Goal: Task Accomplishment & Management: Manage account settings

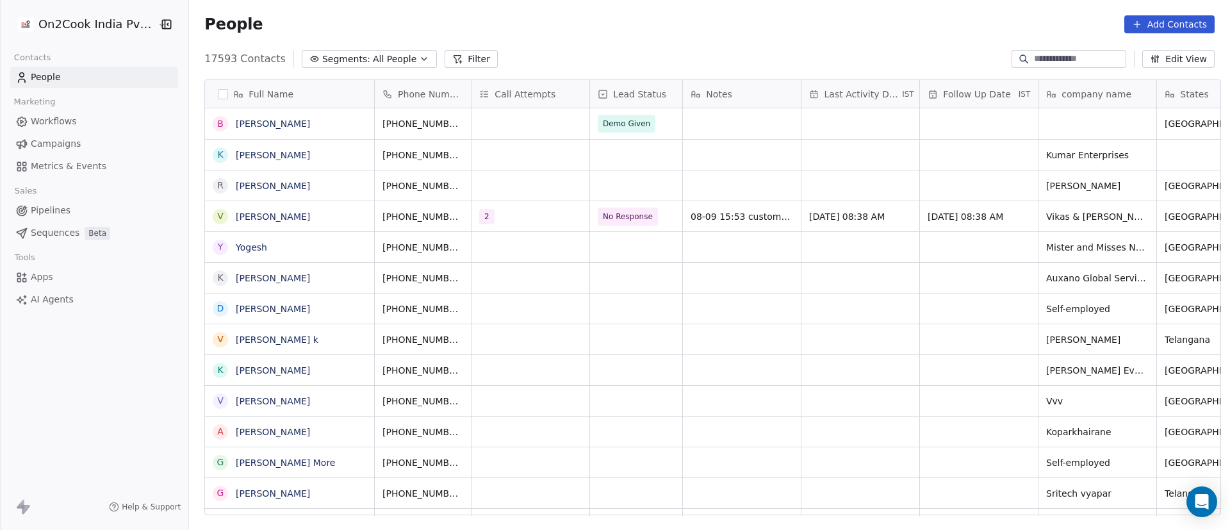
scroll to position [452, 1032]
drag, startPoint x: 0, startPoint y: 0, endPoint x: 673, endPoint y: 46, distance: 674.4
click at [673, 46] on div "People Add Contacts" at bounding box center [709, 24] width 1041 height 49
click at [450, 63] on button "Filter" at bounding box center [471, 59] width 53 height 18
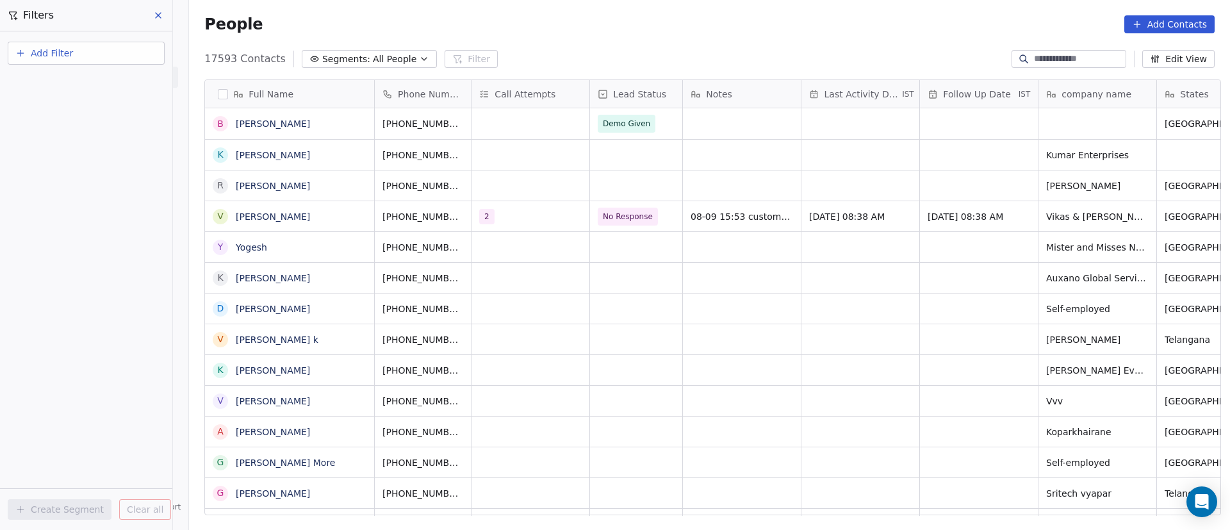
click at [70, 59] on span "Add Filter" at bounding box center [52, 53] width 42 height 13
click at [79, 79] on span "Contact properties" at bounding box center [62, 83] width 83 height 13
type input "***"
click at [87, 140] on div "General System Custom Assignee B2B Fields Ecommerce Subscription / SaaS" at bounding box center [86, 119] width 156 height 51
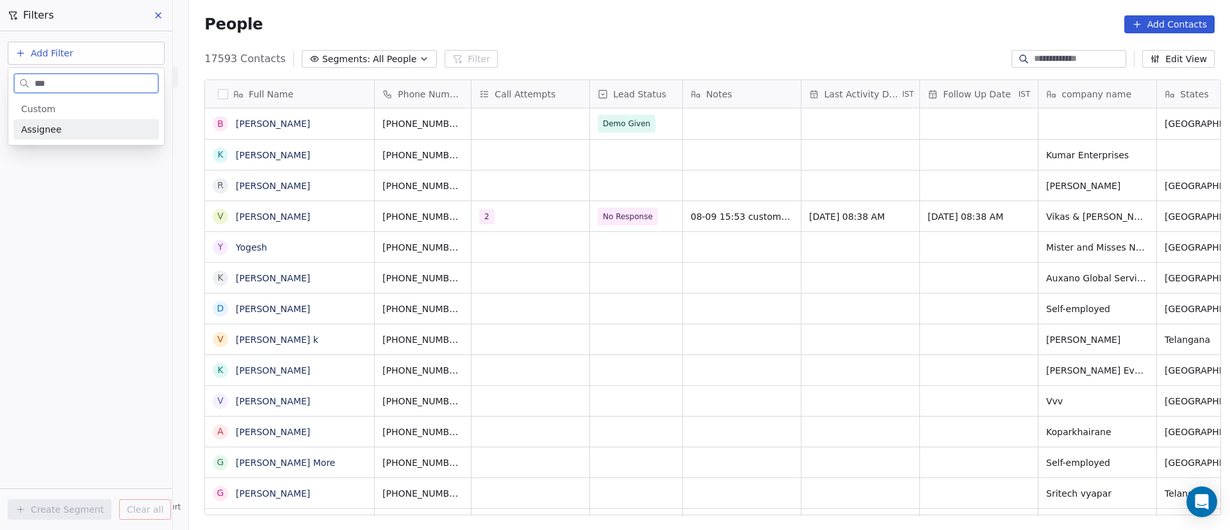
click at [97, 124] on div "Assignee" at bounding box center [86, 129] width 130 height 13
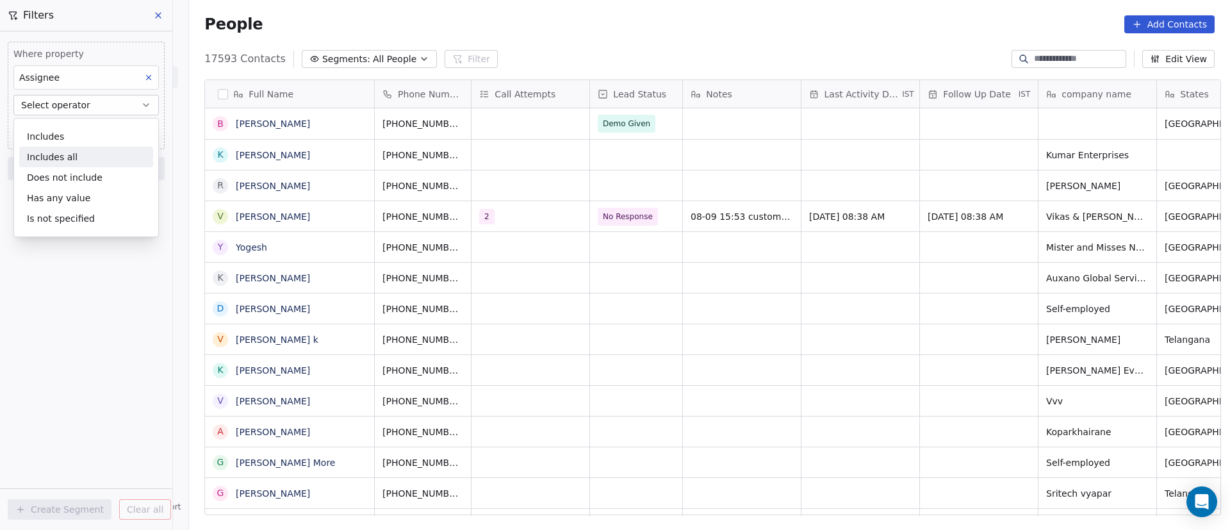
click at [99, 149] on div "Includes all" at bounding box center [86, 157] width 134 height 21
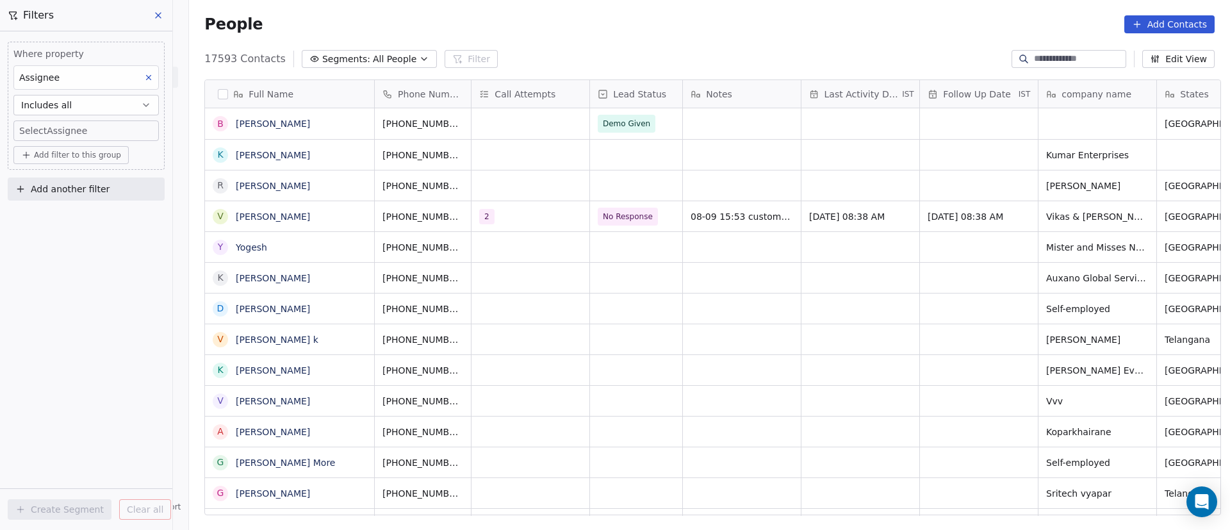
click at [113, 128] on body "On2Cook India Pvt. Ltd. Contacts People Marketing Workflows Campaigns Metrics &…" at bounding box center [615, 265] width 1230 height 530
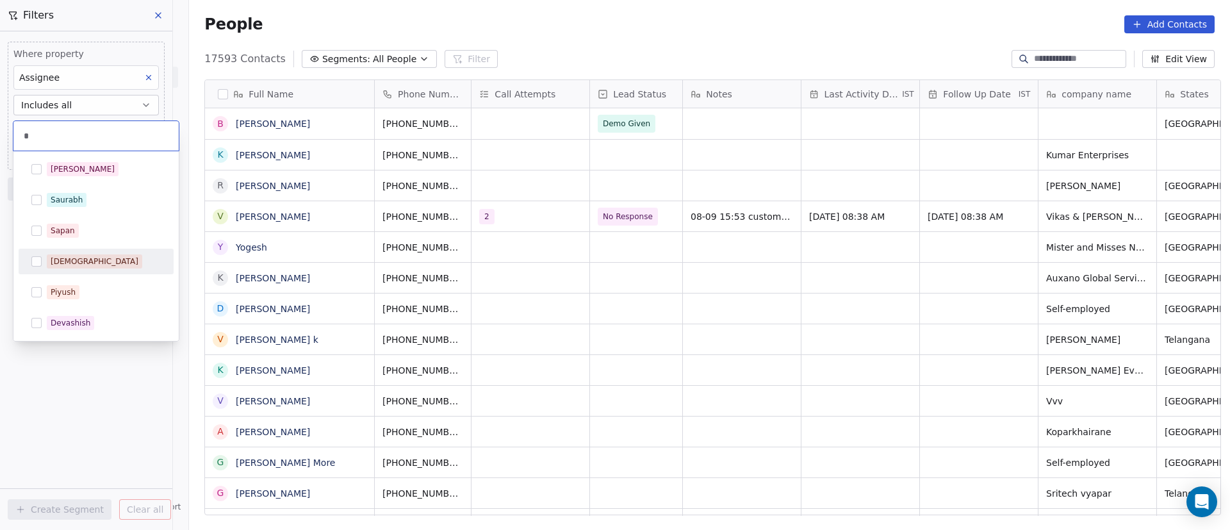
type input "*"
click at [89, 254] on div "Shivam" at bounding box center [104, 261] width 114 height 14
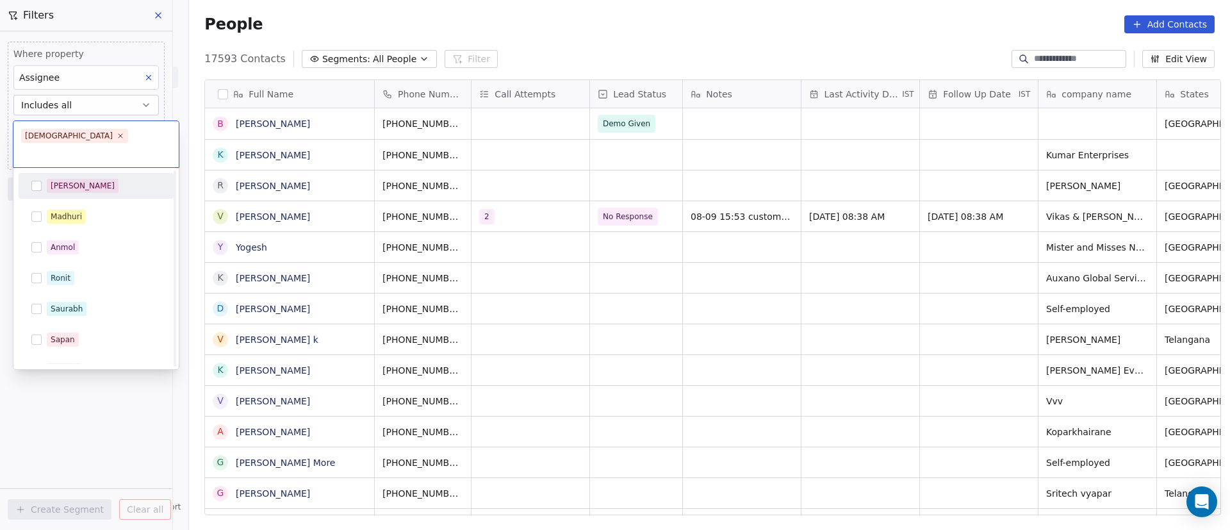
scroll to position [173, 0]
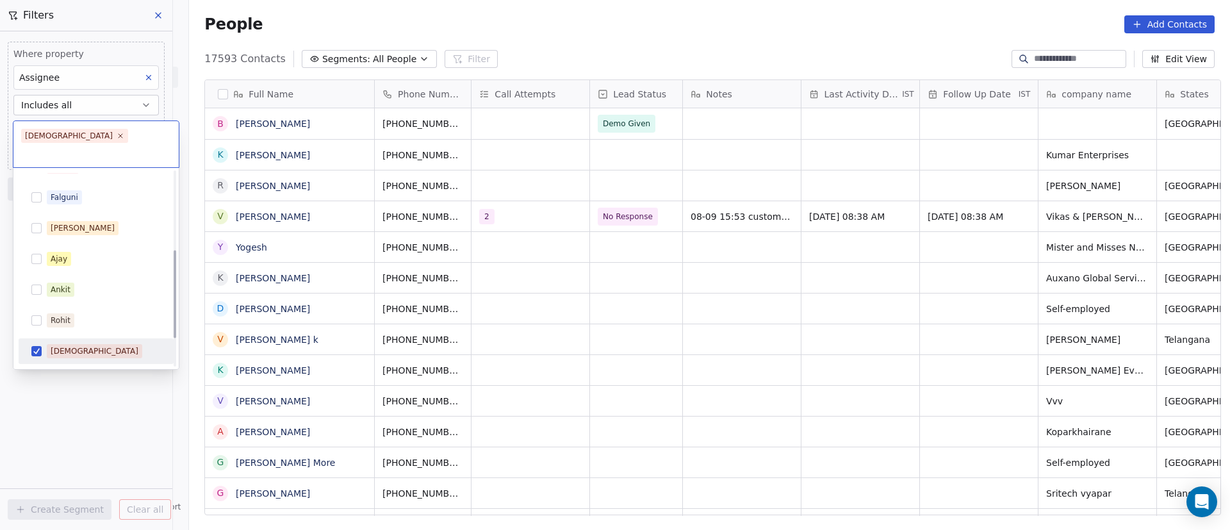
click at [80, 408] on html "On2Cook India Pvt. Ltd. Contacts People Marketing Workflows Campaigns Metrics &…" at bounding box center [615, 265] width 1230 height 530
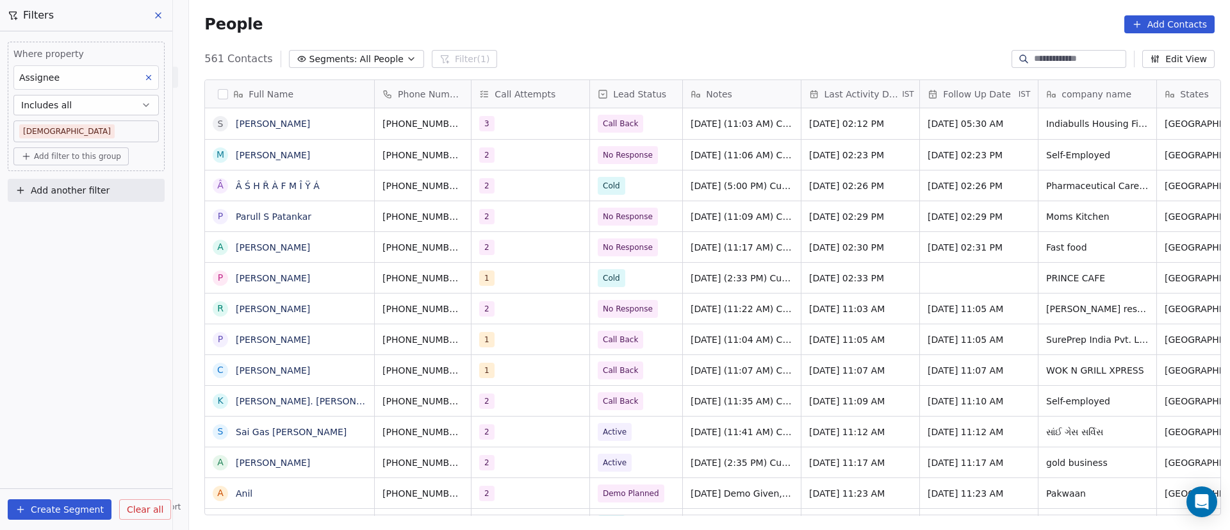
scroll to position [452, 1032]
click at [94, 160] on span "Add filter to this group" at bounding box center [77, 156] width 87 height 10
click at [92, 187] on span "Contact properties" at bounding box center [68, 184] width 83 height 13
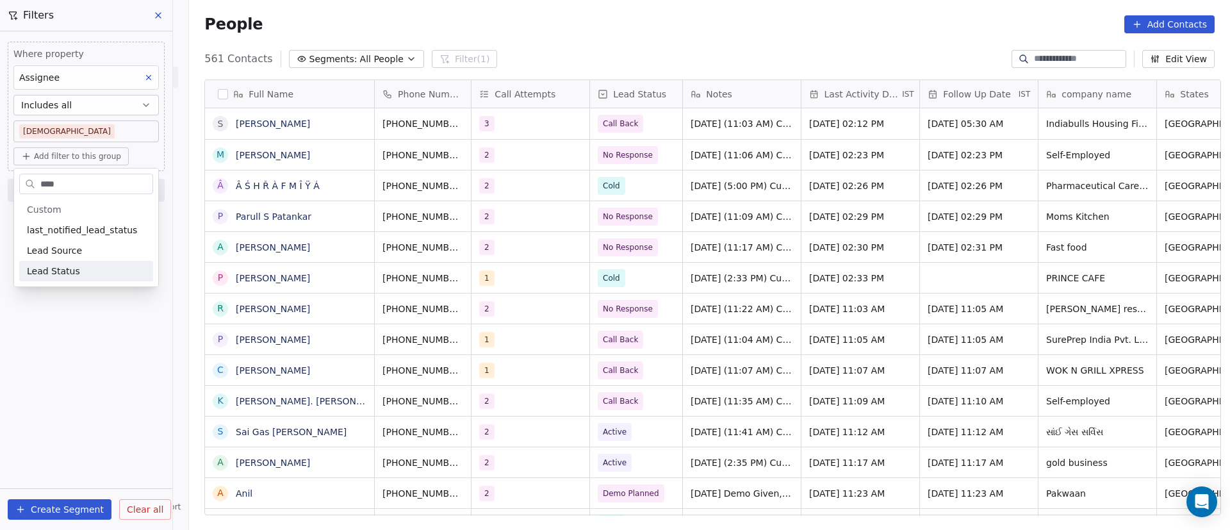
type input "****"
click at [100, 277] on div "Lead Status" at bounding box center [86, 271] width 119 height 13
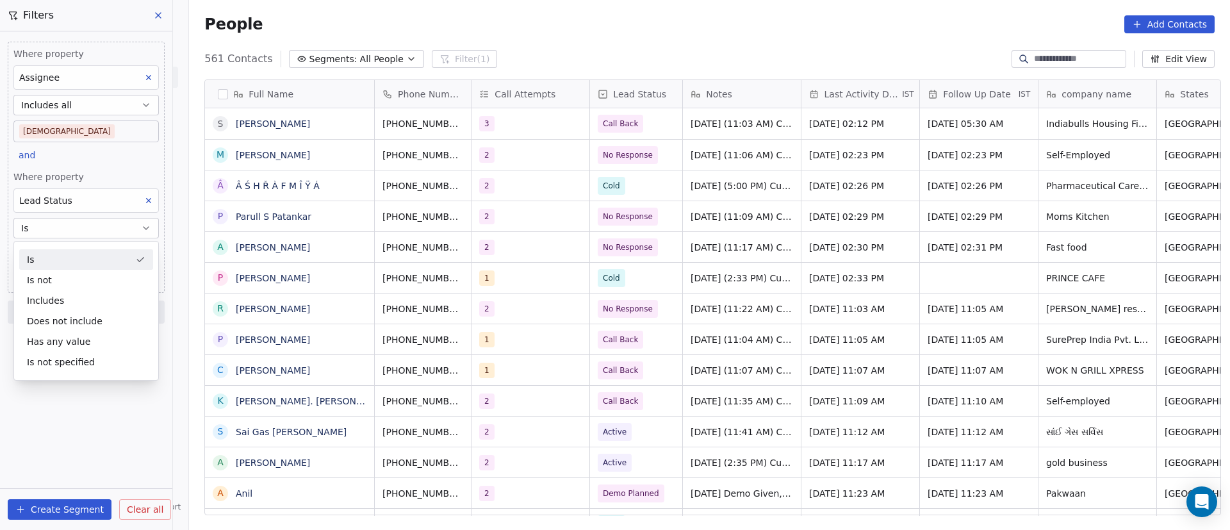
click at [115, 249] on div "Is" at bounding box center [86, 259] width 134 height 21
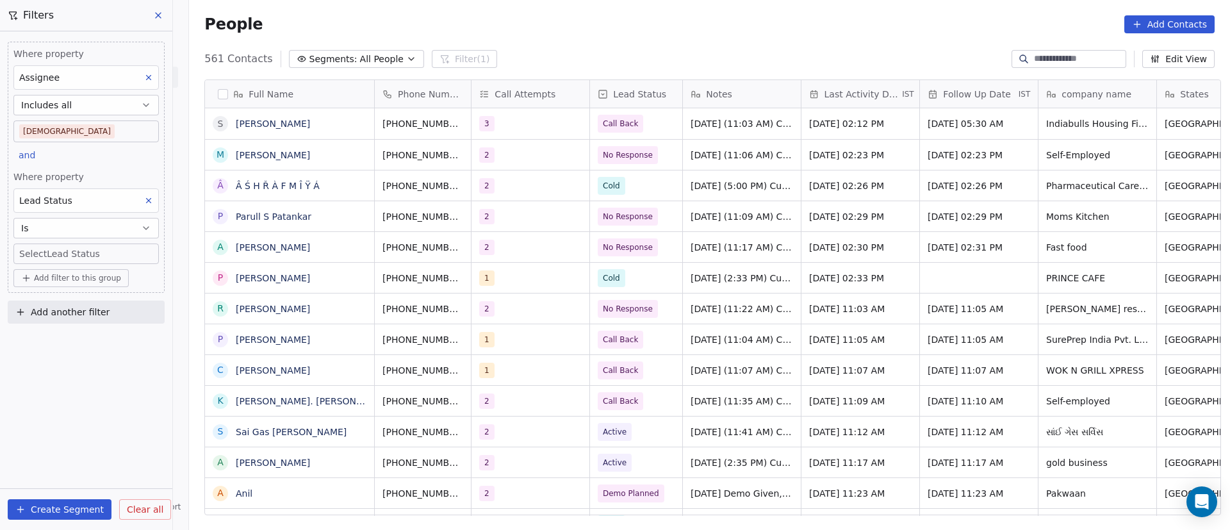
click at [108, 260] on body "On2Cook India Pvt. Ltd. Contacts People Marketing Workflows Campaigns Metrics &…" at bounding box center [615, 265] width 1230 height 530
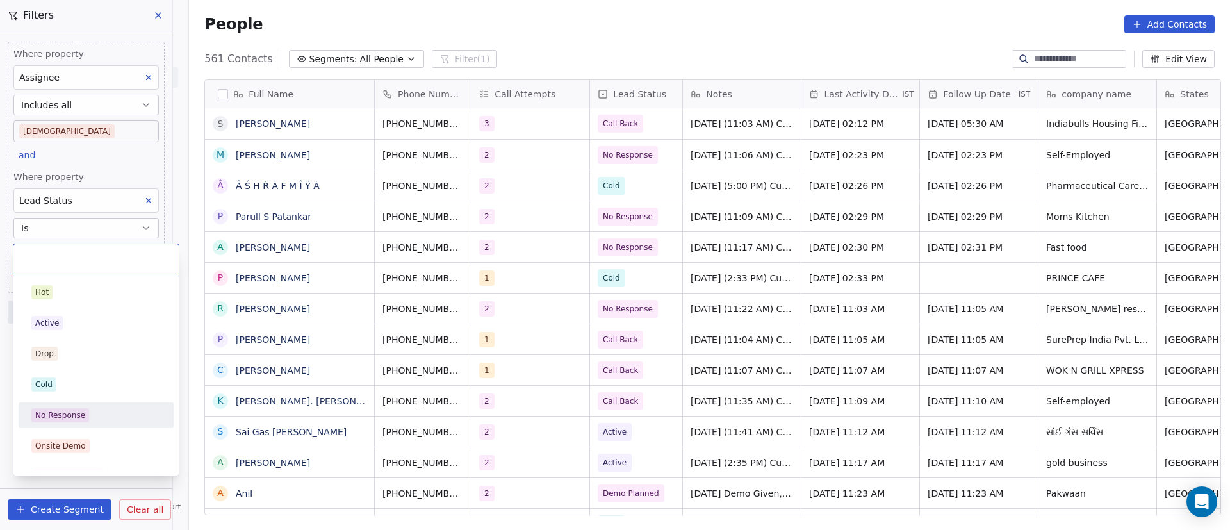
click at [105, 420] on div "No Response" at bounding box center [95, 415] width 129 height 14
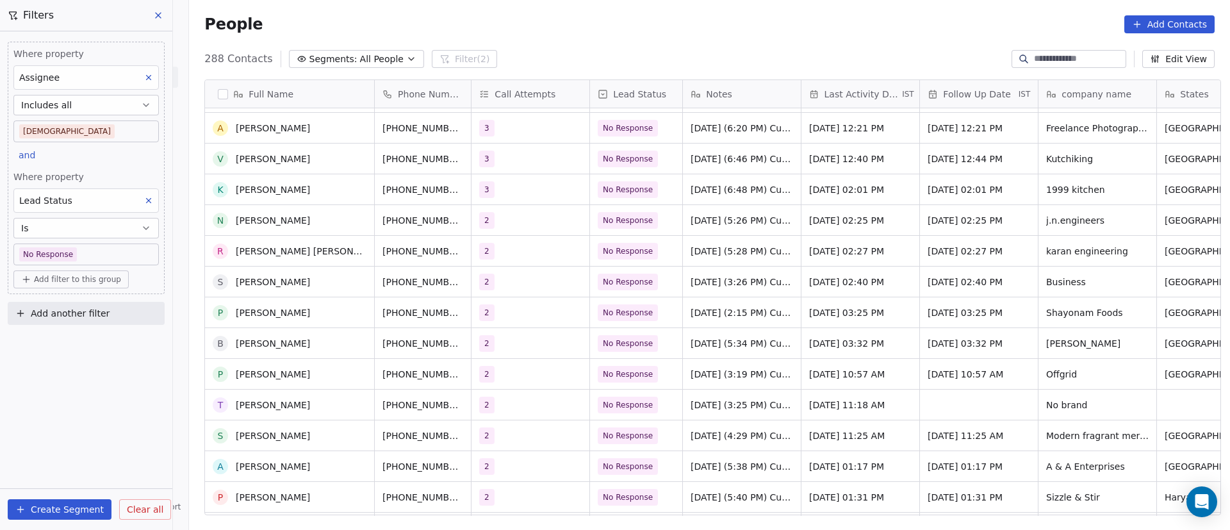
scroll to position [769, 0]
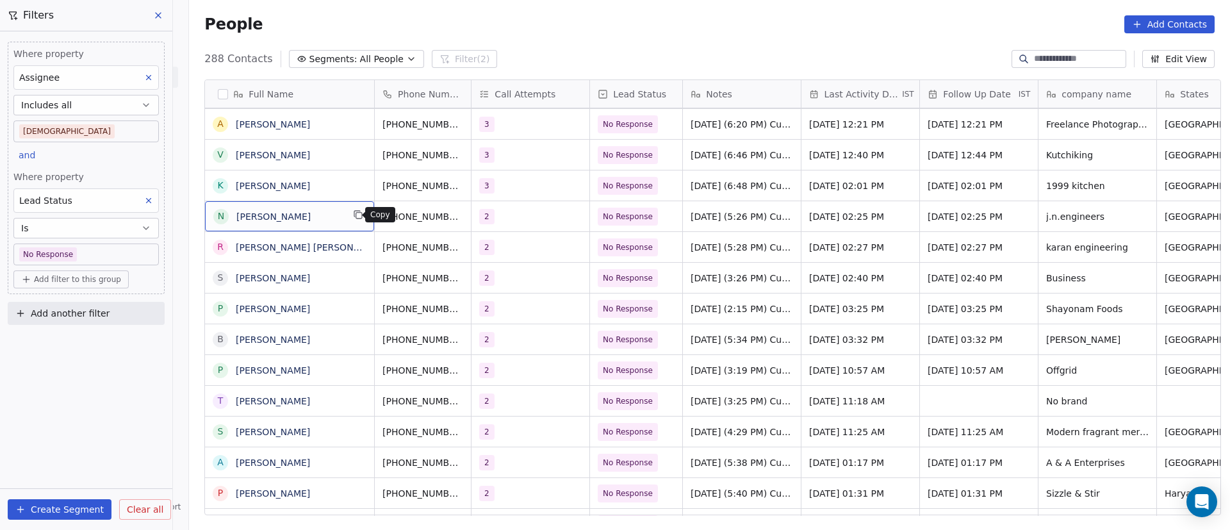
click at [352, 220] on button "grid" at bounding box center [358, 214] width 15 height 15
click at [474, 221] on button "grid" at bounding box center [481, 214] width 15 height 15
click at [476, 219] on icon "grid" at bounding box center [481, 215] width 10 height 10
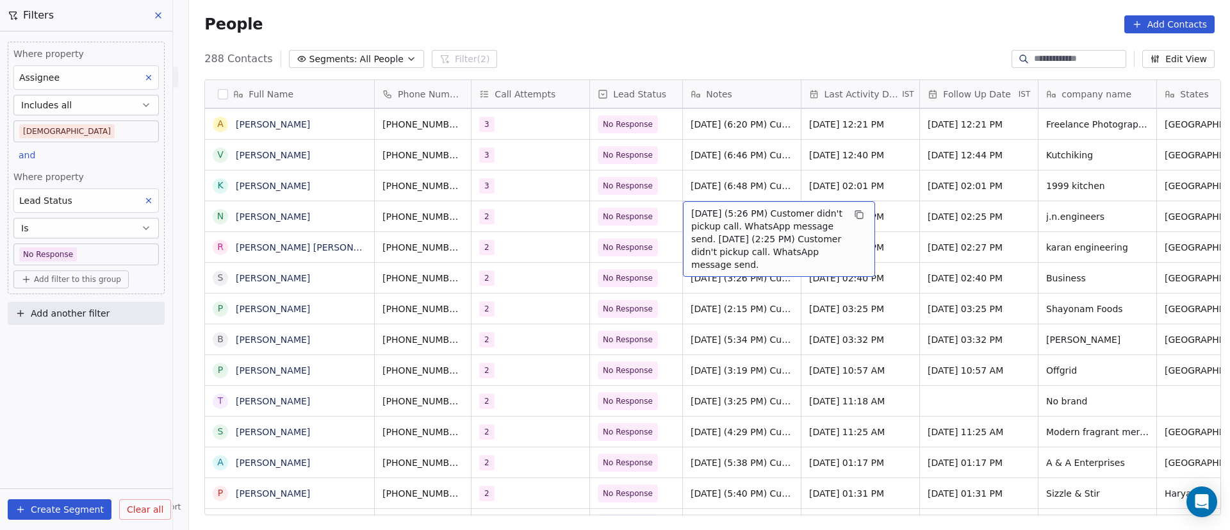
click at [691, 220] on span "24/9/2025 (5:26 PM) Customer didn't pickup call. WhatsApp message send. 22/9/20…" at bounding box center [767, 239] width 153 height 64
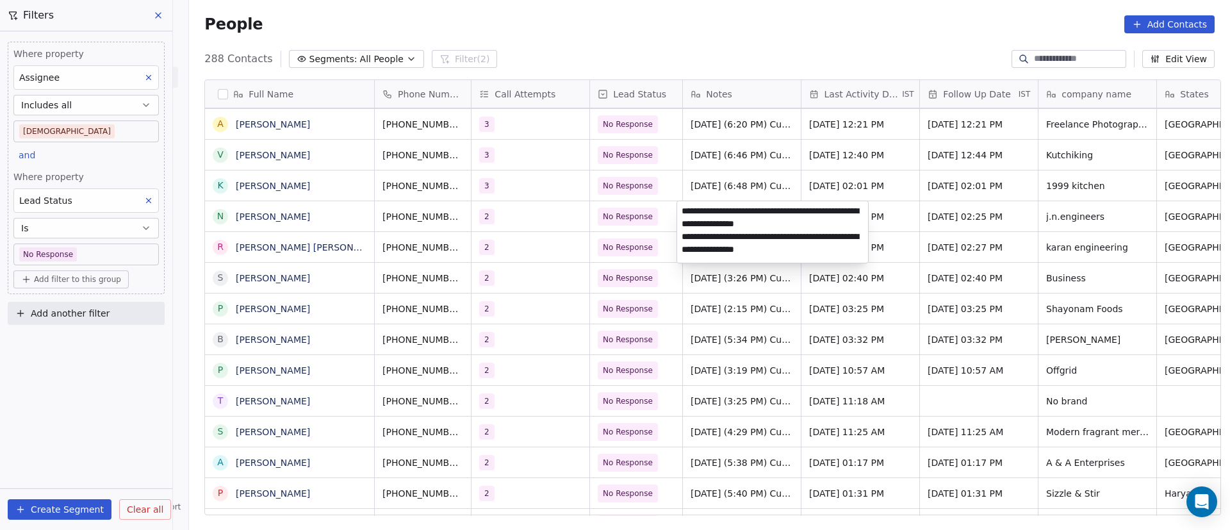
click at [681, 211] on textarea "**********" at bounding box center [772, 232] width 191 height 62
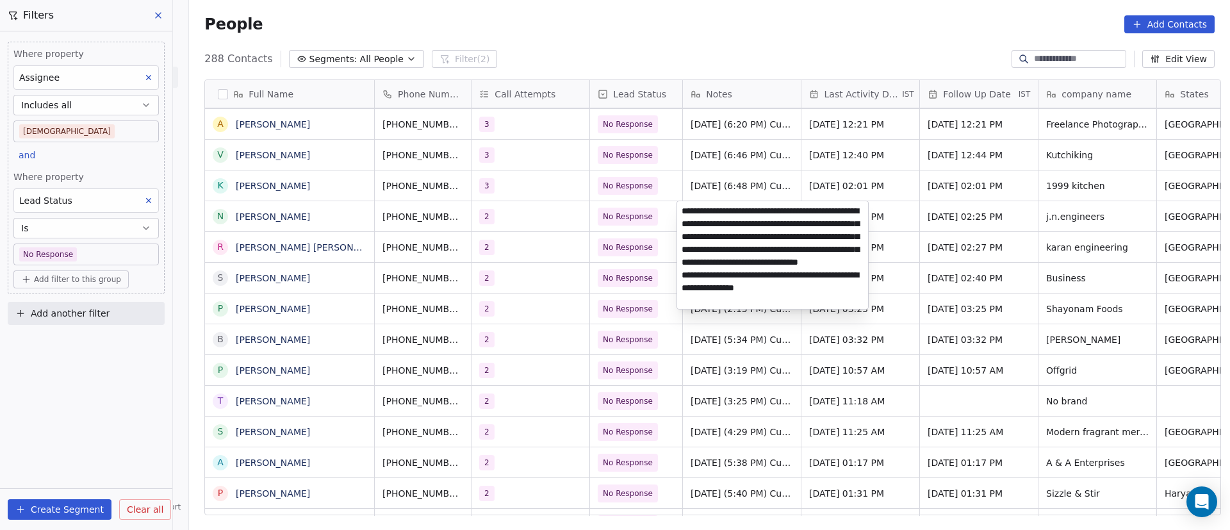
type textarea "**********"
click at [766, 376] on html "On2Cook India Pvt. Ltd. Contacts People Marketing Workflows Campaigns Metrics &…" at bounding box center [615, 265] width 1230 height 530
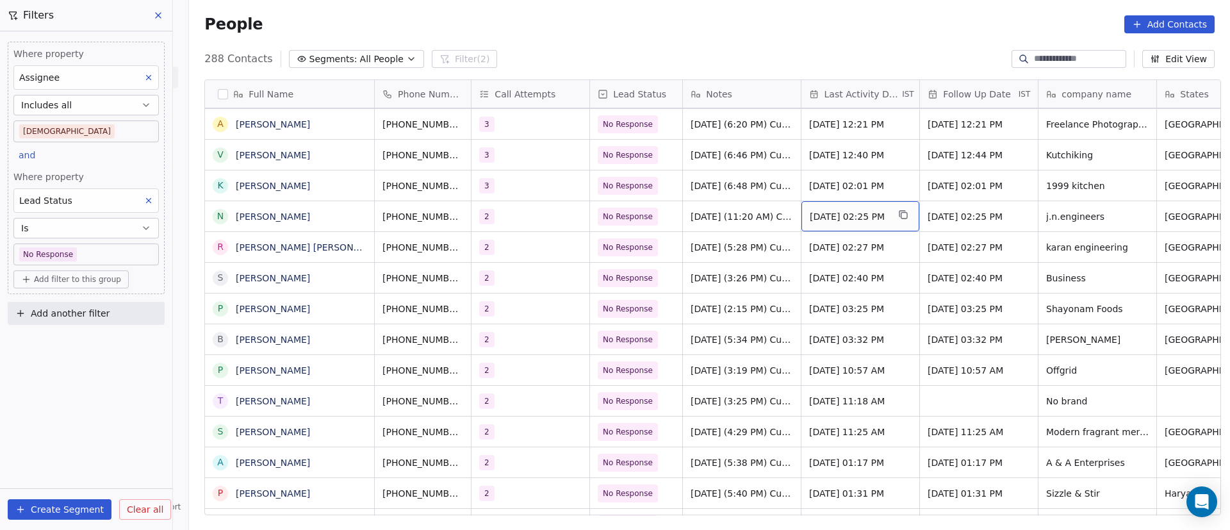
click at [847, 218] on span "Sep 24, 2025 02:25 PM" at bounding box center [849, 216] width 78 height 13
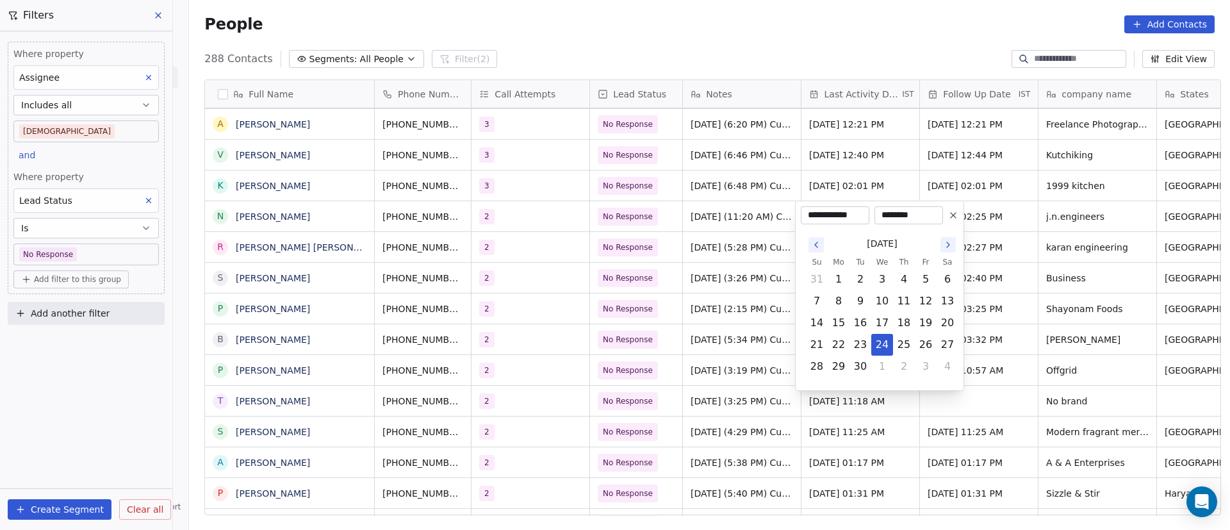
click at [944, 247] on icon "Go to the Next Month" at bounding box center [948, 245] width 10 height 10
click at [884, 302] on button "8" at bounding box center [882, 301] width 21 height 21
type input "**********"
click at [1055, 277] on html "On2Cook India Pvt. Ltd. Contacts People Marketing Workflows Campaigns Metrics &…" at bounding box center [615, 265] width 1230 height 530
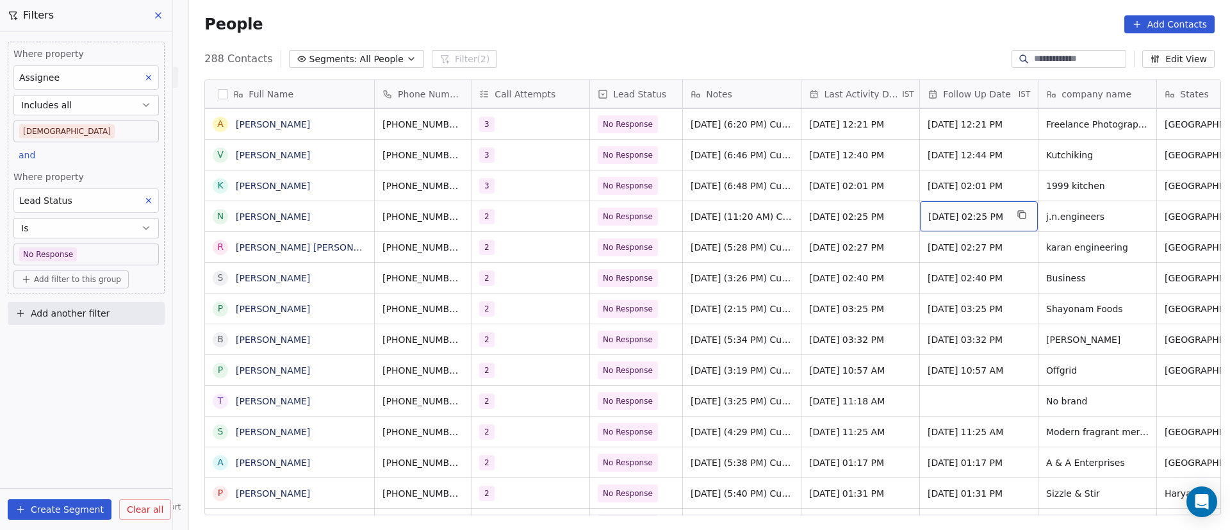
click at [945, 223] on div "Sep 26, 2025 02:25 PM" at bounding box center [979, 216] width 118 height 30
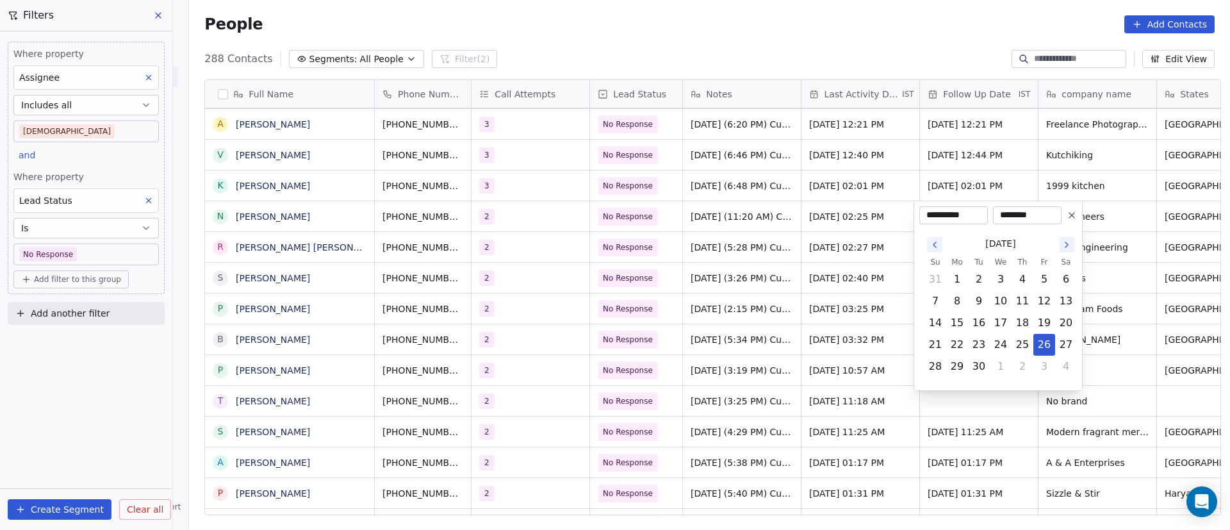
click at [1066, 245] on icon "Go to the Next Month" at bounding box center [1067, 245] width 10 height 10
click at [1020, 306] on button "9" at bounding box center [1023, 301] width 21 height 21
type input "**********"
click at [834, 299] on html "On2Cook India Pvt. Ltd. Contacts People Marketing Workflows Campaigns Metrics &…" at bounding box center [615, 265] width 1230 height 530
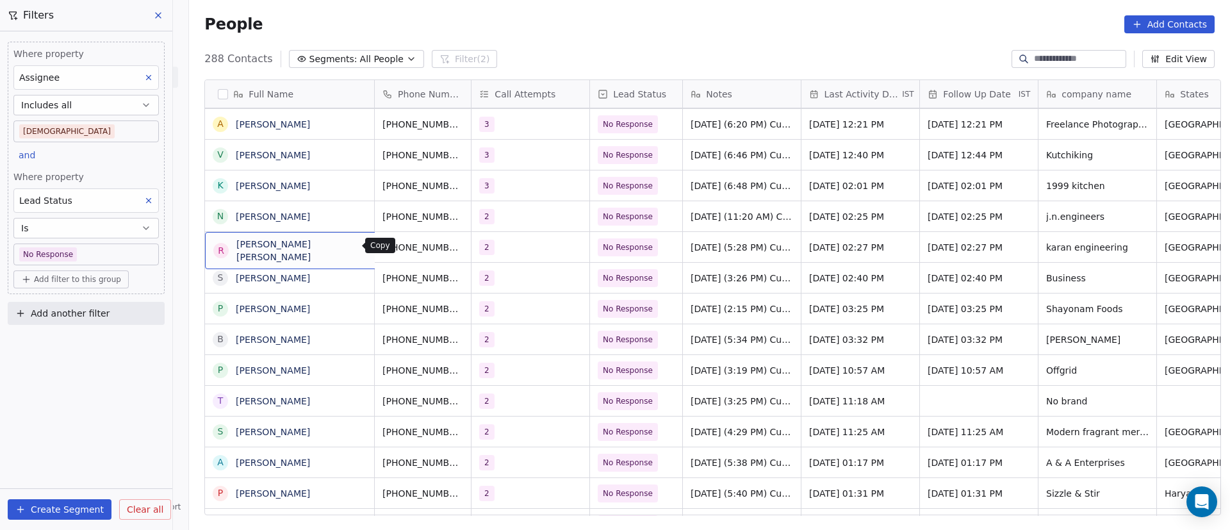
click at [376, 247] on icon "grid" at bounding box center [381, 245] width 10 height 10
drag, startPoint x: 347, startPoint y: 257, endPoint x: 368, endPoint y: 258, distance: 21.2
click at [476, 247] on icon "grid" at bounding box center [481, 245] width 10 height 10
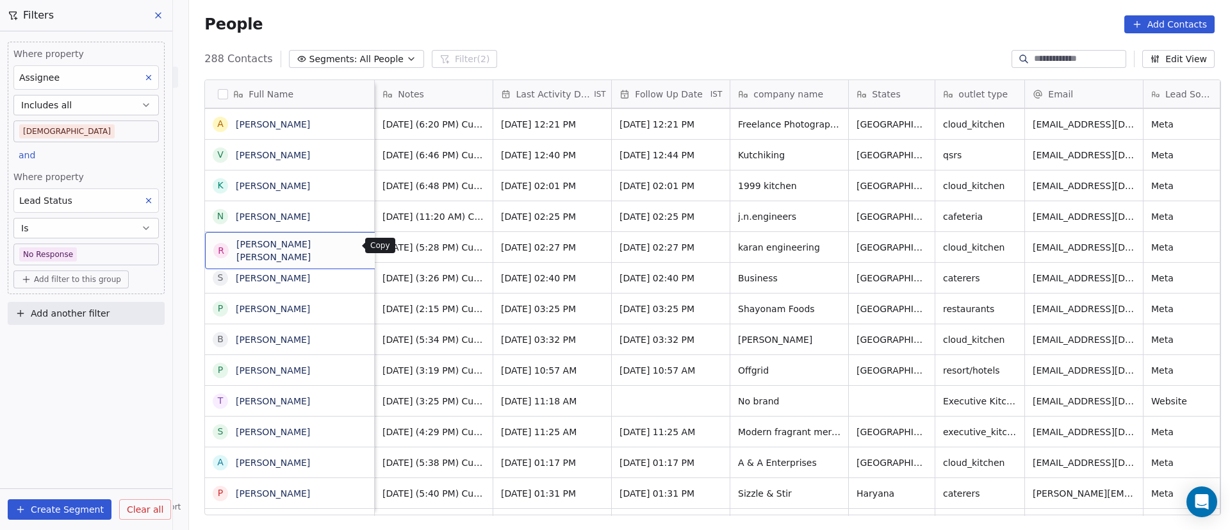
scroll to position [0, 0]
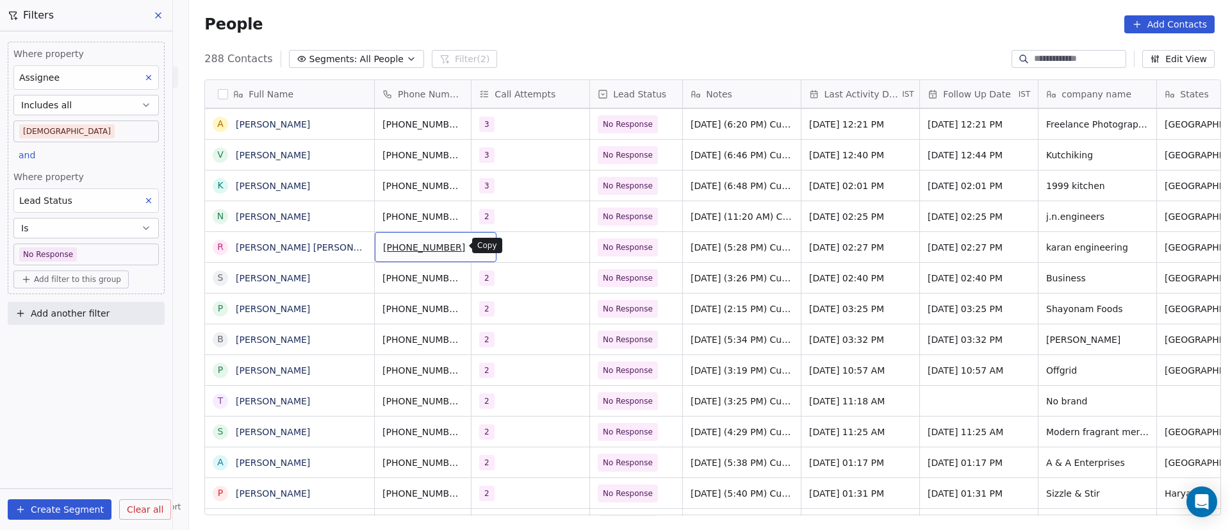
click at [474, 251] on button "grid" at bounding box center [481, 245] width 15 height 15
click at [523, 250] on div "2" at bounding box center [519, 247] width 78 height 15
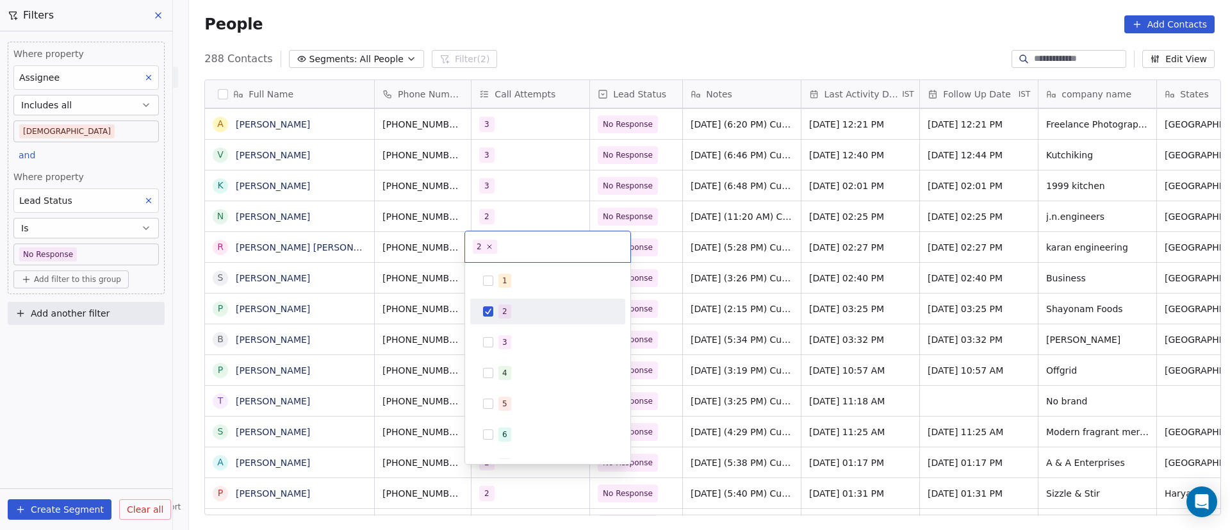
click at [512, 303] on div "2" at bounding box center [548, 311] width 145 height 21
click at [515, 333] on div "3" at bounding box center [548, 342] width 145 height 21
click at [738, 261] on html "On2Cook India Pvt. Ltd. Contacts People Marketing Workflows Campaigns Metrics &…" at bounding box center [615, 265] width 1230 height 530
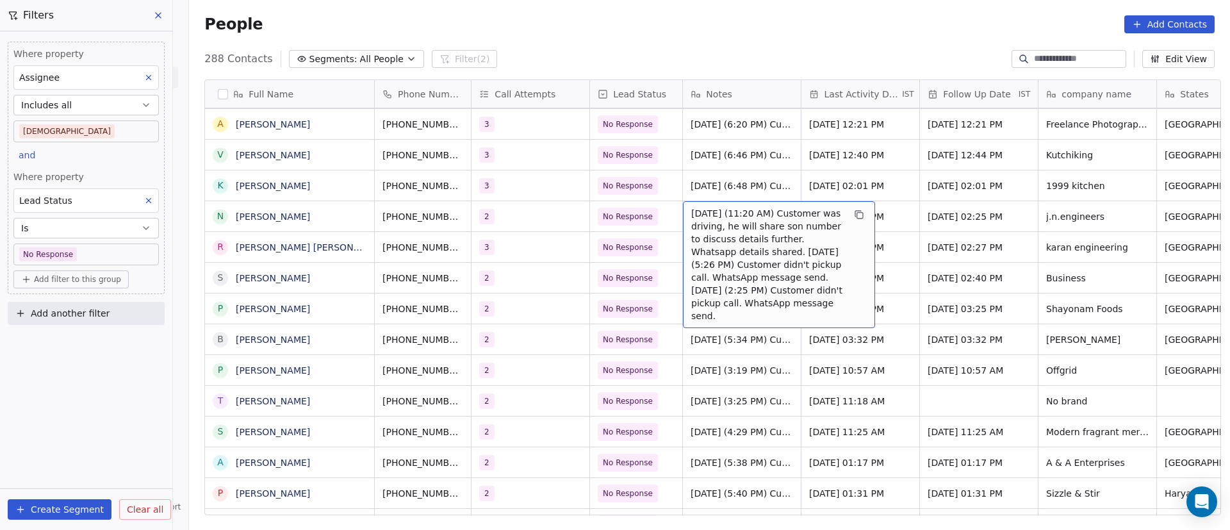
click at [691, 213] on span "8/10/2025 (11:20 AM) Customer was driving, he will share son number to discuss …" at bounding box center [767, 264] width 153 height 115
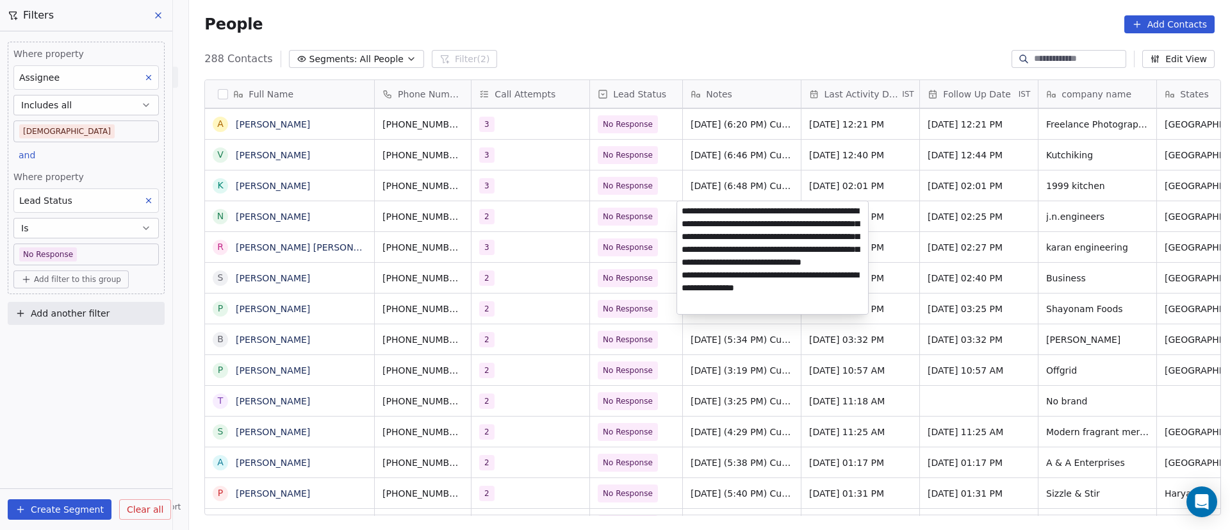
click at [521, 217] on html "On2Cook India Pvt. Ltd. Contacts People Marketing Workflows Campaigns Metrics &…" at bounding box center [615, 265] width 1230 height 530
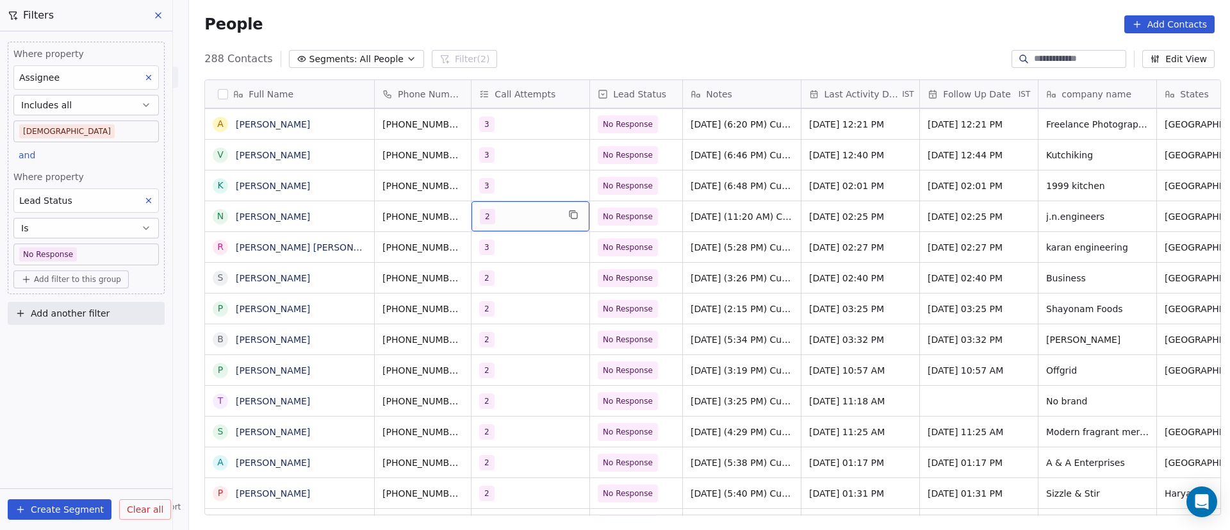
click at [538, 220] on div "2" at bounding box center [519, 216] width 78 height 15
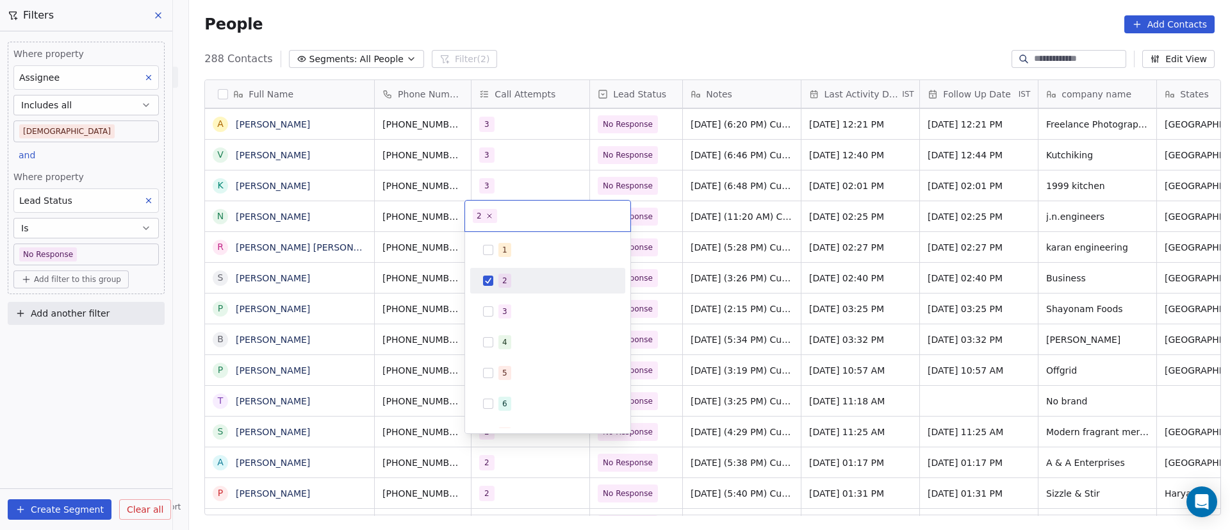
click at [511, 283] on div "2" at bounding box center [556, 281] width 114 height 14
click at [519, 304] on div "3" at bounding box center [556, 311] width 114 height 14
click at [815, 254] on html "On2Cook India Pvt. Ltd. Contacts People Marketing Workflows Campaigns Metrics &…" at bounding box center [615, 265] width 1230 height 530
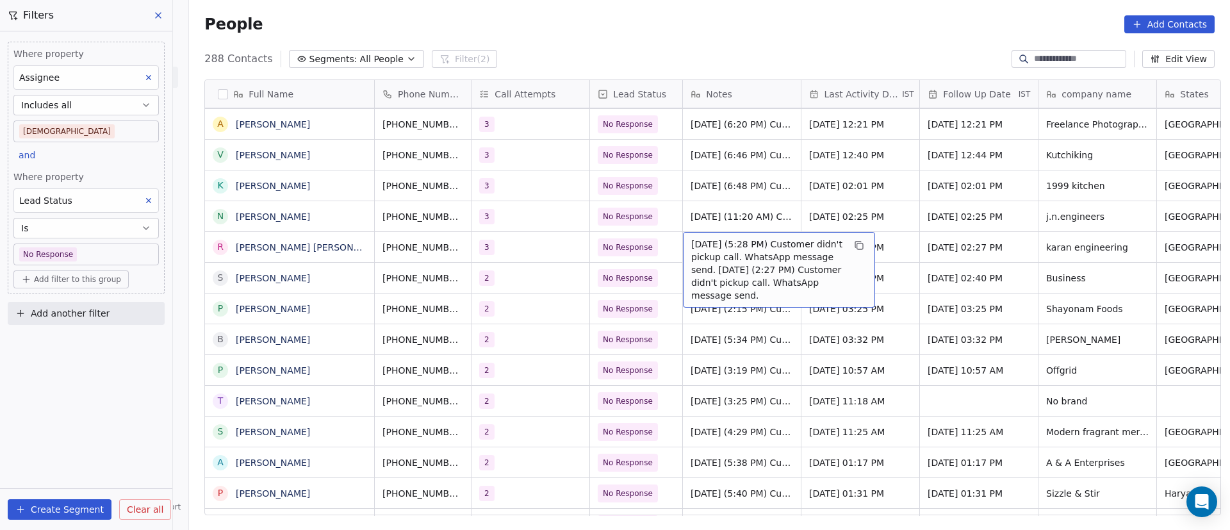
click at [737, 246] on span "24/9/2025 (5:28 PM) Customer didn't pickup call. WhatsApp message send. 22/9/20…" at bounding box center [767, 270] width 153 height 64
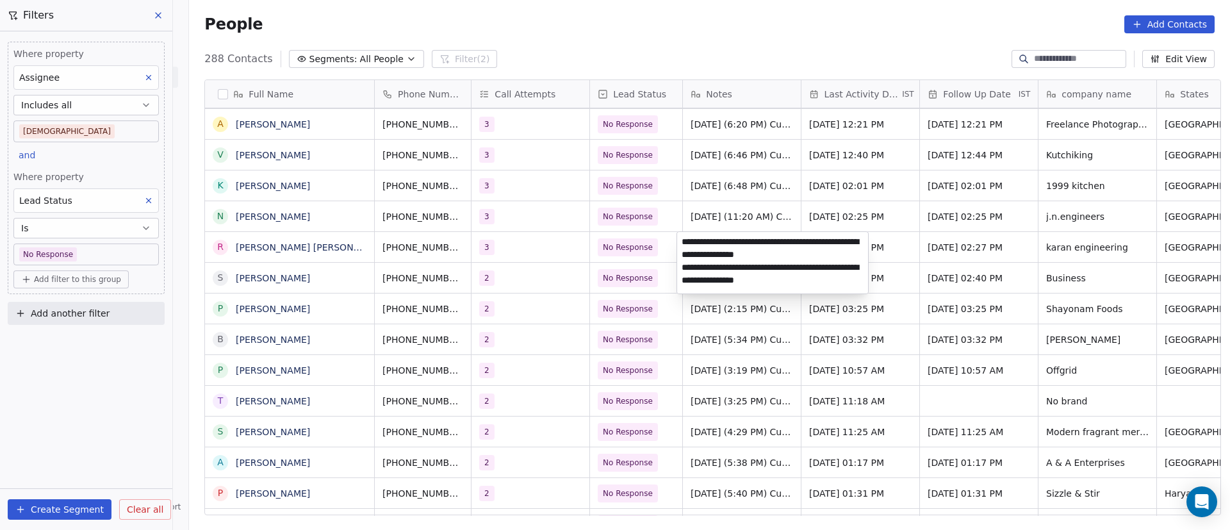
click at [682, 242] on textarea "**********" at bounding box center [772, 263] width 191 height 62
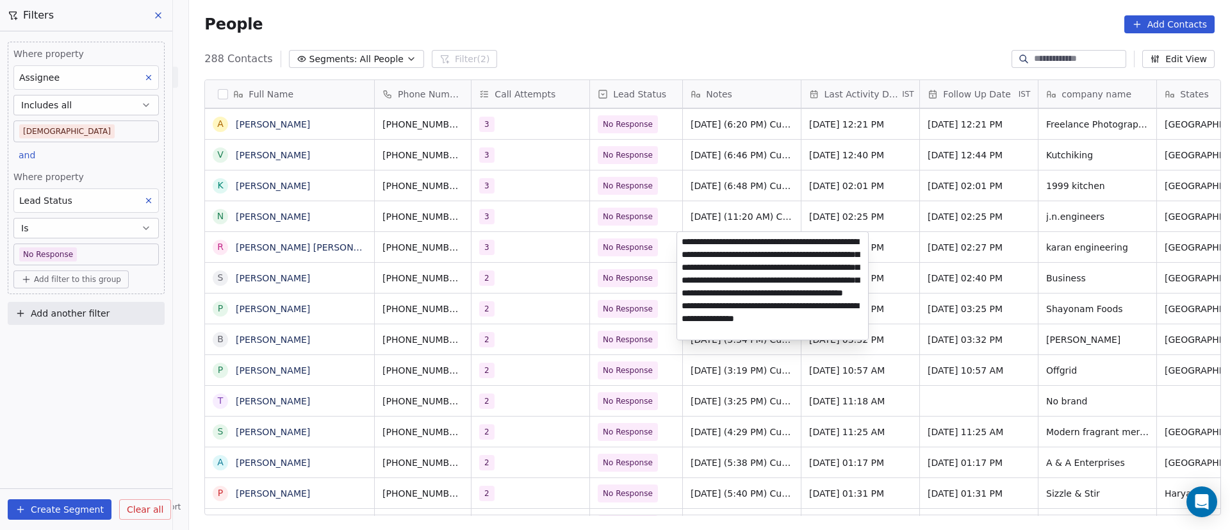
type textarea "**********"
click at [825, 383] on html "On2Cook India Pvt. Ltd. Contacts People Marketing Workflows Campaigns Metrics &…" at bounding box center [615, 265] width 1230 height 530
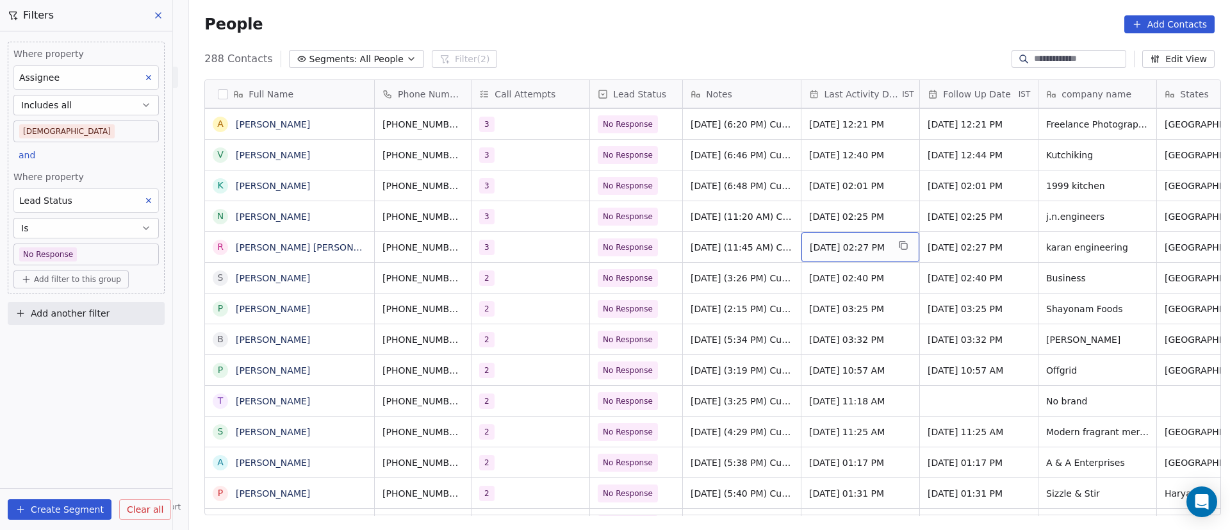
click at [851, 246] on span "Sep 24, 2025 02:27 PM" at bounding box center [849, 247] width 78 height 13
click at [850, 246] on span "Sep 24, 2025 02:27 PM" at bounding box center [849, 247] width 78 height 13
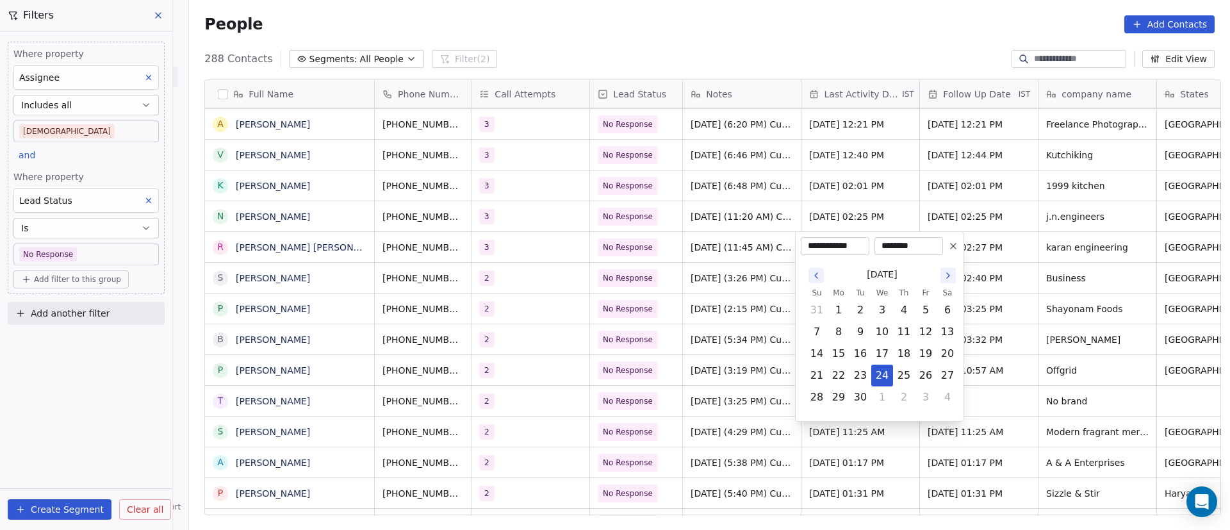
click at [948, 274] on icon "Go to the Next Month" at bounding box center [948, 275] width 3 height 5
click at [882, 326] on button "8" at bounding box center [882, 332] width 21 height 21
type input "**********"
click at [697, 327] on html "On2Cook India Pvt. Ltd. Contacts People Marketing Workflows Campaigns Metrics &…" at bounding box center [615, 265] width 1230 height 530
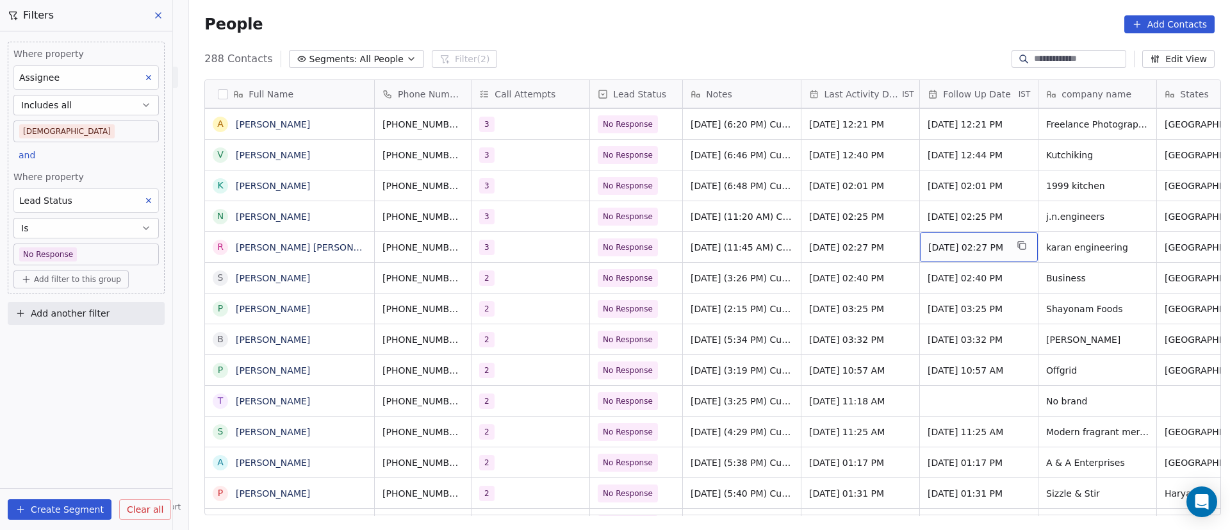
click at [965, 240] on div "Sep 26, 2025 02:27 PM" at bounding box center [979, 247] width 118 height 30
click at [965, 241] on span "Sep 26, 2025 02:27 PM" at bounding box center [968, 247] width 78 height 13
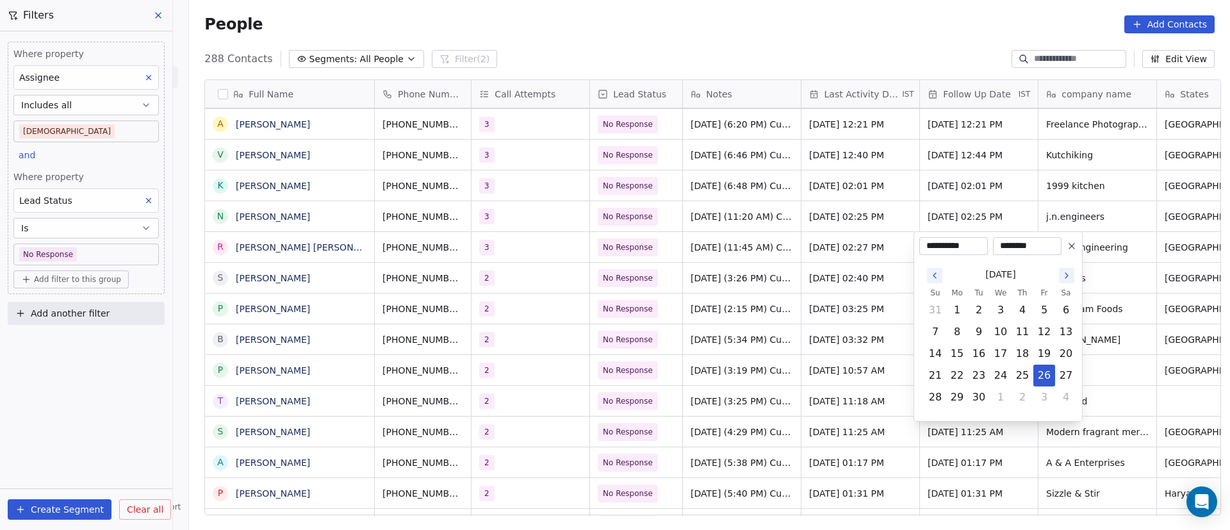
click at [1069, 279] on icon "Go to the Next Month" at bounding box center [1067, 275] width 10 height 10
click at [1026, 334] on button "9" at bounding box center [1023, 332] width 21 height 21
type input "**********"
click at [849, 347] on html "On2Cook India Pvt. Ltd. Contacts People Marketing Workflows Campaigns Metrics &…" at bounding box center [615, 265] width 1230 height 530
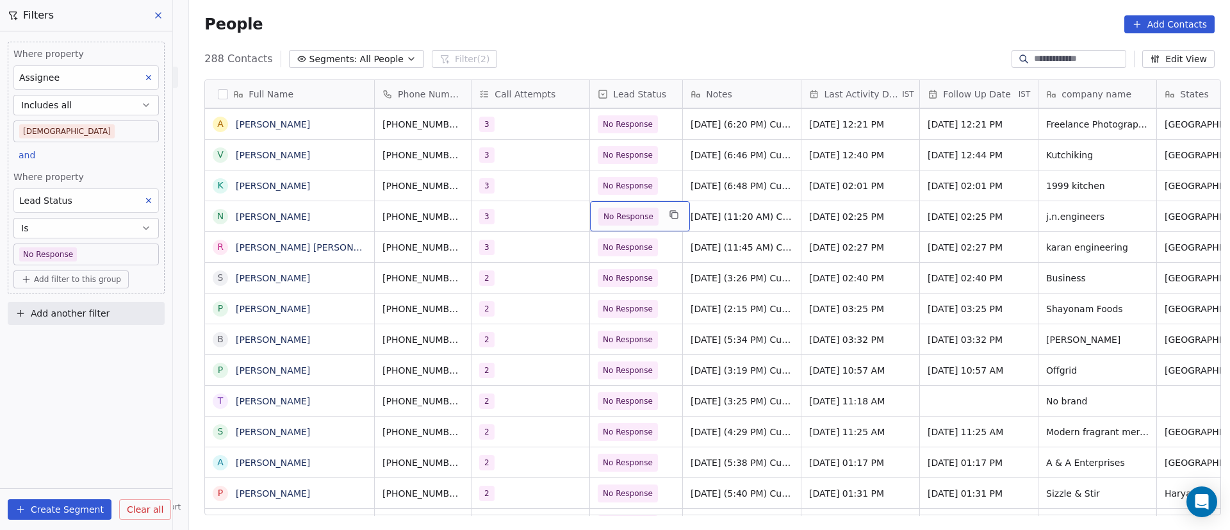
click at [655, 219] on div "No Response" at bounding box center [640, 216] width 100 height 30
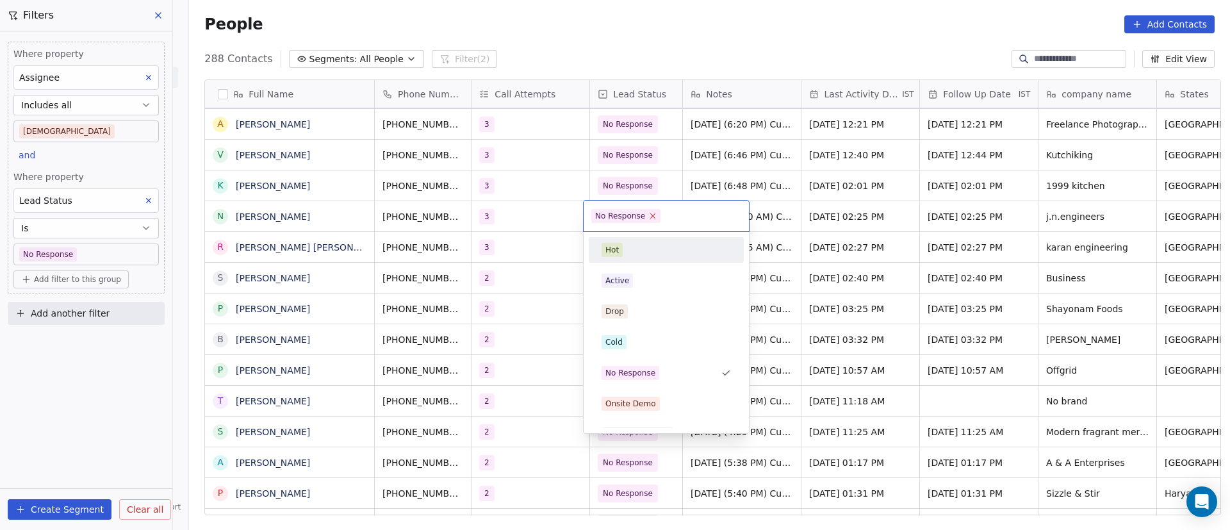
click at [650, 217] on icon at bounding box center [653, 215] width 8 height 8
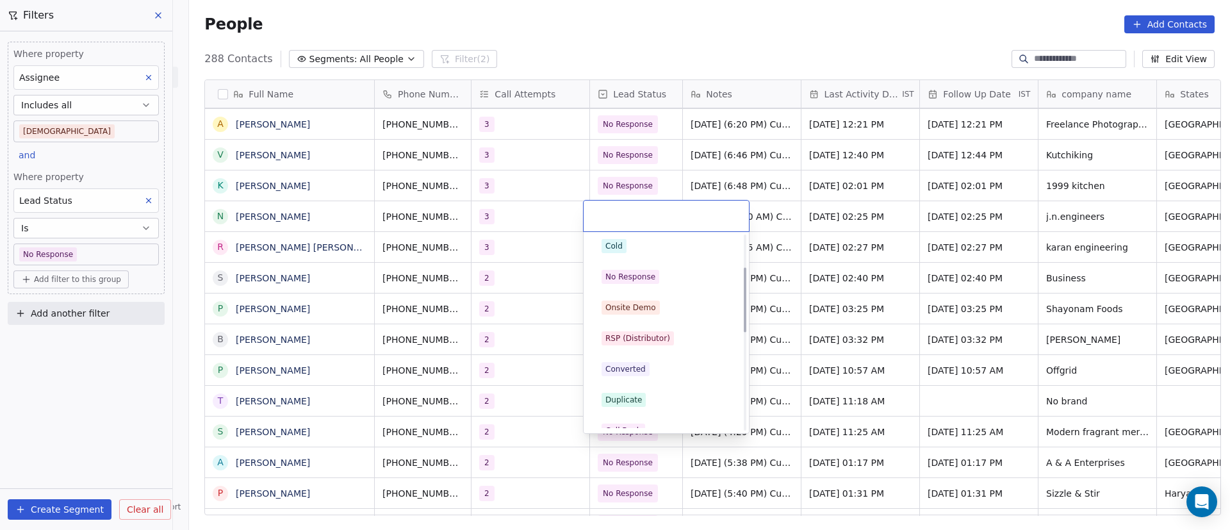
scroll to position [192, 0]
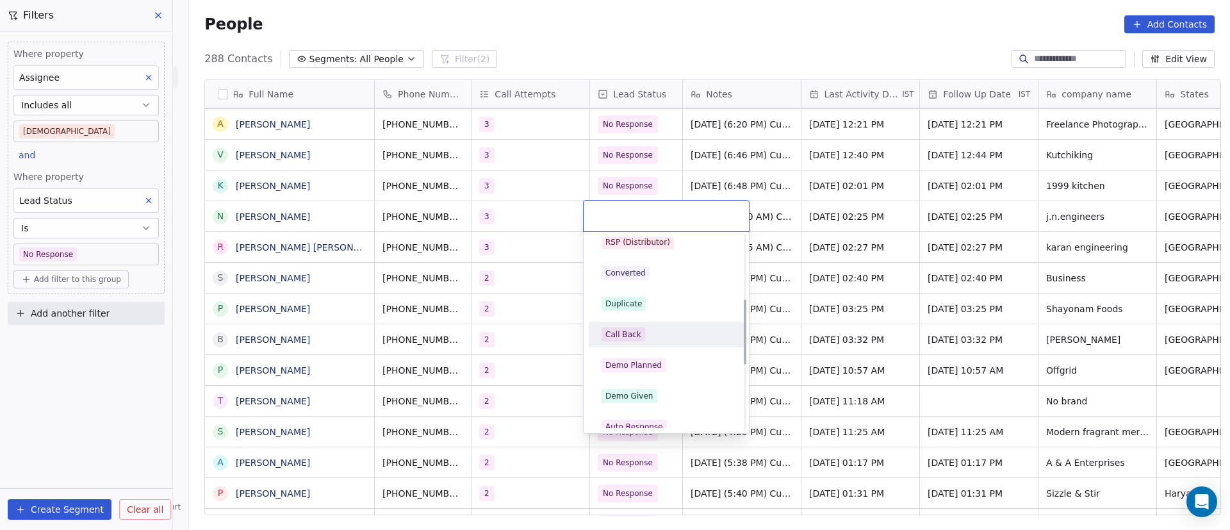
click at [661, 336] on div "Call Back" at bounding box center [666, 334] width 129 height 14
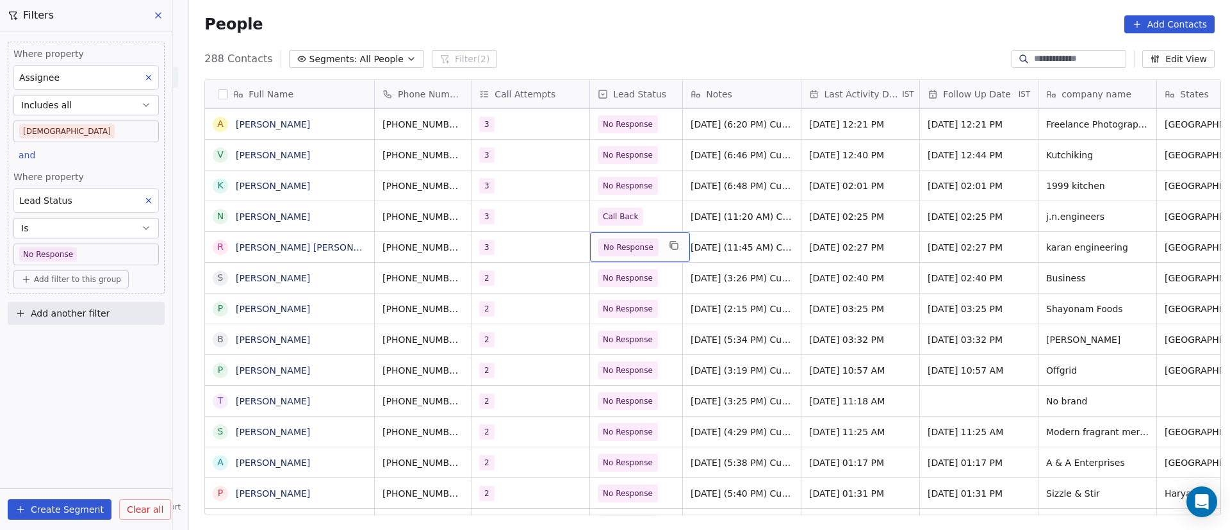
click at [650, 253] on div "No Response" at bounding box center [640, 247] width 100 height 30
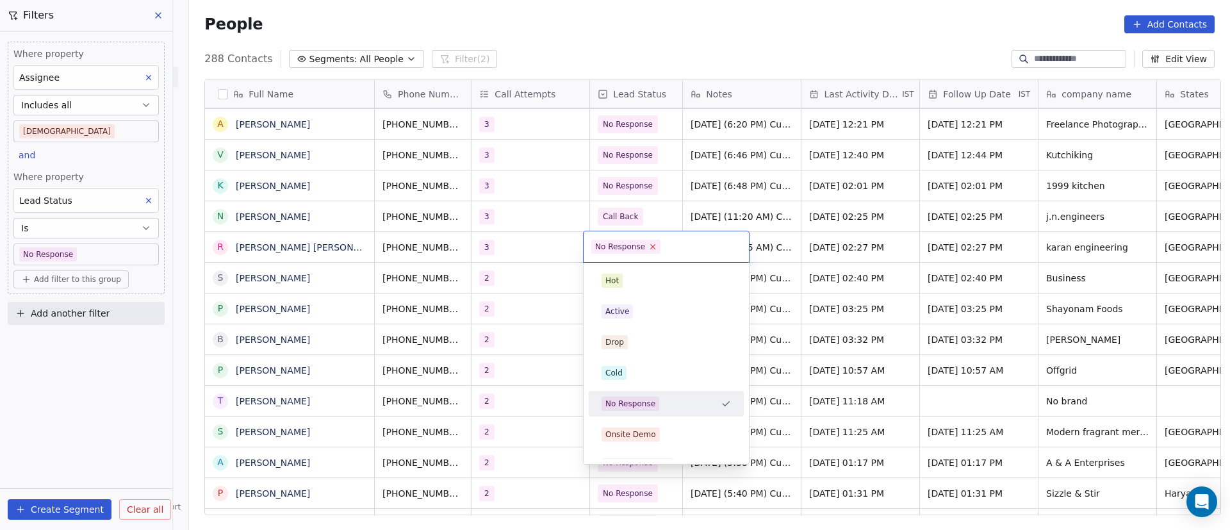
click at [649, 249] on icon at bounding box center [653, 246] width 8 height 8
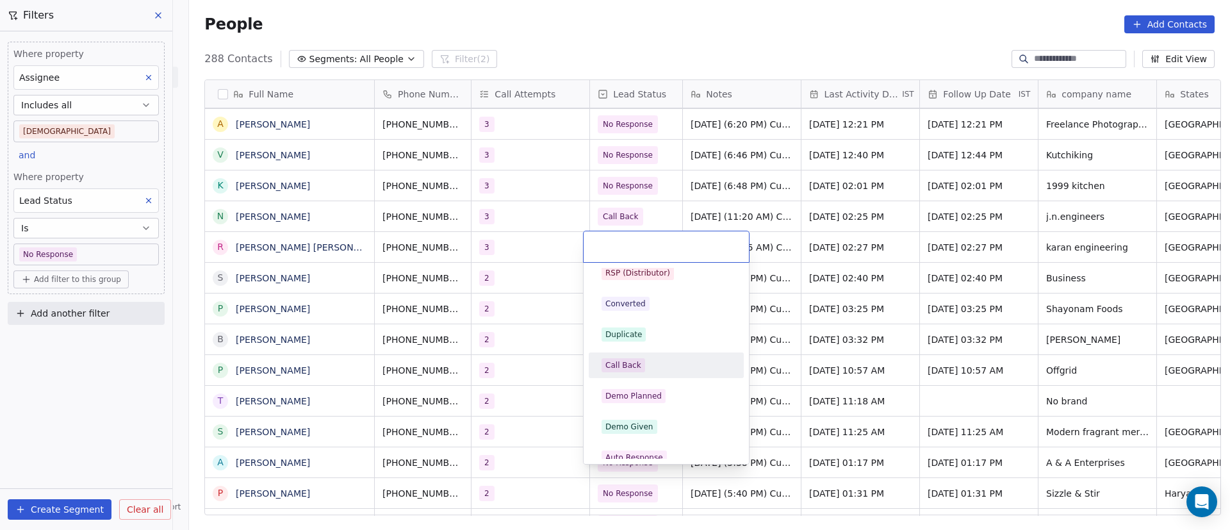
click at [659, 367] on div "Call Back" at bounding box center [666, 365] width 129 height 14
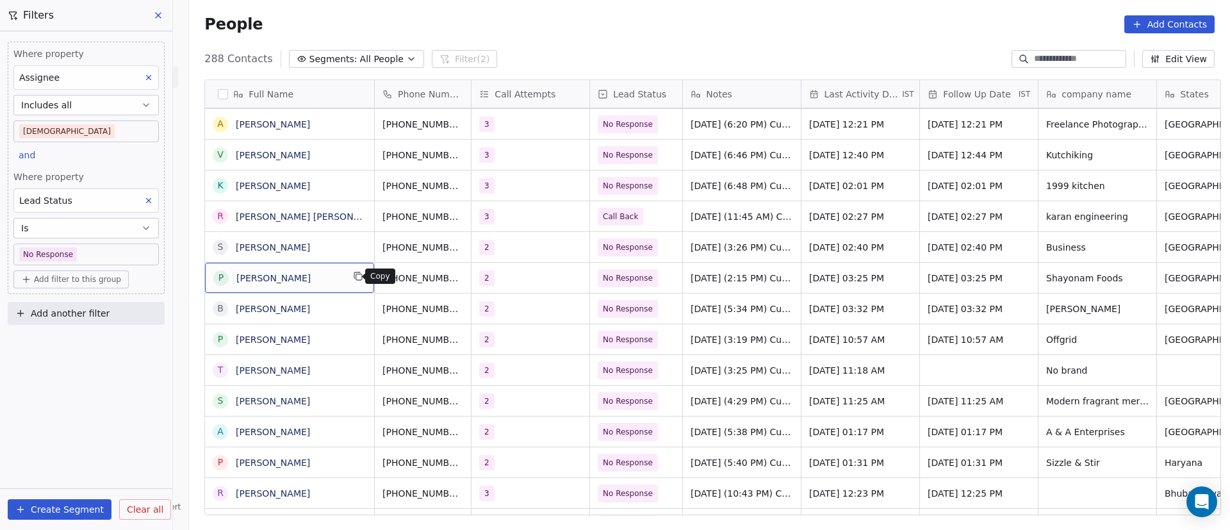
click at [353, 277] on icon "grid" at bounding box center [358, 276] width 10 height 10
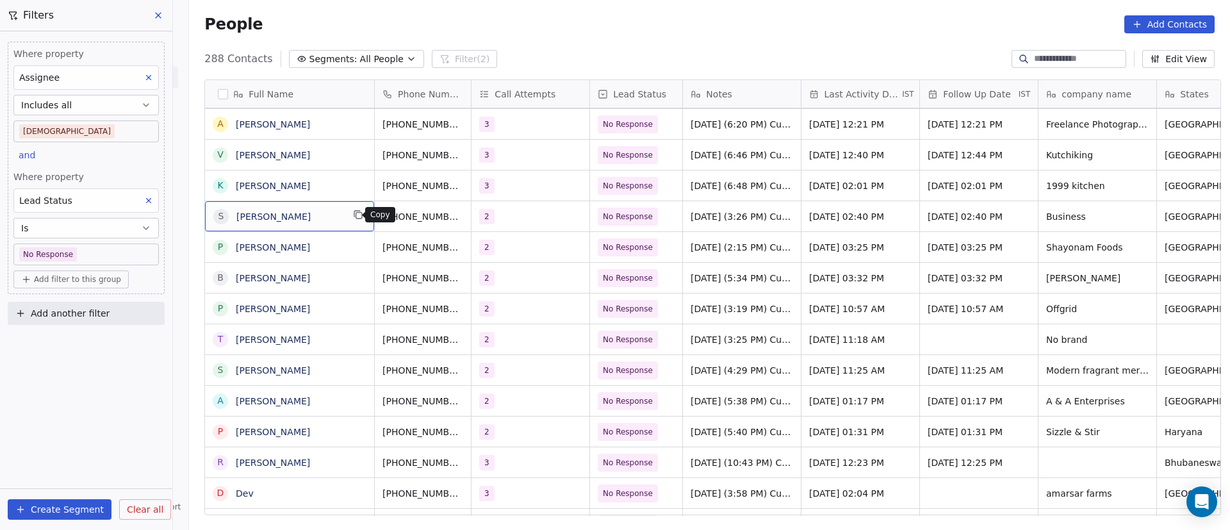
click at [353, 216] on icon "grid" at bounding box center [358, 215] width 10 height 10
click at [476, 217] on icon "grid" at bounding box center [481, 215] width 10 height 10
click at [522, 217] on div "2" at bounding box center [519, 216] width 78 height 15
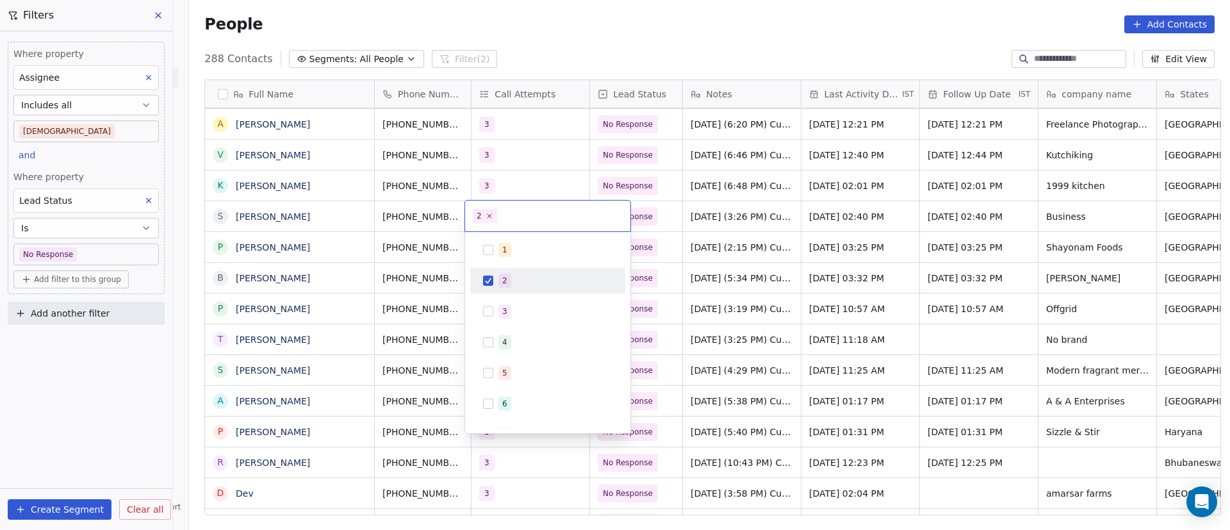
click at [521, 277] on div "2" at bounding box center [556, 281] width 114 height 14
click at [533, 307] on div "3" at bounding box center [556, 311] width 114 height 14
click at [713, 263] on html "On2Cook India Pvt. Ltd. Contacts People Marketing Workflows Campaigns Metrics &…" at bounding box center [615, 265] width 1230 height 530
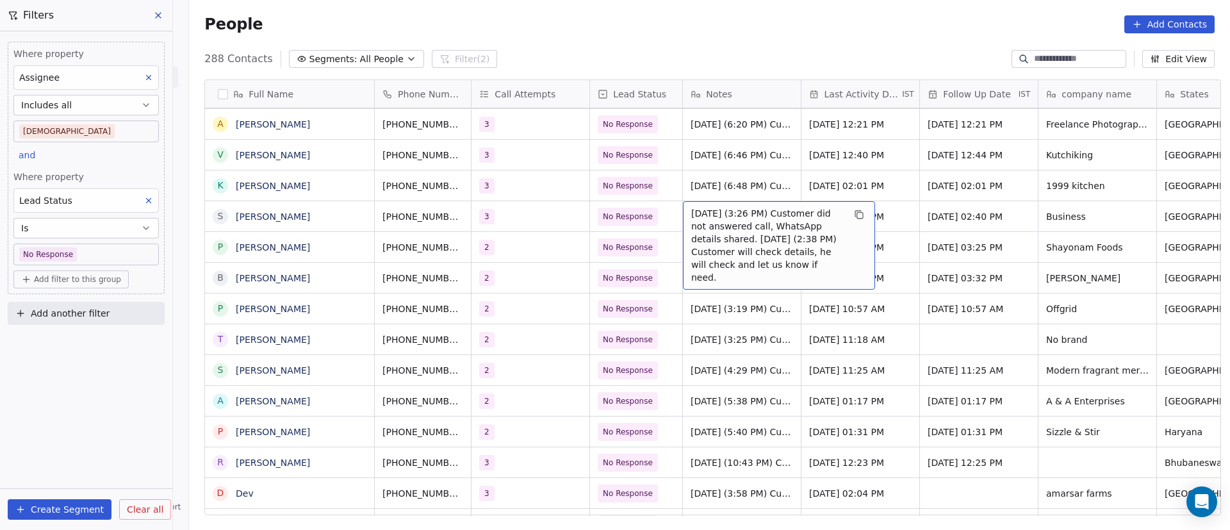
click at [693, 213] on span "3/10/2025 (3:26 PM) Customer did not answered call, WhatsApp details shared. 22…" at bounding box center [767, 245] width 153 height 77
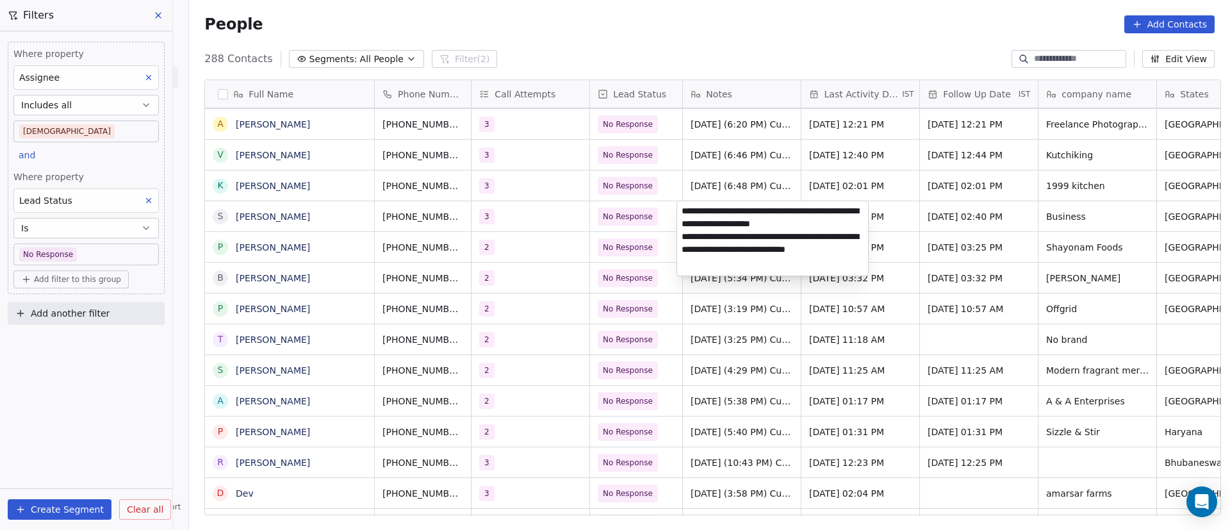
click at [682, 212] on textarea "**********" at bounding box center [772, 238] width 191 height 74
paste textarea "**********"
type textarea "**********"
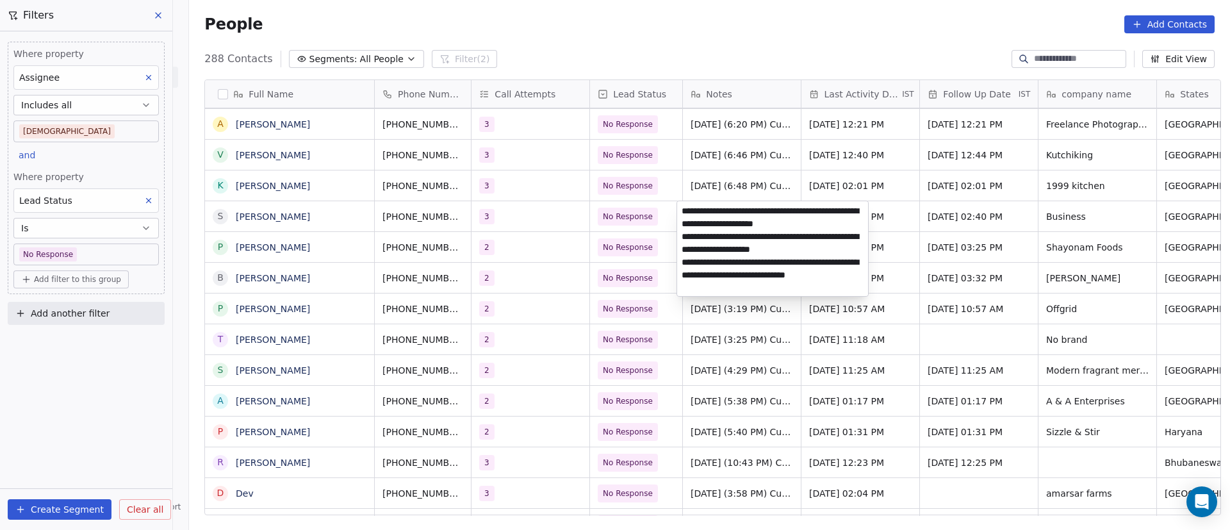
click at [724, 332] on html "On2Cook India Pvt. Ltd. Contacts People Marketing Workflows Campaigns Metrics &…" at bounding box center [615, 265] width 1230 height 530
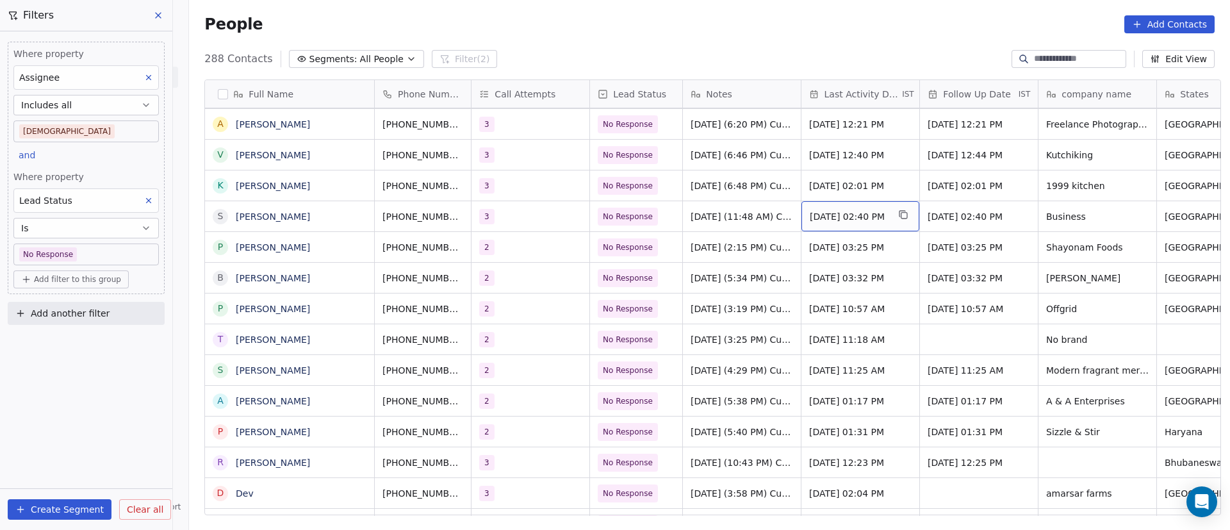
click at [858, 222] on div "Oct 03, 2025 02:40 PM" at bounding box center [861, 216] width 118 height 30
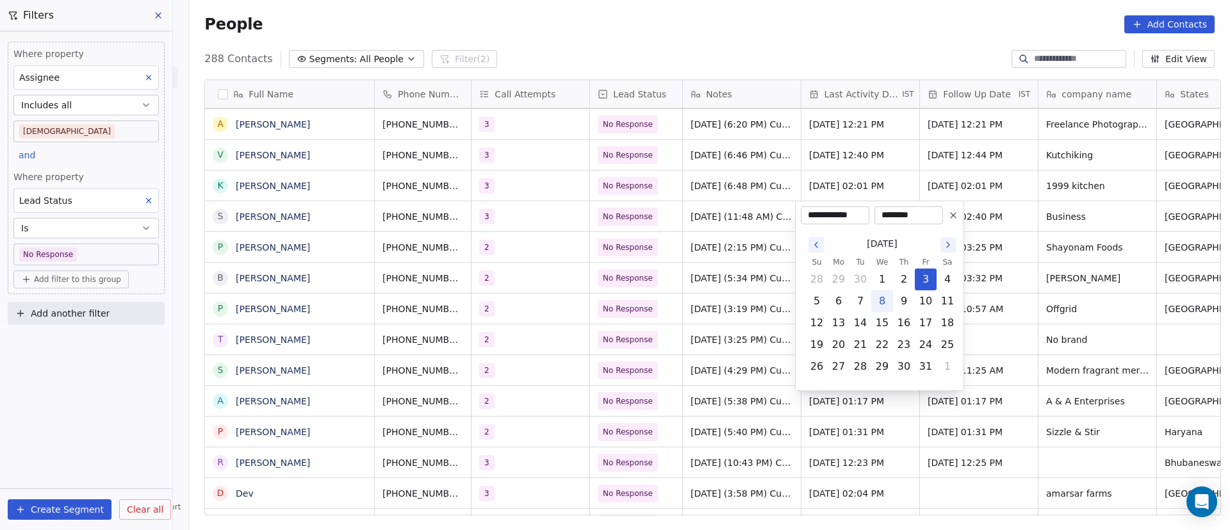
click at [884, 299] on button "8" at bounding box center [882, 301] width 21 height 21
type input "**********"
click at [601, 302] on html "On2Cook India Pvt. Ltd. Contacts People Marketing Workflows Campaigns Metrics &…" at bounding box center [615, 265] width 1230 height 530
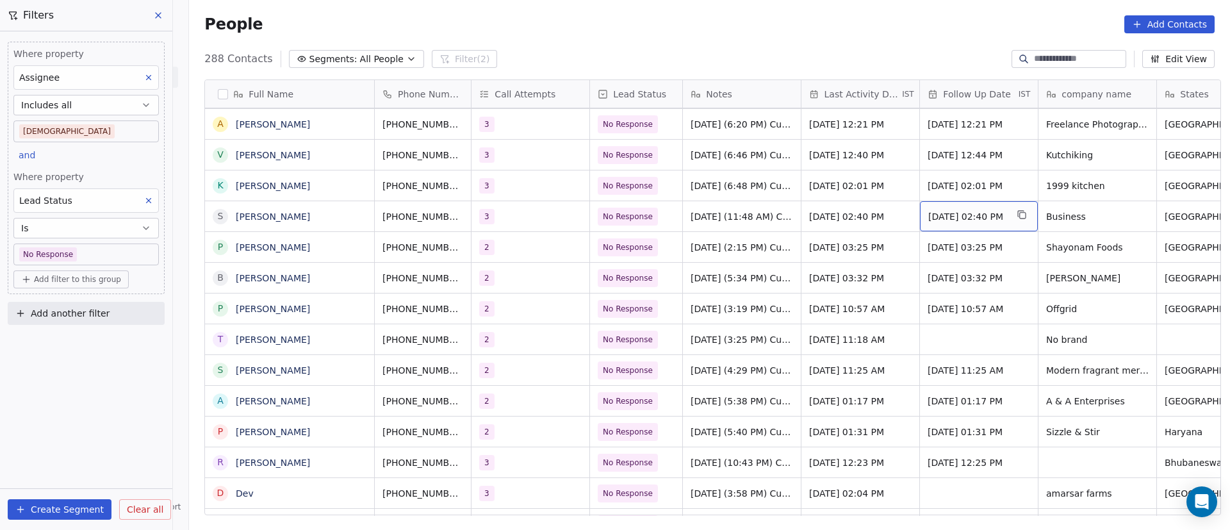
click at [946, 217] on span "Oct 09, 2025 02:40 PM" at bounding box center [968, 216] width 78 height 13
click at [945, 217] on span "Oct 09, 2025 02:40 PM" at bounding box center [968, 216] width 78 height 13
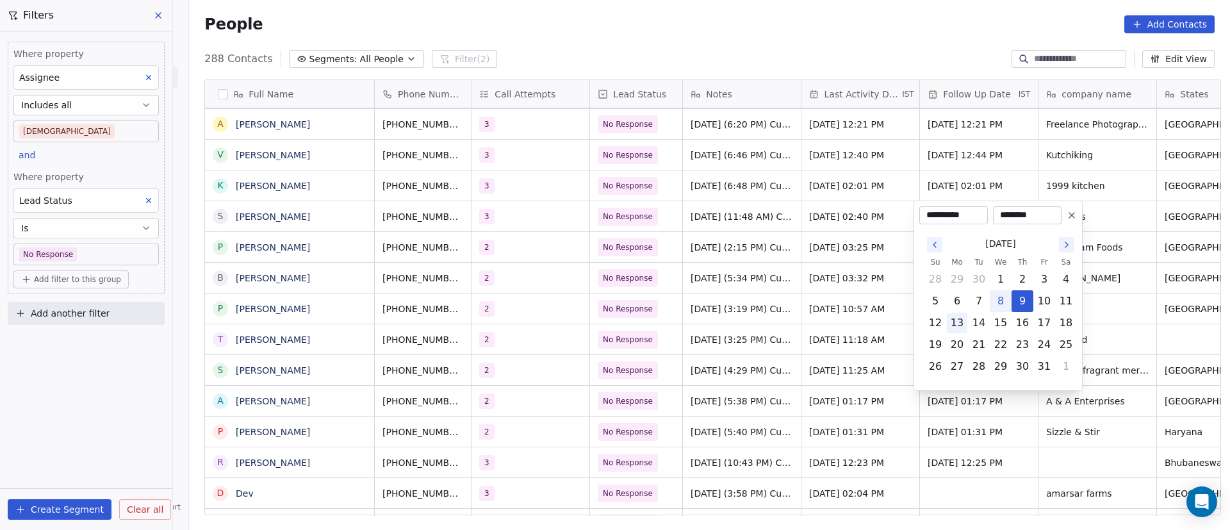
click at [957, 320] on button "13" at bounding box center [957, 323] width 21 height 21
type input "**********"
click at [719, 310] on html "On2Cook India Pvt. Ltd. Contacts People Marketing Workflows Campaigns Metrics &…" at bounding box center [615, 265] width 1230 height 530
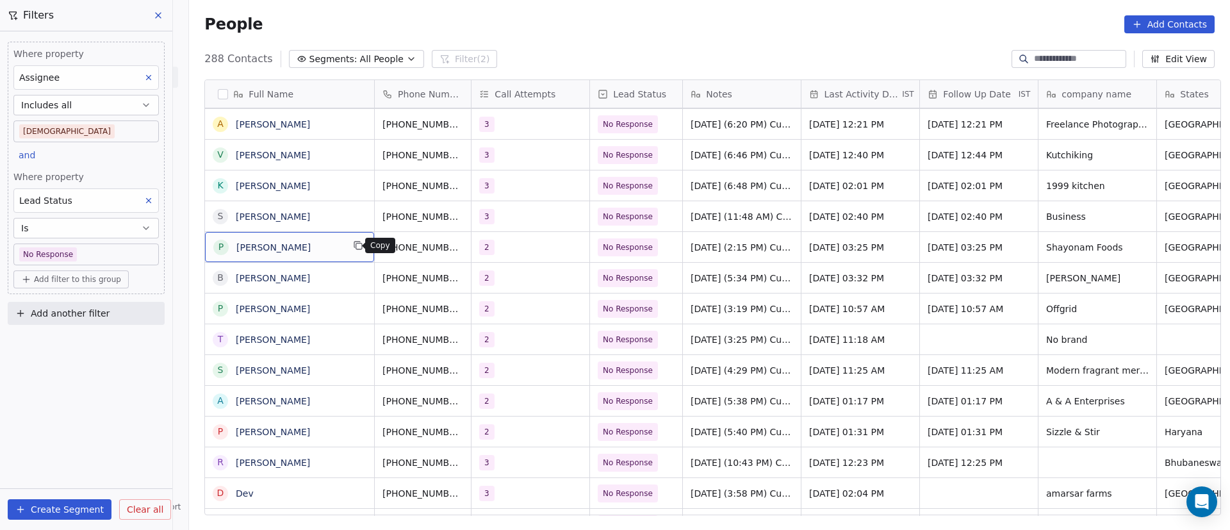
click at [353, 247] on icon "grid" at bounding box center [358, 245] width 10 height 10
drag, startPoint x: 338, startPoint y: 242, endPoint x: 379, endPoint y: 252, distance: 42.1
click at [476, 248] on icon "grid" at bounding box center [481, 245] width 10 height 10
click at [532, 245] on div "2" at bounding box center [519, 247] width 78 height 15
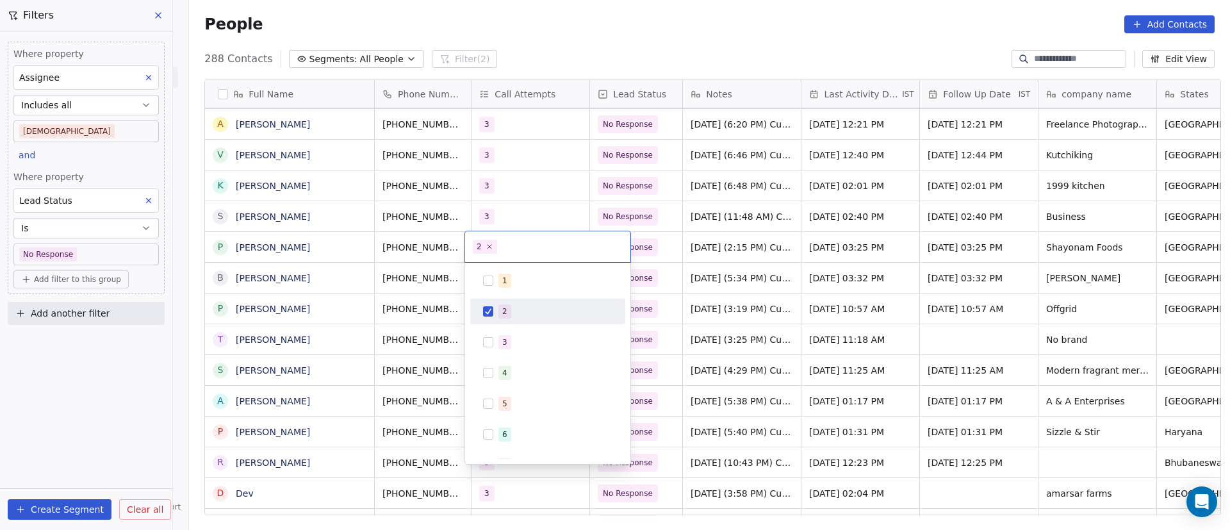
drag, startPoint x: 504, startPoint y: 315, endPoint x: 508, endPoint y: 325, distance: 11.0
click at [505, 315] on div "2" at bounding box center [504, 312] width 5 height 12
click at [510, 333] on div "3" at bounding box center [548, 342] width 145 height 21
drag, startPoint x: 770, startPoint y: 281, endPoint x: 708, endPoint y: 260, distance: 65.7
click at [765, 281] on html "On2Cook India Pvt. Ltd. Contacts People Marketing Workflows Campaigns Metrics &…" at bounding box center [615, 265] width 1230 height 530
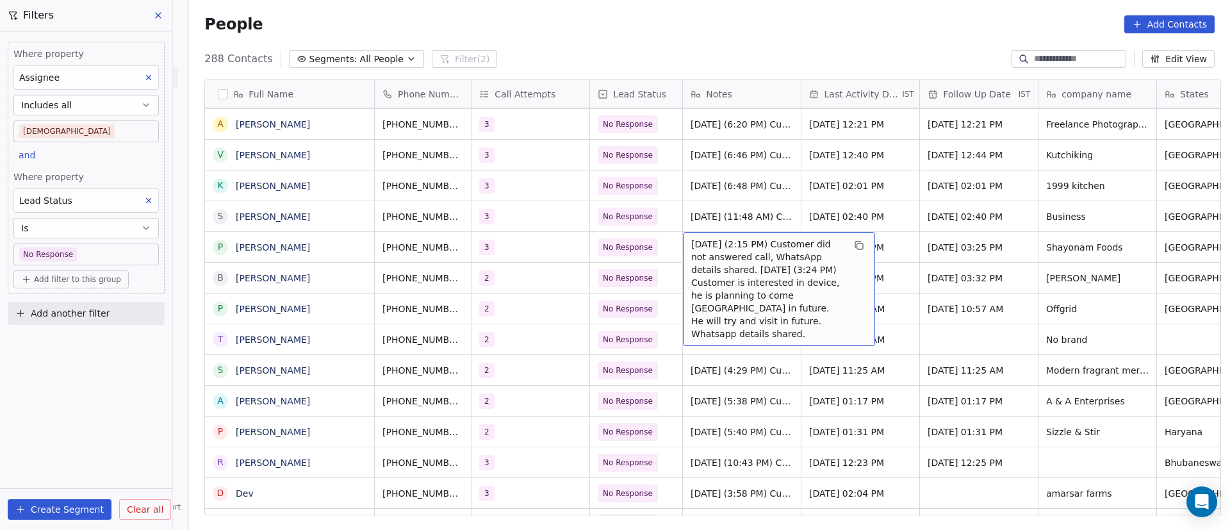
click at [715, 252] on span "30/9/2025 (2:15 PM) Customer did not answered call, WhatsApp details shared. 22…" at bounding box center [767, 289] width 153 height 103
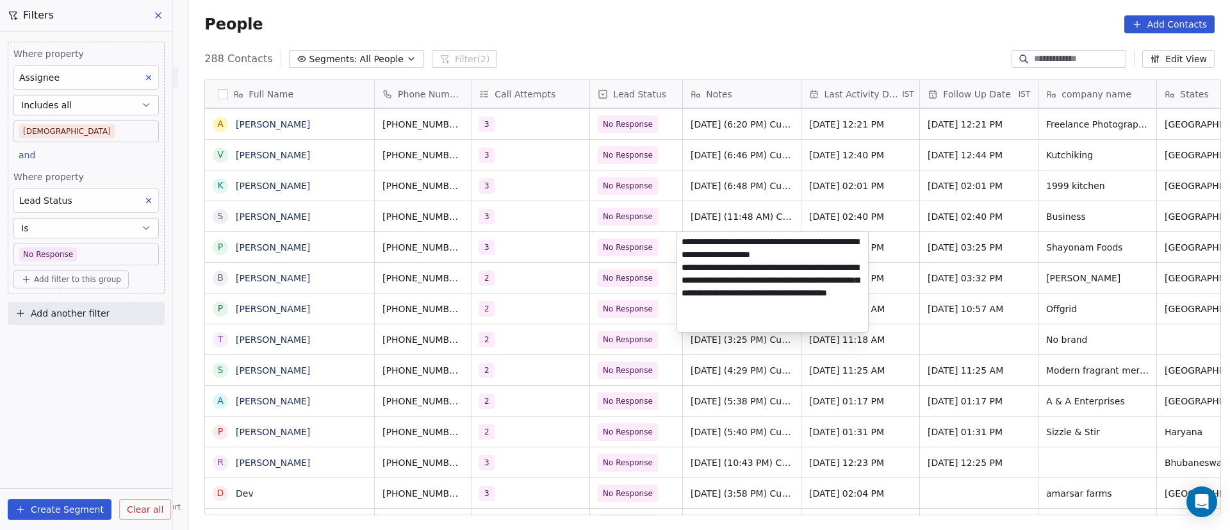
click at [684, 243] on textarea "**********" at bounding box center [772, 282] width 191 height 100
paste textarea "**********"
type textarea "**********"
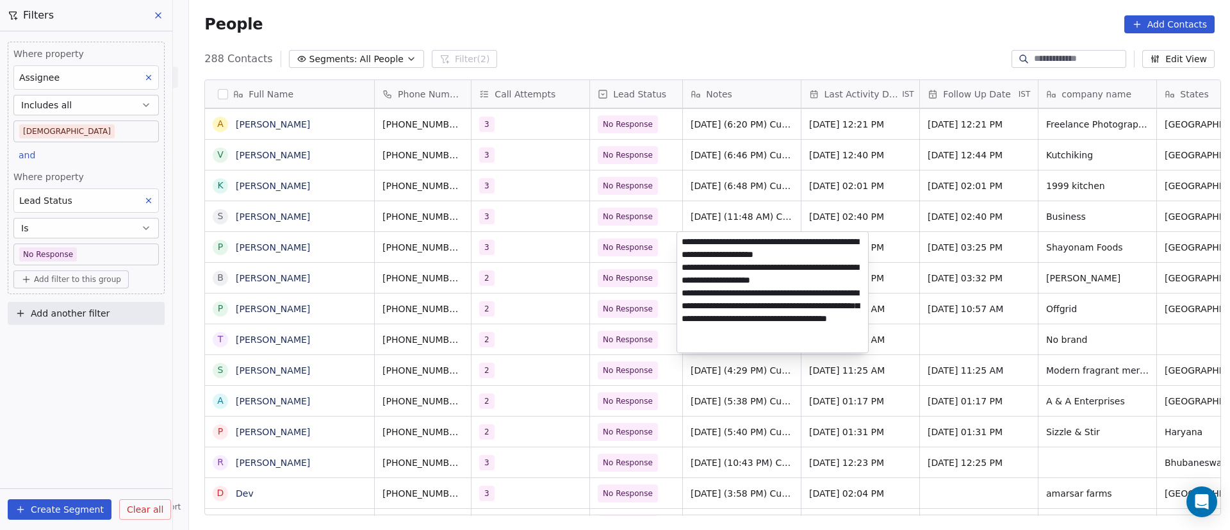
click at [645, 306] on html "On2Cook India Pvt. Ltd. Contacts People Marketing Workflows Campaigns Metrics &…" at bounding box center [615, 265] width 1230 height 530
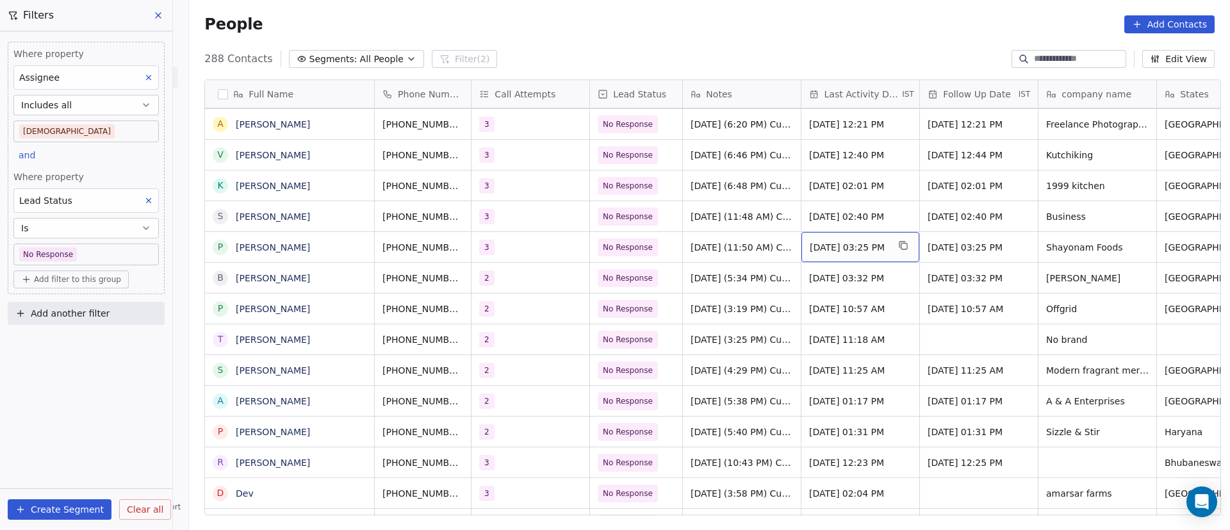
click at [833, 252] on span "Sep 30, 2025 03:25 PM" at bounding box center [849, 247] width 78 height 13
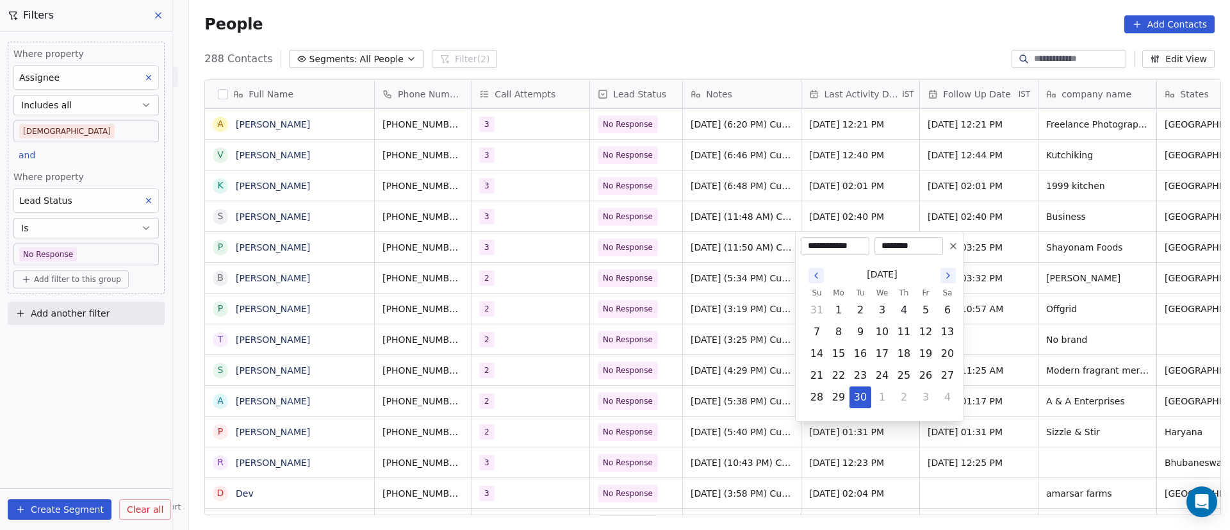
click at [948, 272] on icon "Go to the Next Month" at bounding box center [948, 275] width 10 height 10
click at [884, 334] on button "8" at bounding box center [882, 332] width 21 height 21
type input "**********"
click at [725, 304] on html "On2Cook India Pvt. Ltd. Contacts People Marketing Workflows Campaigns Metrics &…" at bounding box center [615, 265] width 1230 height 530
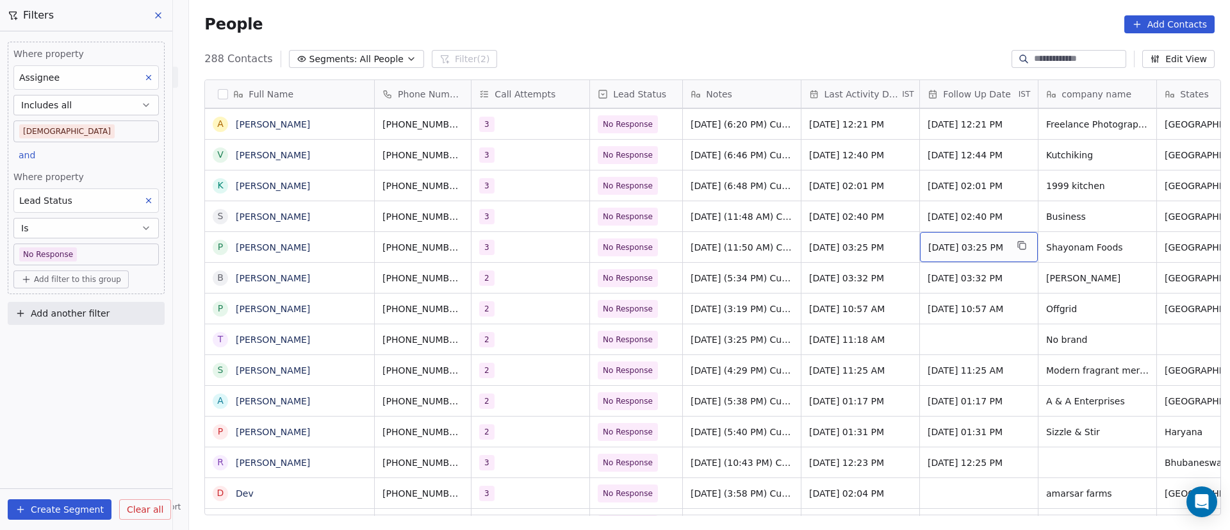
click at [952, 248] on span "Oct 06, 2025 03:25 PM" at bounding box center [968, 247] width 78 height 13
click at [951, 248] on span "Oct 06, 2025 03:25 PM" at bounding box center [968, 247] width 78 height 13
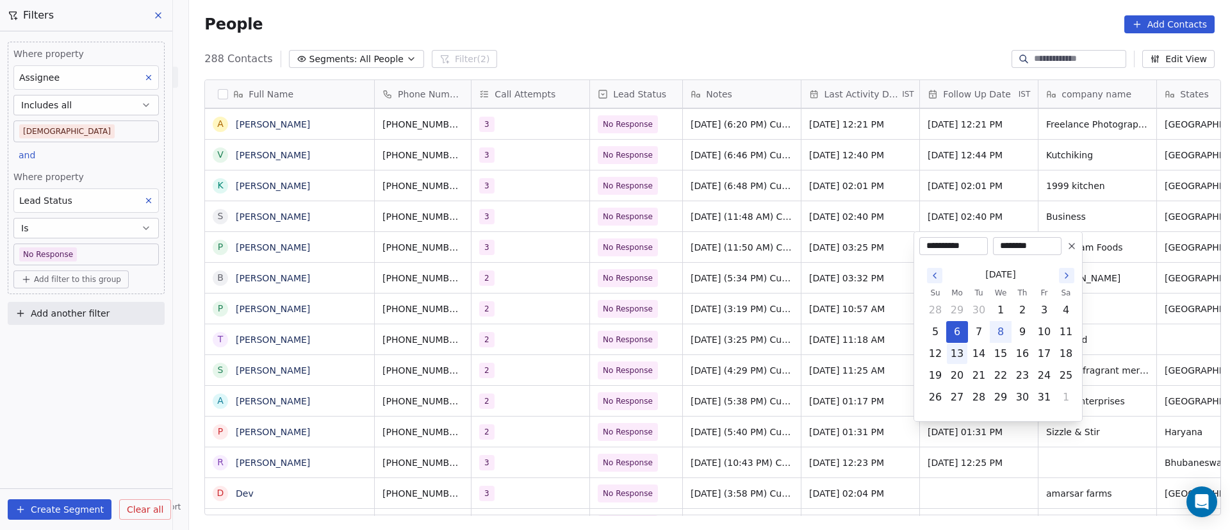
click at [960, 354] on button "13" at bounding box center [957, 353] width 21 height 21
type input "**********"
click at [703, 309] on html "On2Cook India Pvt. Ltd. Contacts People Marketing Workflows Campaigns Metrics &…" at bounding box center [615, 265] width 1230 height 530
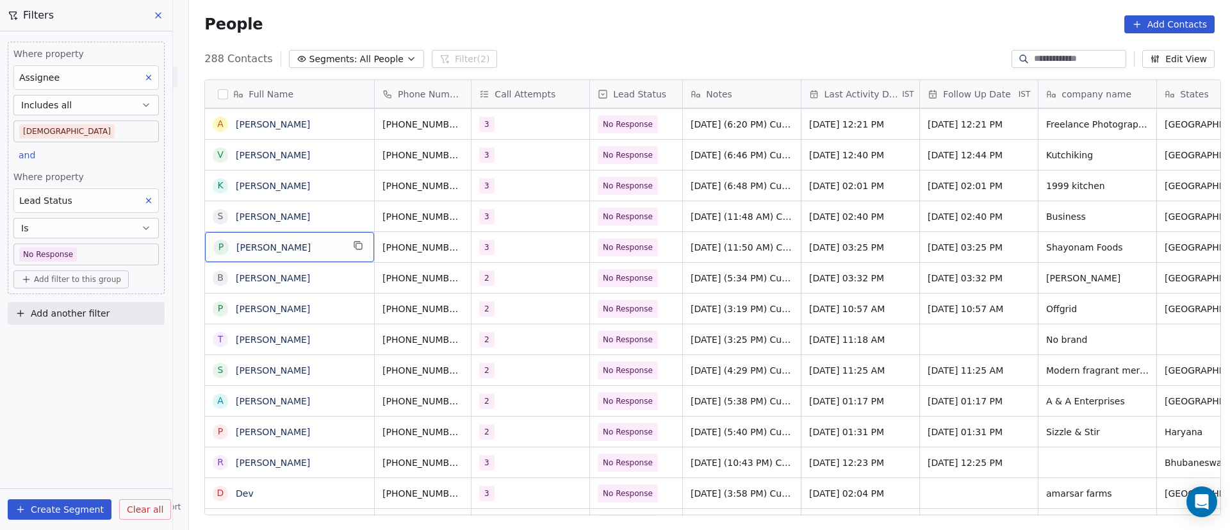
drag, startPoint x: 318, startPoint y: 240, endPoint x: 345, endPoint y: 247, distance: 28.0
click at [476, 245] on icon "grid" at bounding box center [481, 245] width 10 height 10
click at [356, 278] on icon "grid" at bounding box center [358, 276] width 10 height 10
click at [462, 285] on div "+919925507378" at bounding box center [436, 278] width 122 height 30
click at [476, 281] on icon "grid" at bounding box center [481, 276] width 10 height 10
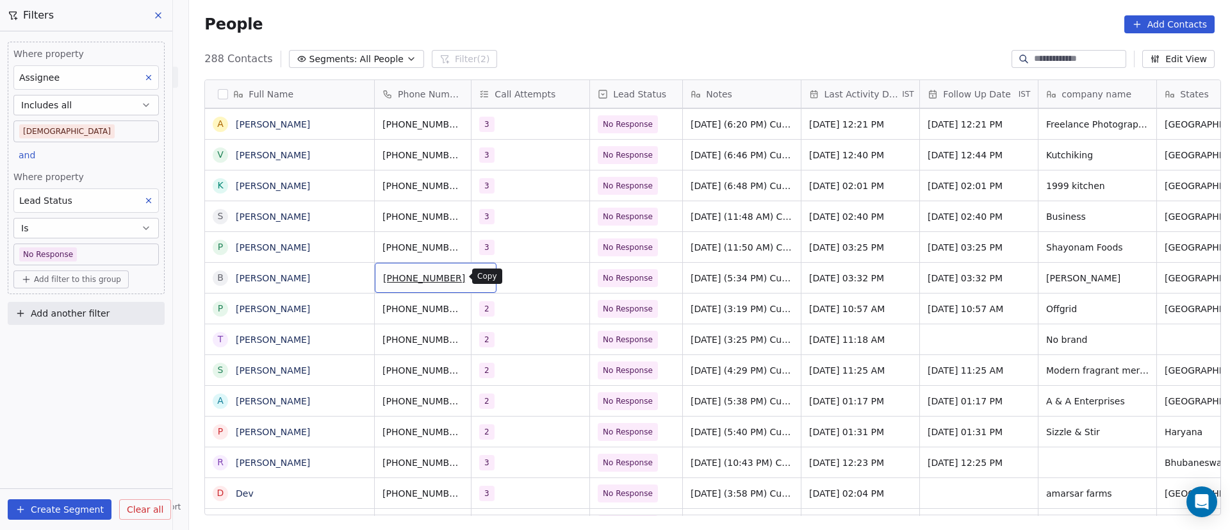
click at [474, 278] on button "grid" at bounding box center [481, 276] width 15 height 15
click at [518, 283] on div "2" at bounding box center [519, 277] width 78 height 15
click at [517, 283] on div "2" at bounding box center [519, 277] width 78 height 15
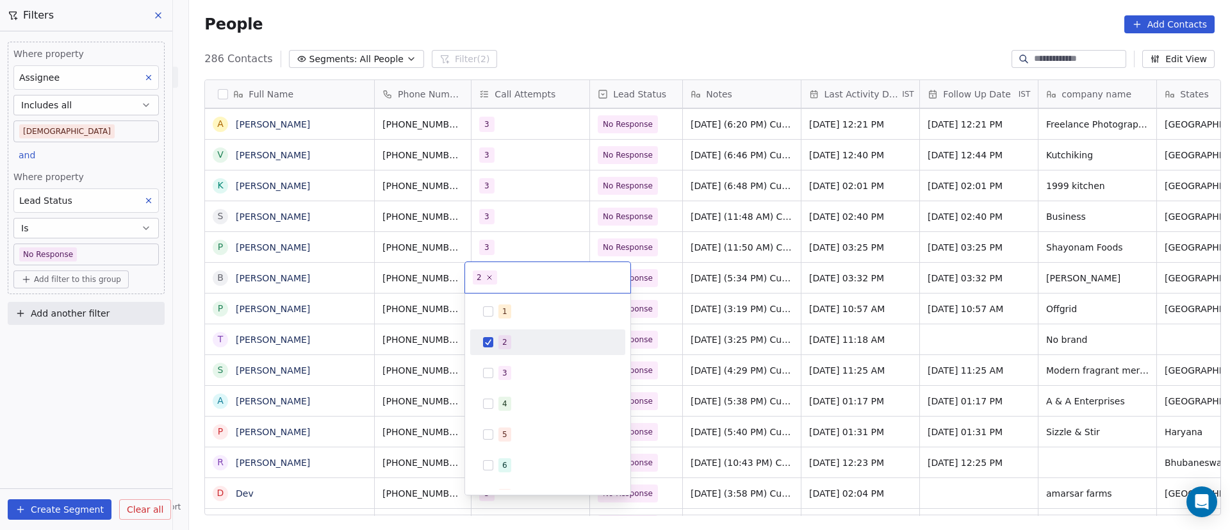
click at [518, 336] on div "2" at bounding box center [556, 342] width 114 height 14
click at [522, 369] on div "3" at bounding box center [556, 373] width 114 height 14
drag, startPoint x: 720, startPoint y: 338, endPoint x: 647, endPoint y: 304, distance: 80.8
click at [716, 338] on html "On2Cook India Pvt. Ltd. Contacts People Marketing Workflows Campaigns Metrics &…" at bounding box center [615, 265] width 1230 height 530
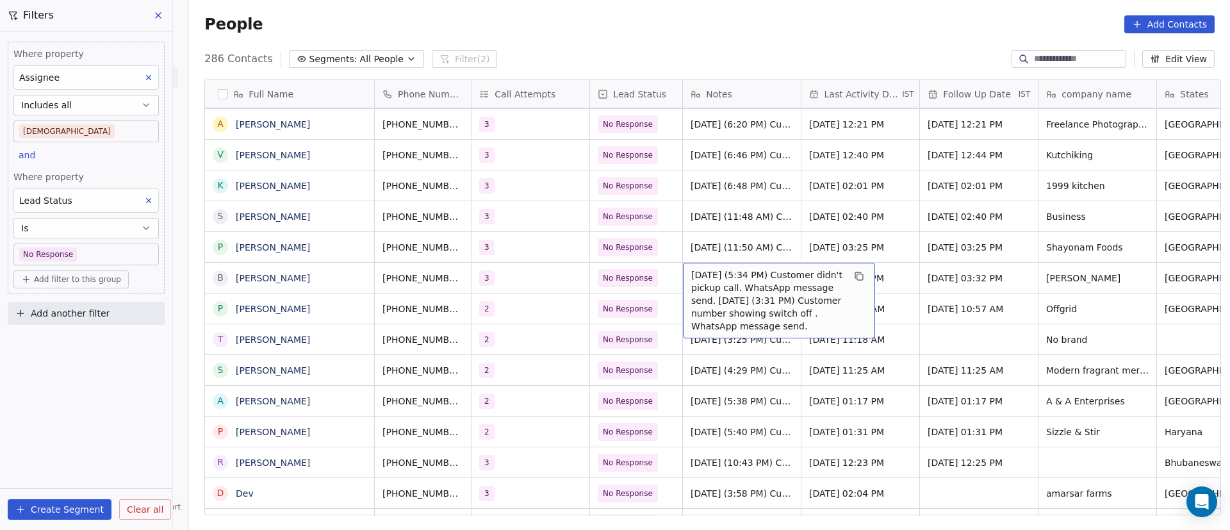
click at [692, 281] on span "24/9/2025 (5:34 PM) Customer didn't pickup call. WhatsApp message send. 22/9/20…" at bounding box center [767, 301] width 153 height 64
click at [691, 281] on span "24/9/2025 (5:34 PM) Customer didn't pickup call. WhatsApp message send. 22/9/20…" at bounding box center [767, 301] width 153 height 64
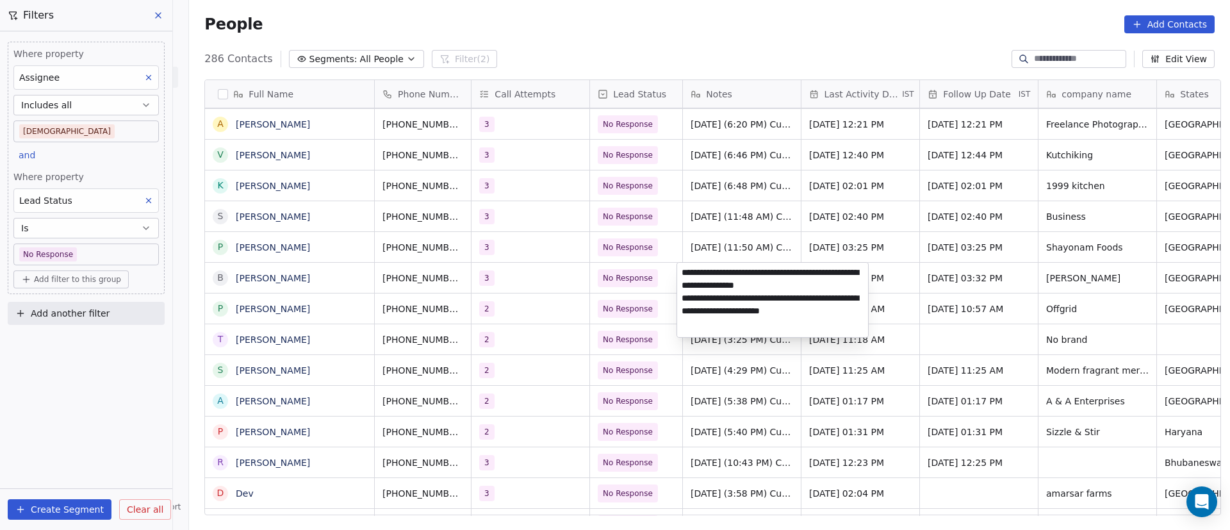
click at [679, 273] on textarea "**********" at bounding box center [772, 300] width 191 height 74
paste textarea "**********"
type textarea "**********"
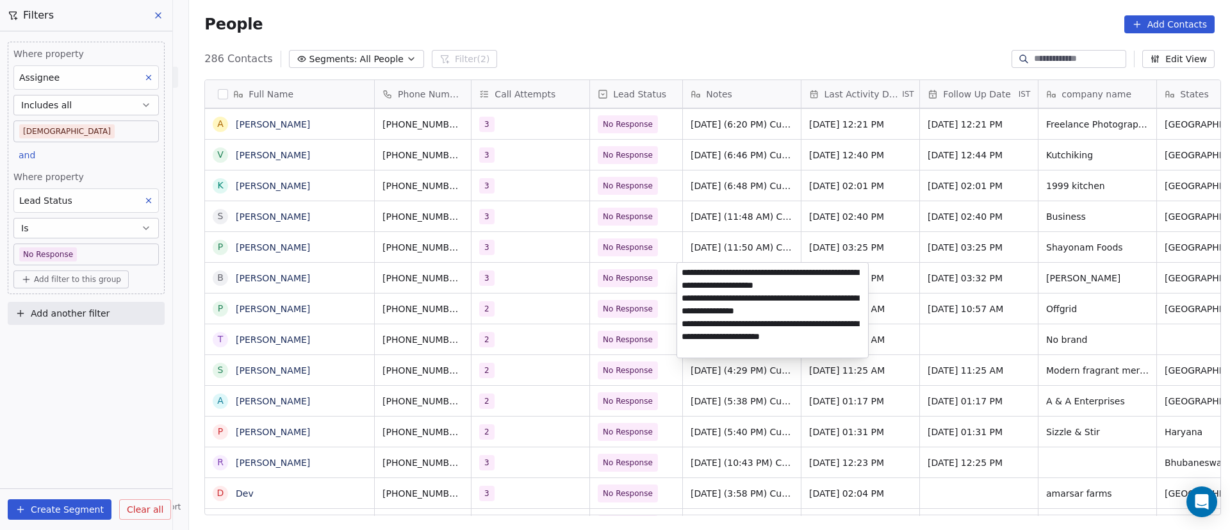
click at [885, 392] on html "On2Cook India Pvt. Ltd. Contacts People Marketing Workflows Campaigns Metrics &…" at bounding box center [615, 265] width 1230 height 530
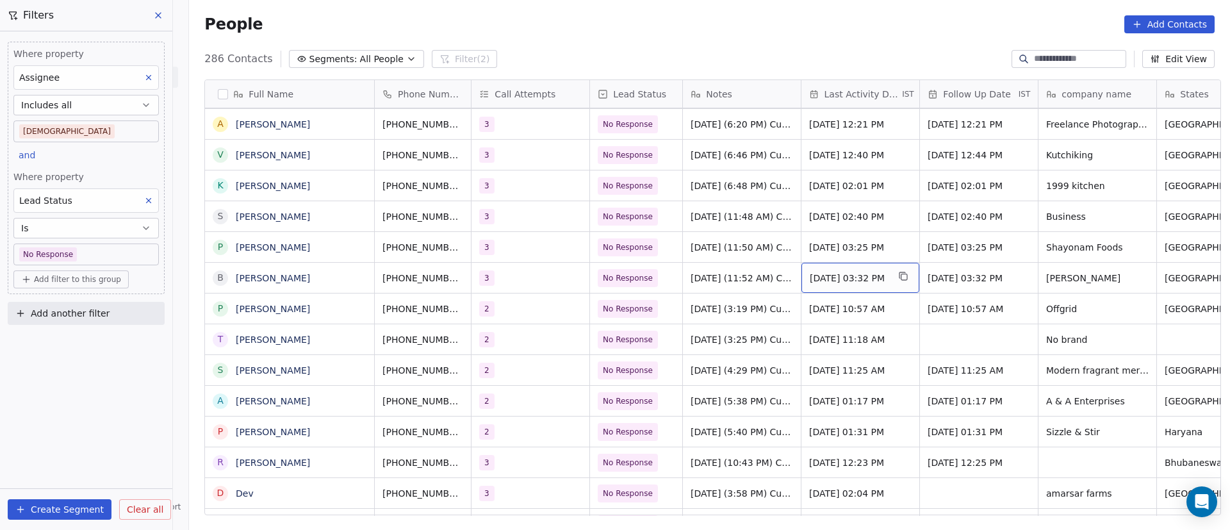
click at [866, 286] on div "Sep 24, 2025 03:32 PM" at bounding box center [861, 278] width 118 height 30
click at [865, 286] on div "Sep 24, 2025 03:32 PM" at bounding box center [861, 278] width 118 height 30
click at [852, 285] on div "Sep 24, 2025 03:32 PM" at bounding box center [861, 278] width 118 height 30
click at [851, 285] on div "Sep 24, 2025 03:32 PM" at bounding box center [861, 278] width 118 height 30
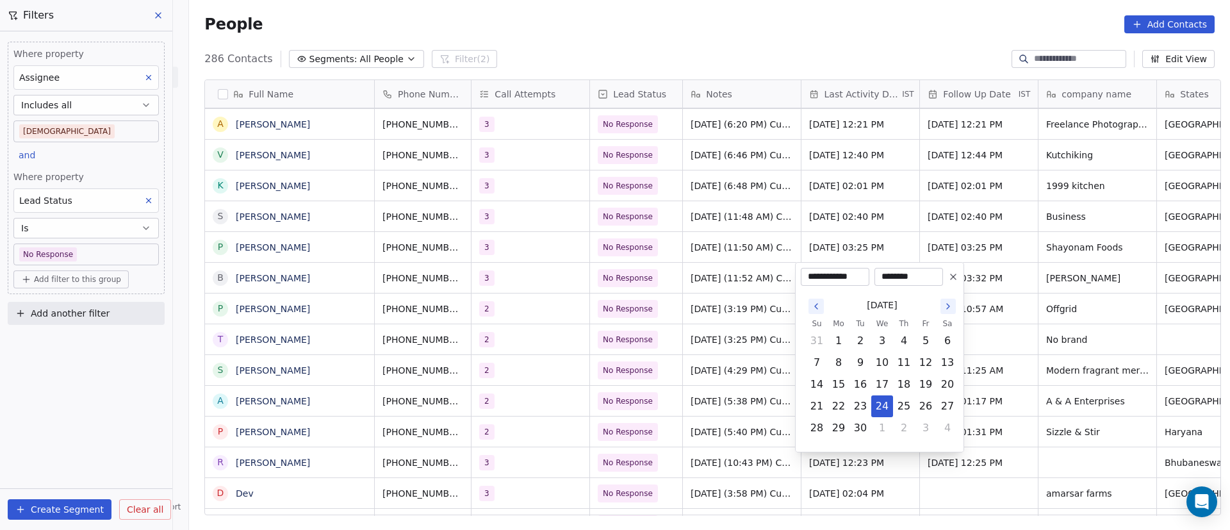
click at [948, 307] on icon "Go to the Next Month" at bounding box center [948, 306] width 3 height 5
click at [886, 363] on button "8" at bounding box center [882, 362] width 21 height 21
type input "**********"
click at [1057, 338] on html "On2Cook India Pvt. Ltd. Contacts People Marketing Workflows Campaigns Metrics &…" at bounding box center [615, 265] width 1230 height 530
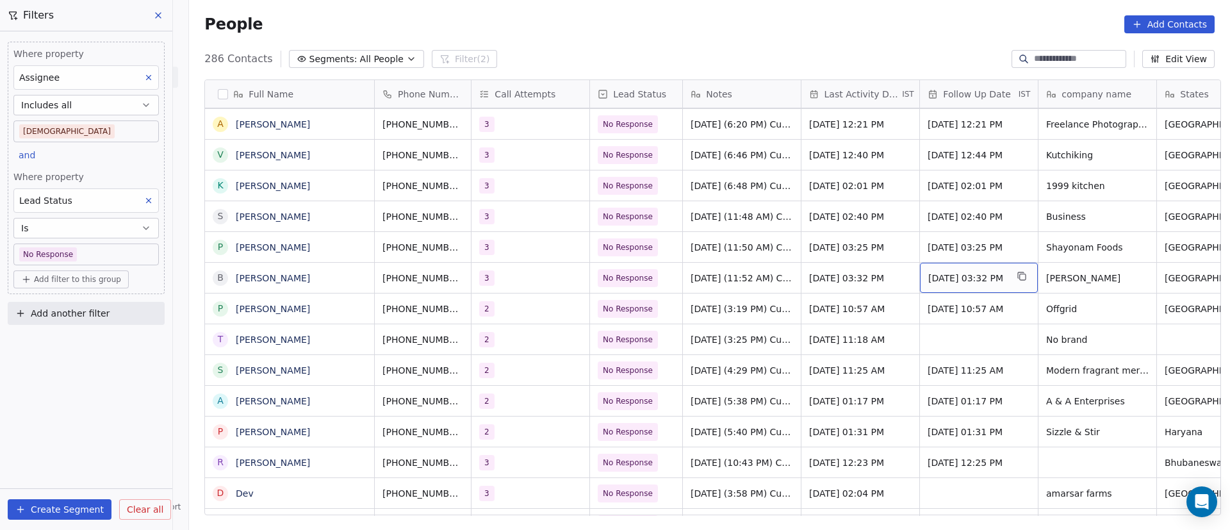
click at [957, 275] on span "Sep 26, 2025 03:32 PM" at bounding box center [968, 278] width 78 height 13
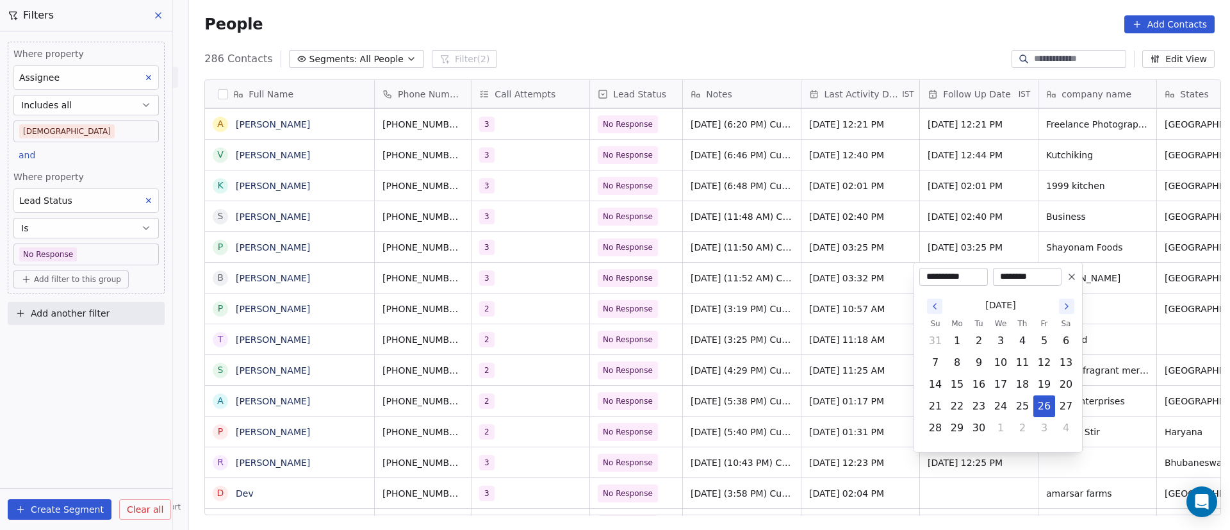
click at [1067, 306] on icon "Go to the Next Month" at bounding box center [1067, 306] width 10 height 10
click at [959, 377] on button "13" at bounding box center [957, 384] width 21 height 21
type input "**********"
click at [784, 374] on html "On2Cook India Pvt. Ltd. Contacts People Marketing Workflows Campaigns Metrics &…" at bounding box center [615, 265] width 1230 height 530
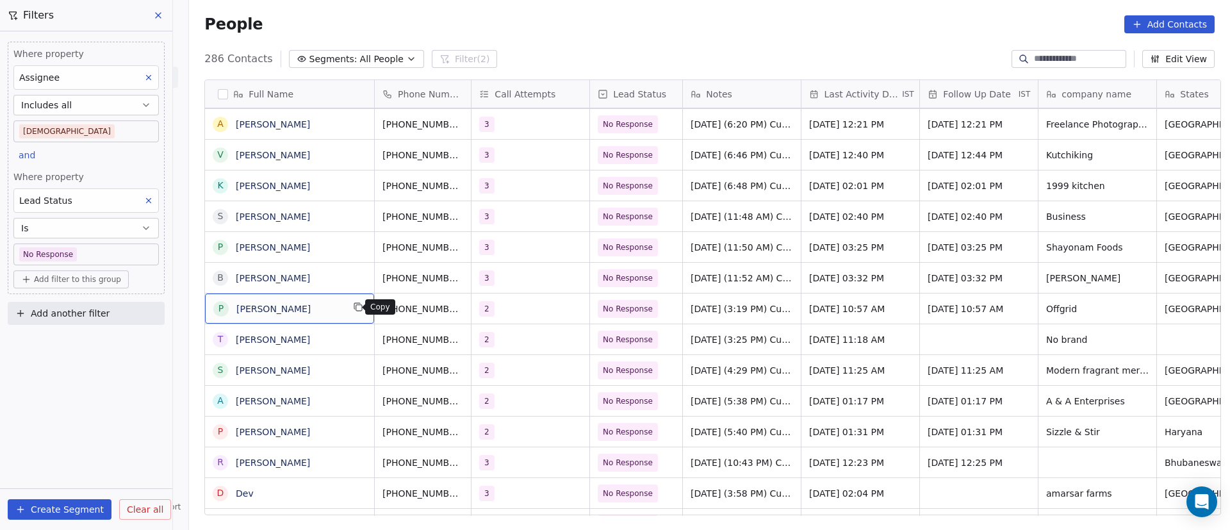
click at [351, 313] on button "grid" at bounding box center [358, 306] width 15 height 15
click at [476, 308] on icon "grid" at bounding box center [481, 307] width 10 height 10
click at [559, 283] on div "3" at bounding box center [531, 278] width 118 height 30
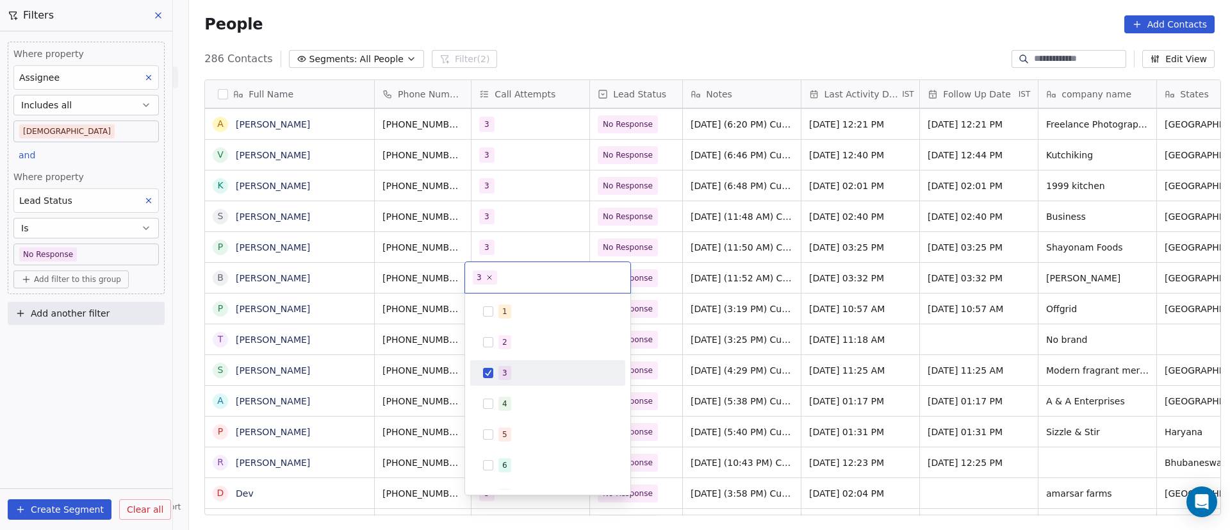
click at [511, 371] on div "3" at bounding box center [556, 373] width 114 height 14
click at [529, 408] on div "4" at bounding box center [556, 404] width 114 height 14
click at [832, 337] on html "On2Cook India Pvt. Ltd. Contacts People Marketing Workflows Campaigns Metrics &…" at bounding box center [615, 265] width 1230 height 530
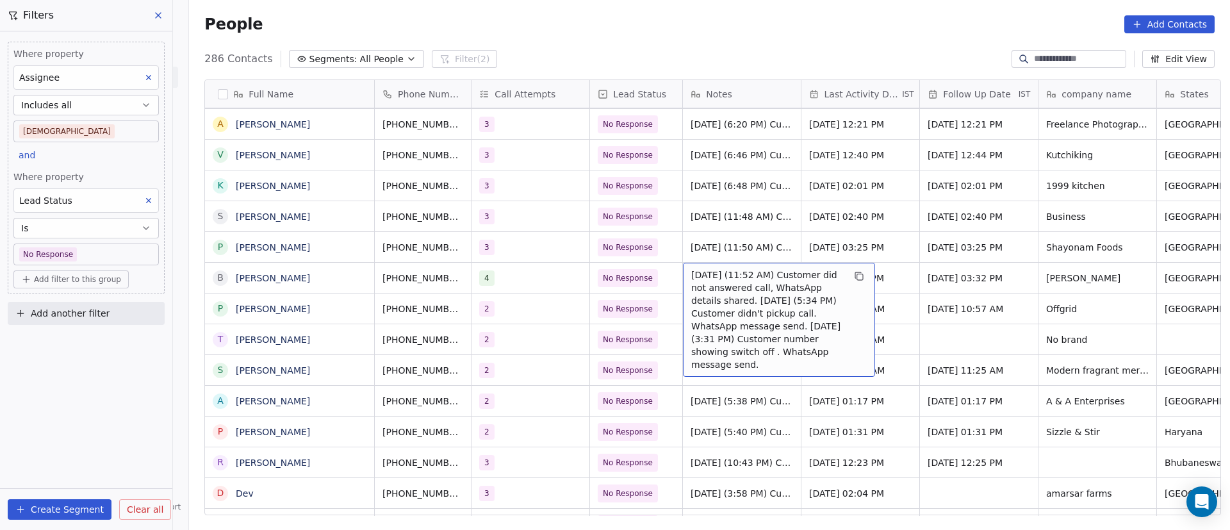
click at [708, 288] on span "8/10/2025 (11:52 AM) Customer did not answered call, WhatsApp details shared. 2…" at bounding box center [767, 320] width 153 height 103
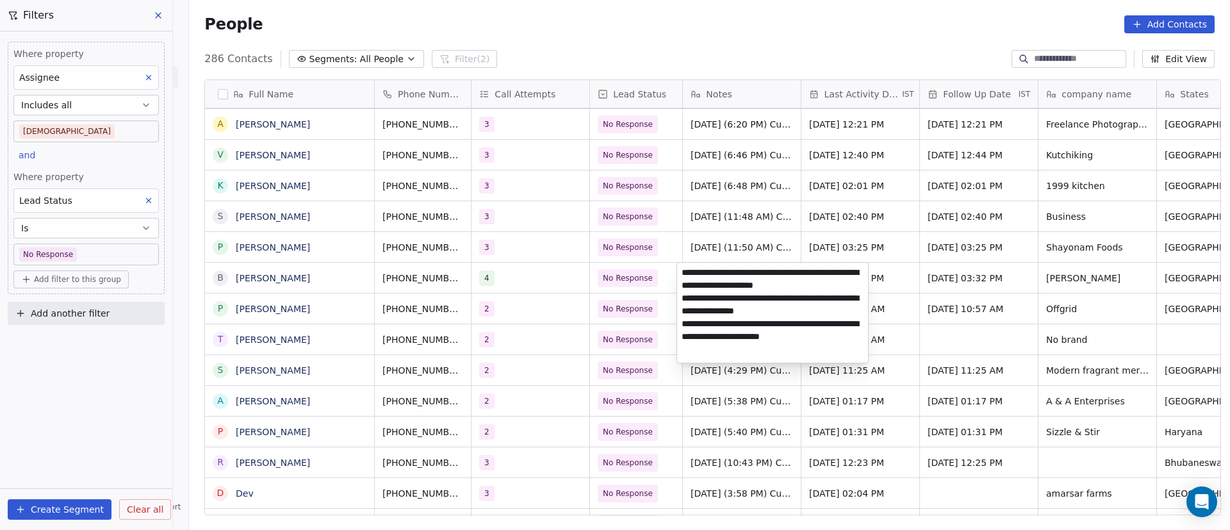
click at [683, 272] on textarea "**********" at bounding box center [772, 313] width 191 height 100
paste textarea "**********"
drag, startPoint x: 821, startPoint y: 272, endPoint x: 681, endPoint y: 272, distance: 139.7
click at [681, 272] on textarea "**********" at bounding box center [772, 317] width 191 height 108
type textarea "**********"
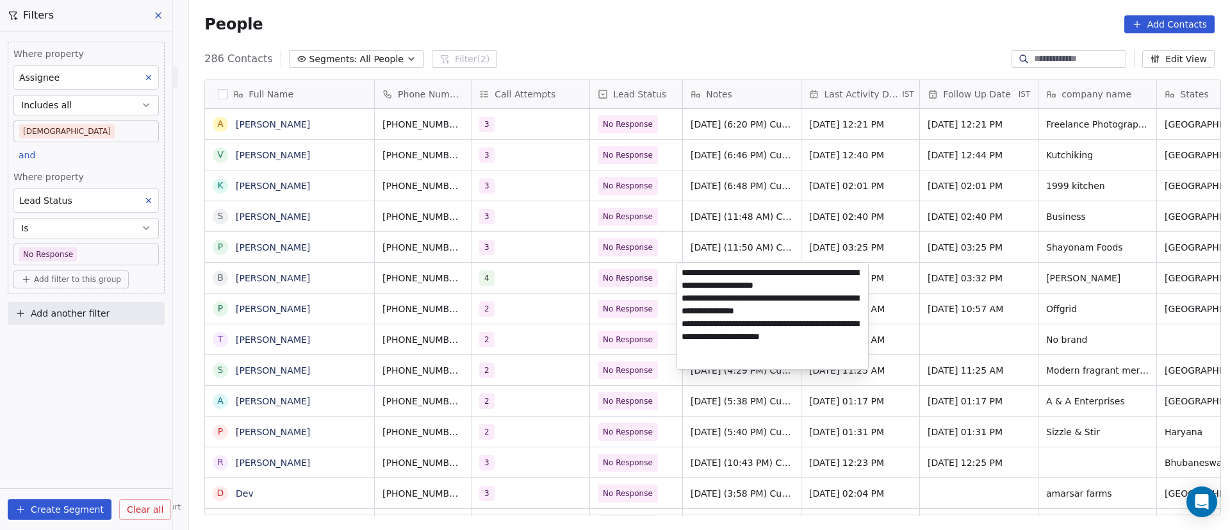
click at [607, 368] on html "On2Cook India Pvt. Ltd. Contacts People Marketing Workflows Campaigns Metrics &…" at bounding box center [615, 265] width 1230 height 530
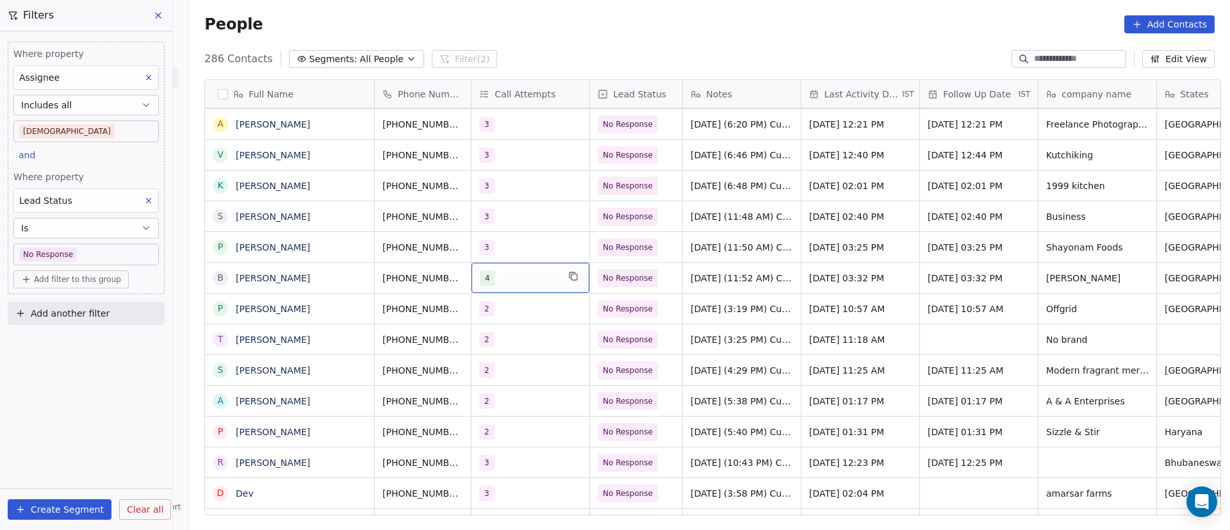
click at [526, 279] on div "4" at bounding box center [519, 277] width 78 height 15
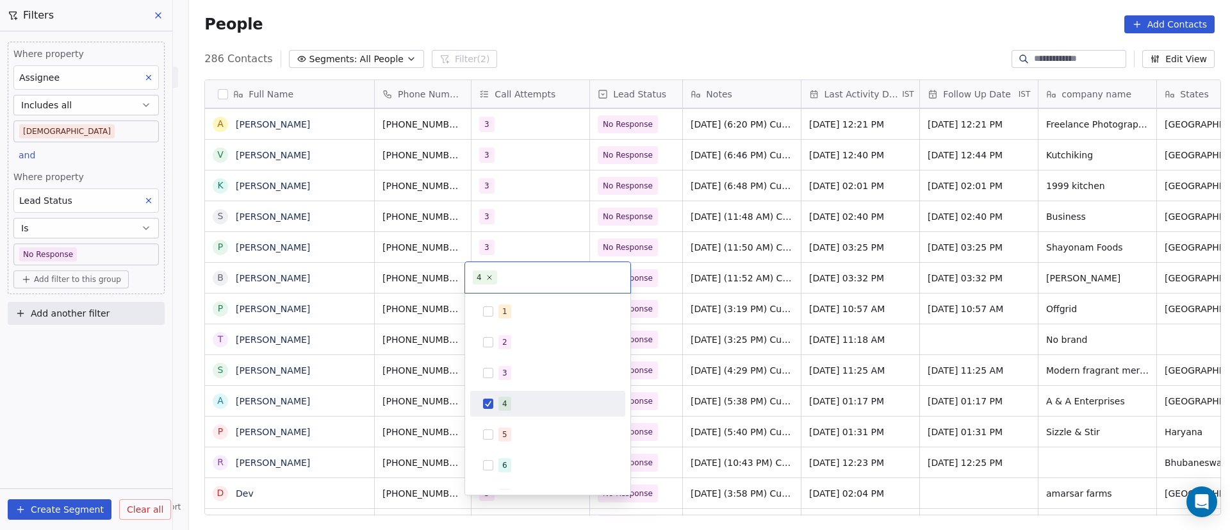
click at [518, 395] on div "4" at bounding box center [548, 403] width 145 height 21
click at [520, 377] on div "3" at bounding box center [556, 373] width 114 height 14
drag, startPoint x: 763, startPoint y: 332, endPoint x: 735, endPoint y: 328, distance: 28.5
click at [760, 332] on html "On2Cook India Pvt. Ltd. Contacts People Marketing Workflows Campaigns Metrics &…" at bounding box center [615, 265] width 1230 height 530
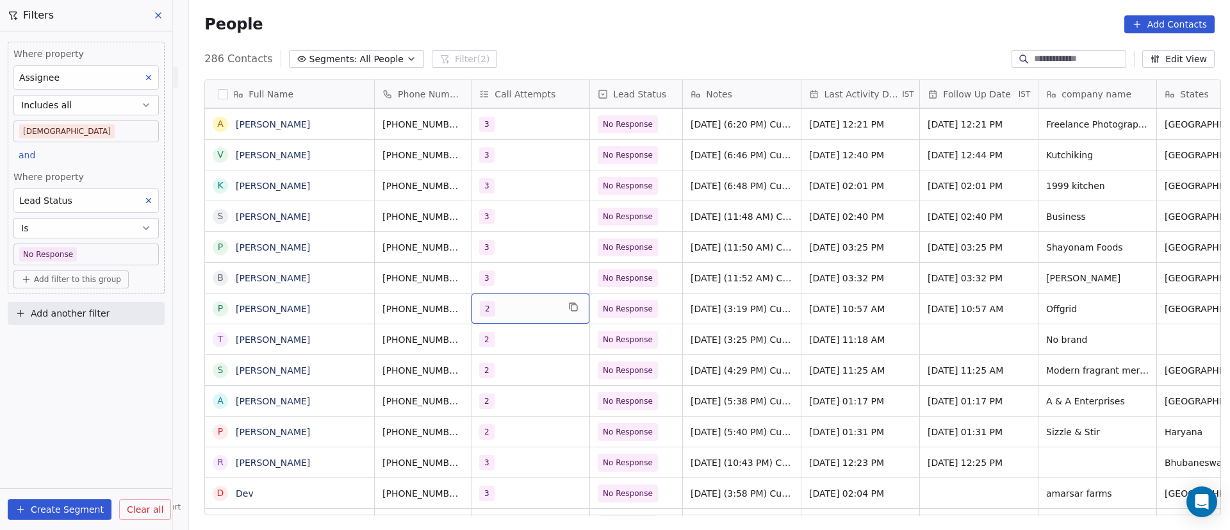
click at [522, 307] on div "2" at bounding box center [519, 308] width 78 height 15
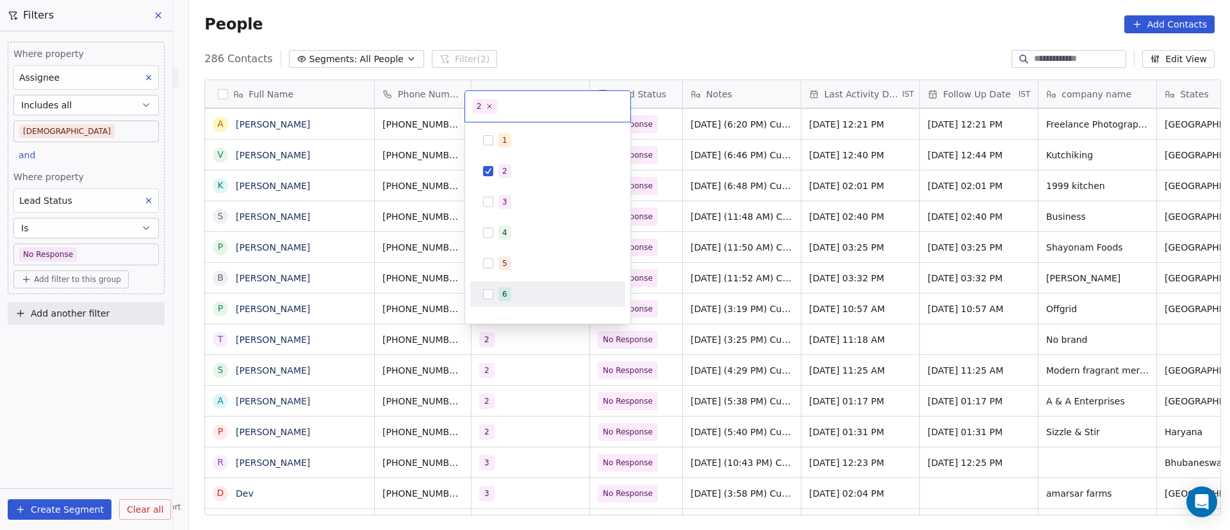
click at [834, 302] on html "On2Cook India Pvt. Ltd. Contacts People Marketing Workflows Campaigns Metrics &…" at bounding box center [615, 265] width 1230 height 530
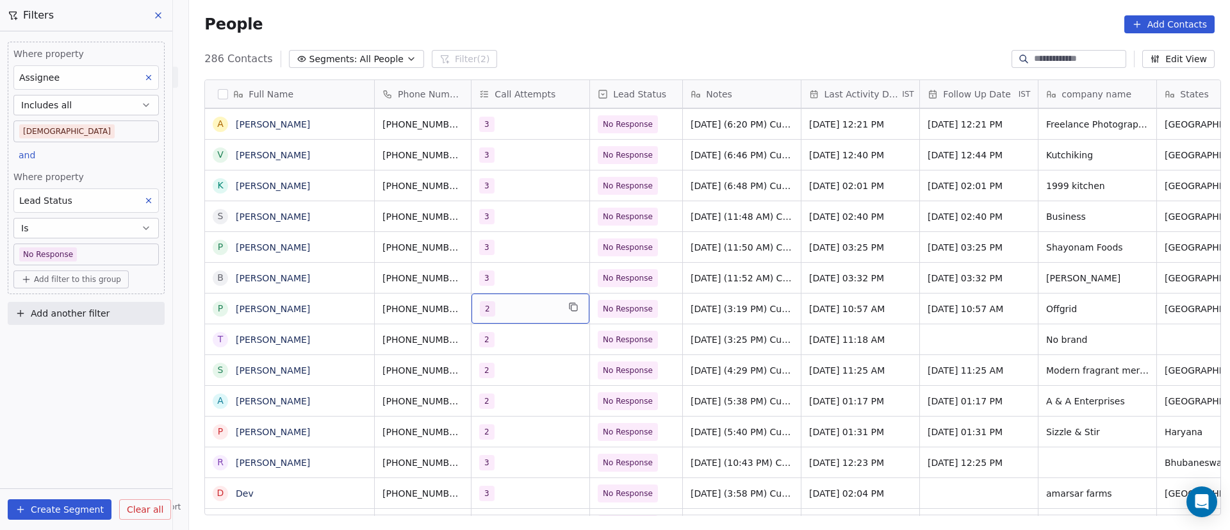
click at [529, 311] on div "2" at bounding box center [519, 308] width 78 height 15
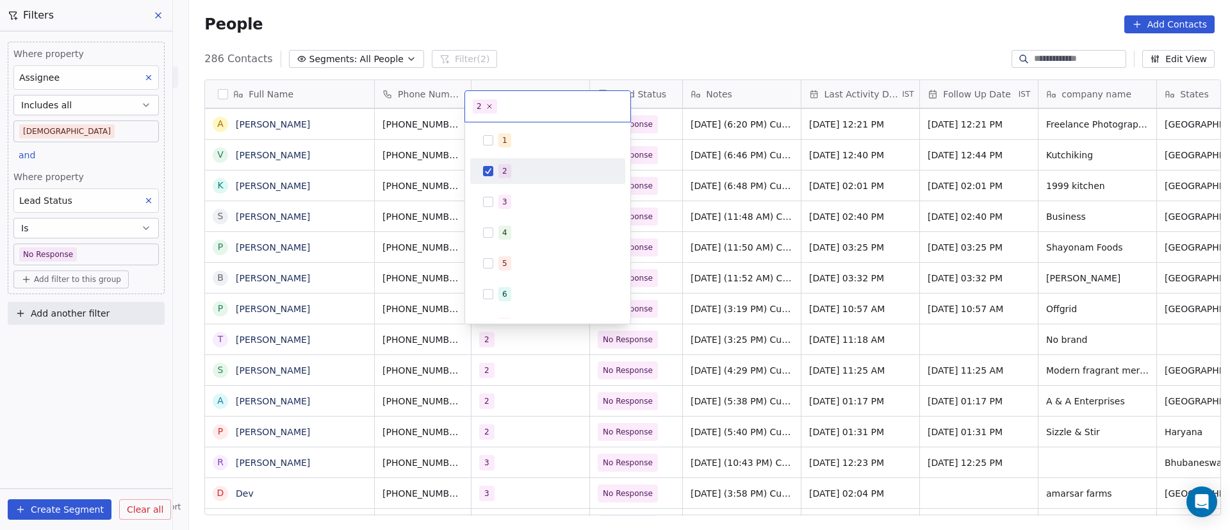
click at [522, 173] on div "2" at bounding box center [556, 171] width 114 height 14
click at [523, 192] on div "3" at bounding box center [548, 202] width 145 height 21
click at [872, 316] on html "On2Cook India Pvt. Ltd. Contacts People Marketing Workflows Campaigns Metrics &…" at bounding box center [615, 265] width 1230 height 530
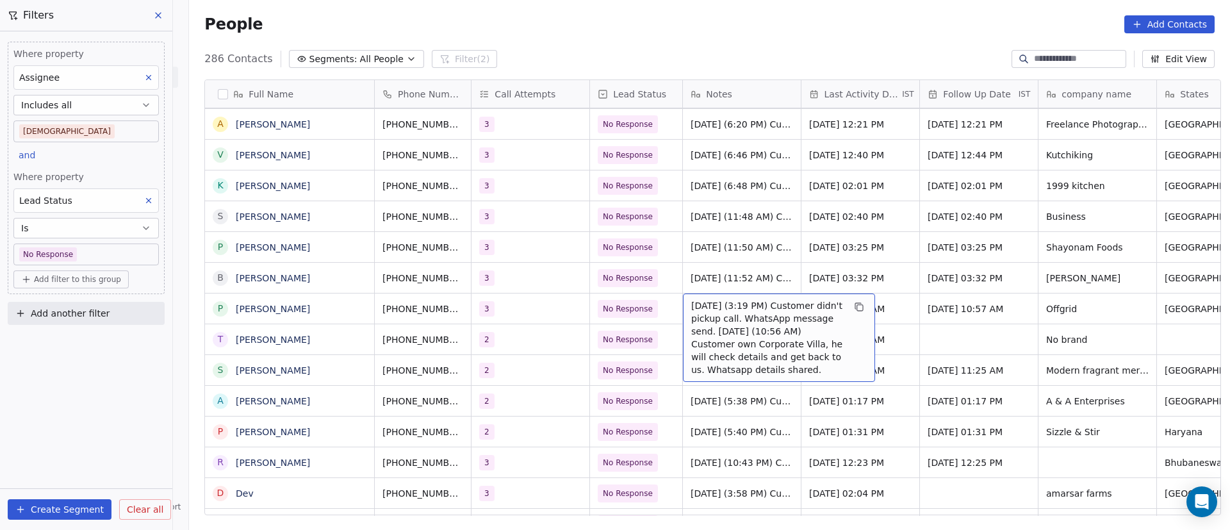
click at [753, 300] on span "23/9/2025 (3:19 PM) Customer didn't pickup call. WhatsApp message send. 17/9/20…" at bounding box center [767, 337] width 153 height 77
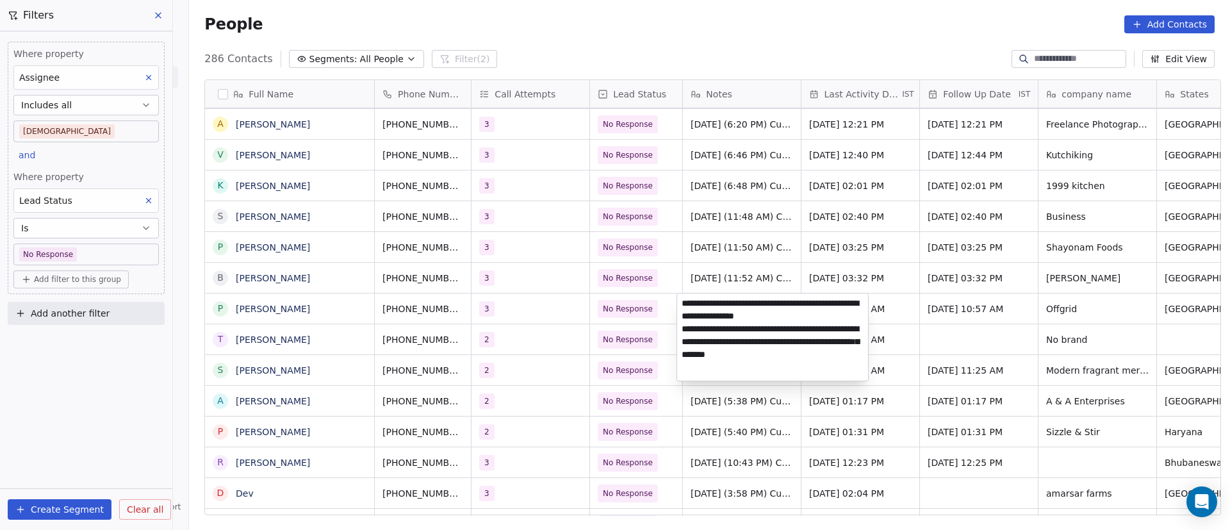
click at [683, 299] on textarea "**********" at bounding box center [772, 337] width 191 height 87
type textarea "**********"
click at [531, 327] on html "On2Cook India Pvt. Ltd. Contacts People Marketing Workflows Campaigns Metrics &…" at bounding box center [615, 265] width 1230 height 530
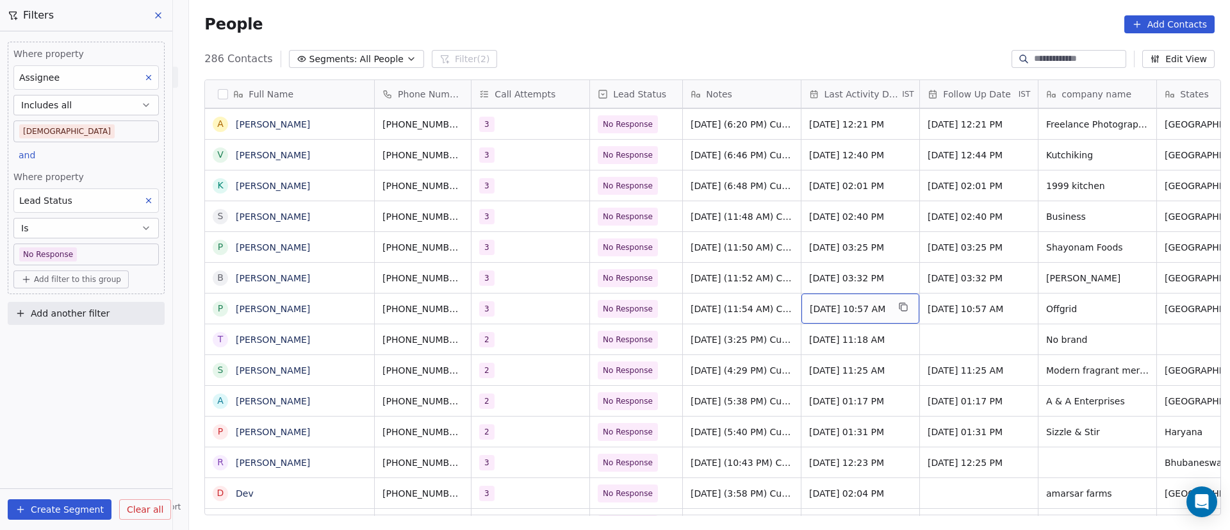
click at [845, 309] on span "Sep 23, 2025 10:57 AM" at bounding box center [849, 308] width 78 height 13
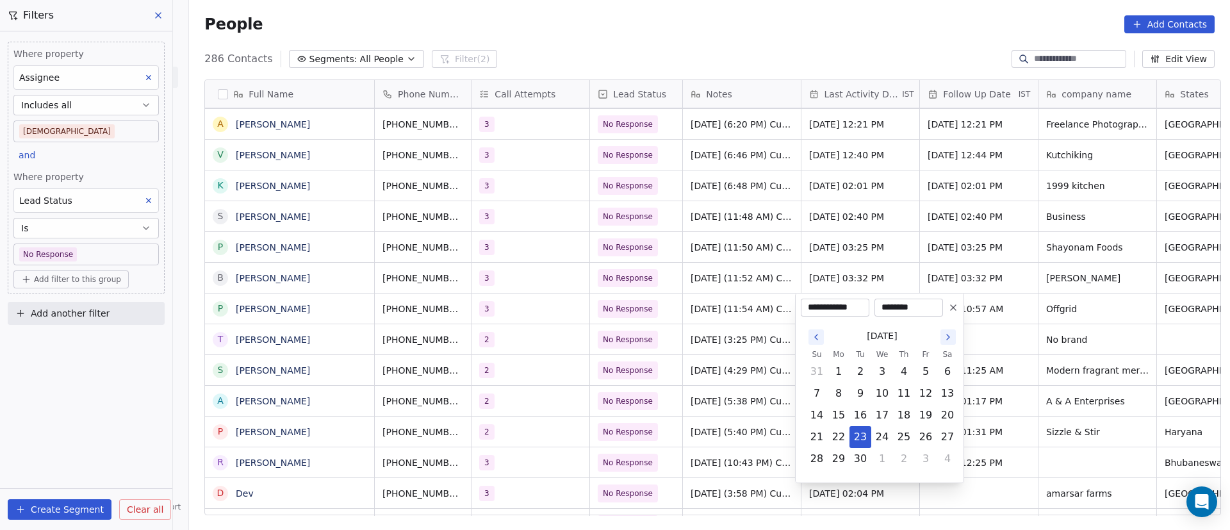
click at [955, 340] on button "Go to the Next Month" at bounding box center [948, 336] width 15 height 15
click at [881, 398] on button "8" at bounding box center [882, 393] width 21 height 21
type input "**********"
click at [691, 368] on html "On2Cook India Pvt. Ltd. Contacts People Marketing Workflows Campaigns Metrics &…" at bounding box center [615, 265] width 1230 height 530
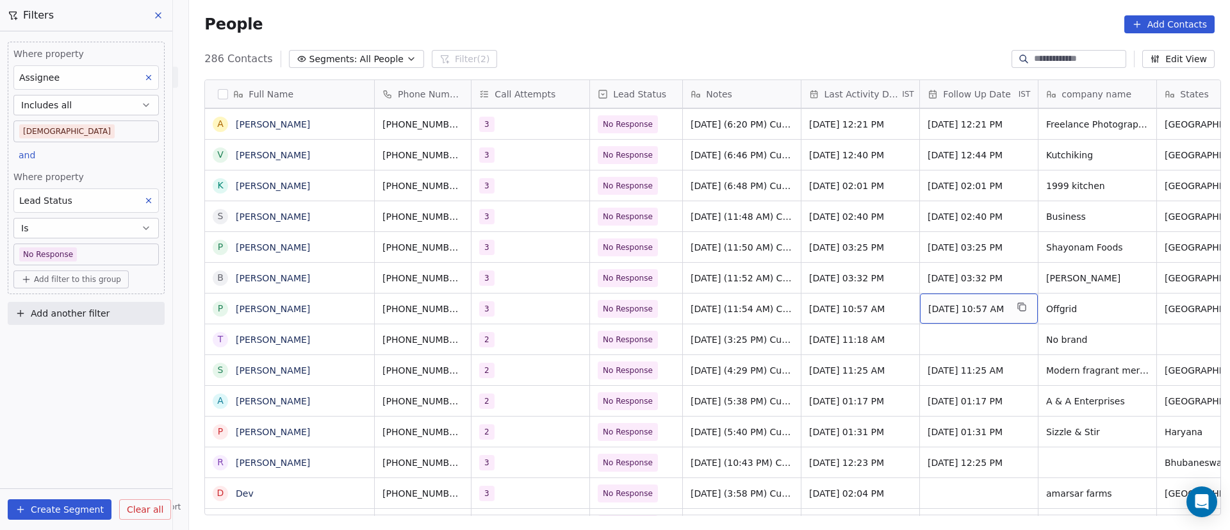
click at [960, 310] on span "Sep 30, 2025 10:57 AM" at bounding box center [968, 308] width 78 height 13
click at [959, 310] on span "Sep 30, 2025 10:57 AM" at bounding box center [968, 308] width 78 height 13
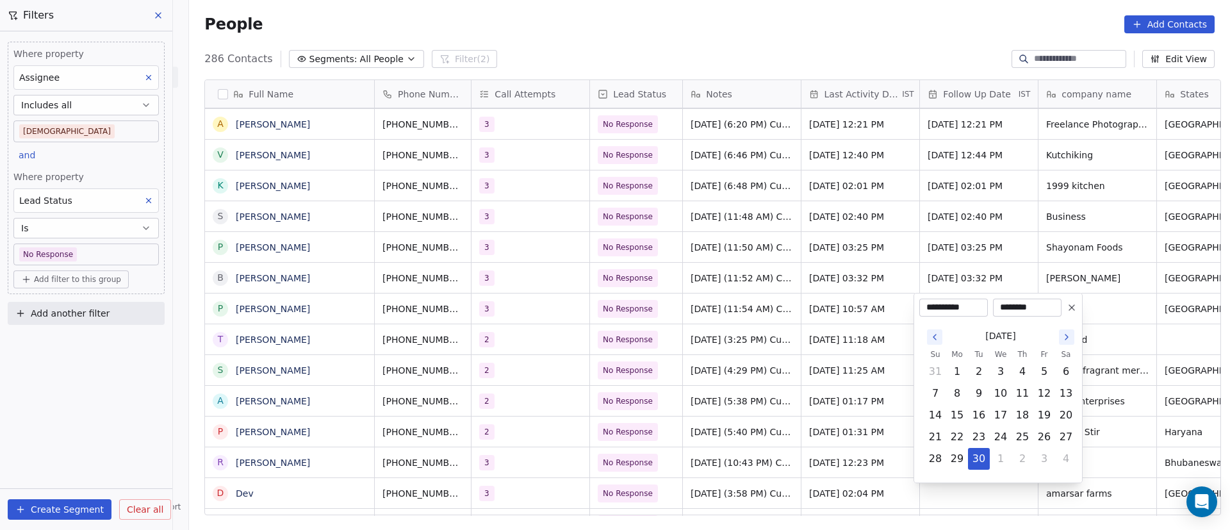
click at [1075, 310] on icon at bounding box center [1072, 307] width 5 height 5
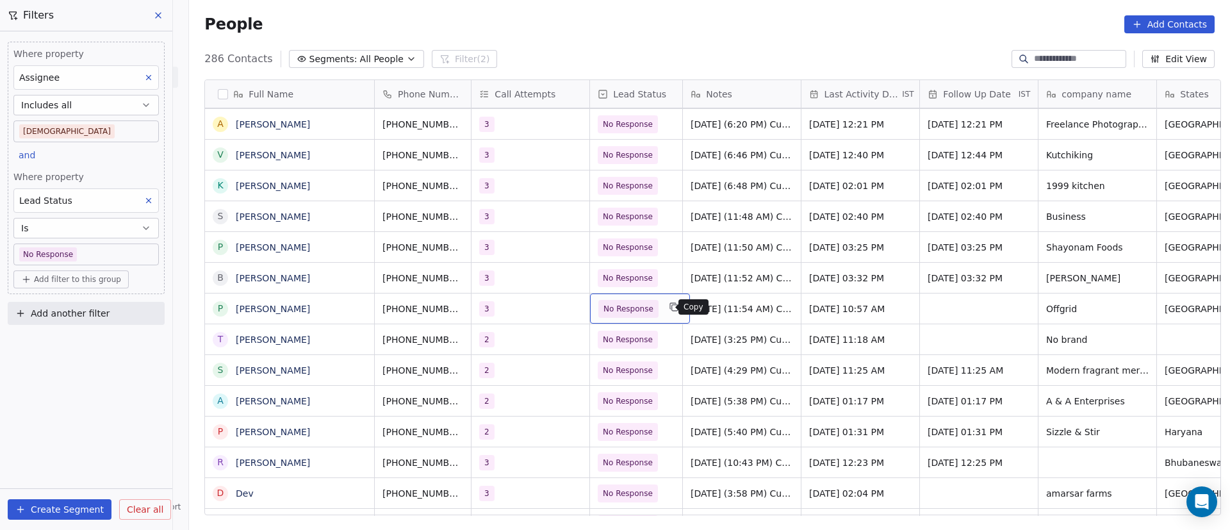
click at [666, 313] on button "grid" at bounding box center [673, 306] width 15 height 15
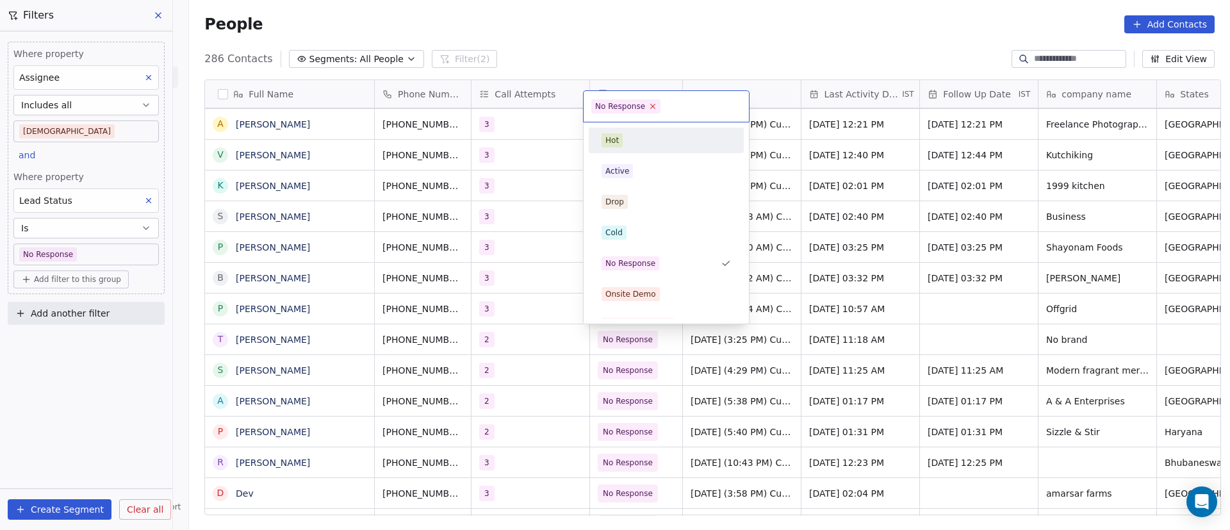
click at [652, 105] on icon at bounding box center [653, 106] width 8 height 8
click at [643, 233] on div "Cold" at bounding box center [666, 233] width 129 height 14
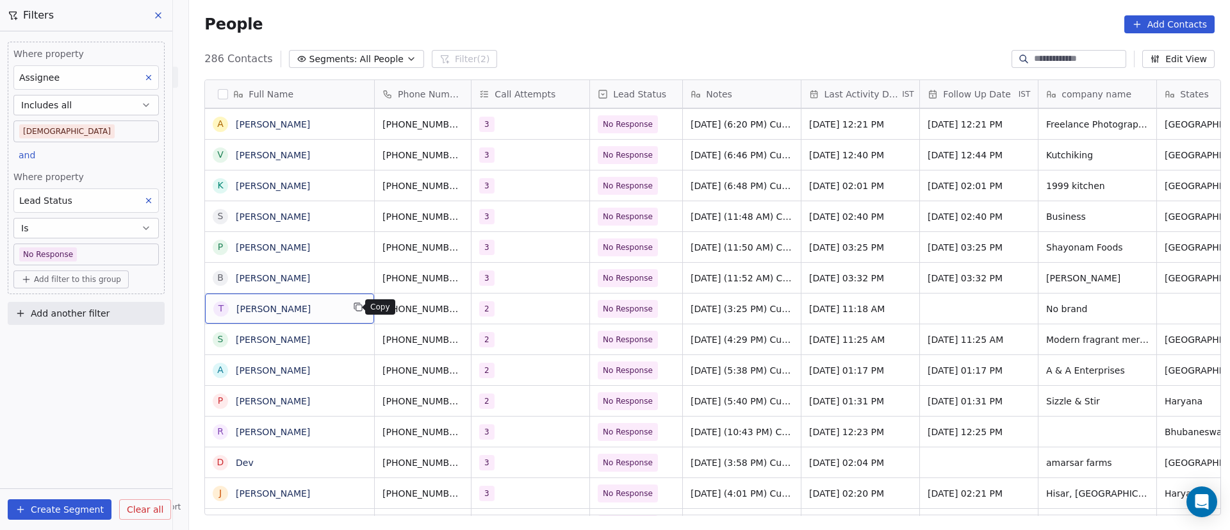
click at [354, 307] on icon "grid" at bounding box center [358, 307] width 10 height 10
click at [479, 305] on icon "grid" at bounding box center [482, 308] width 6 height 6
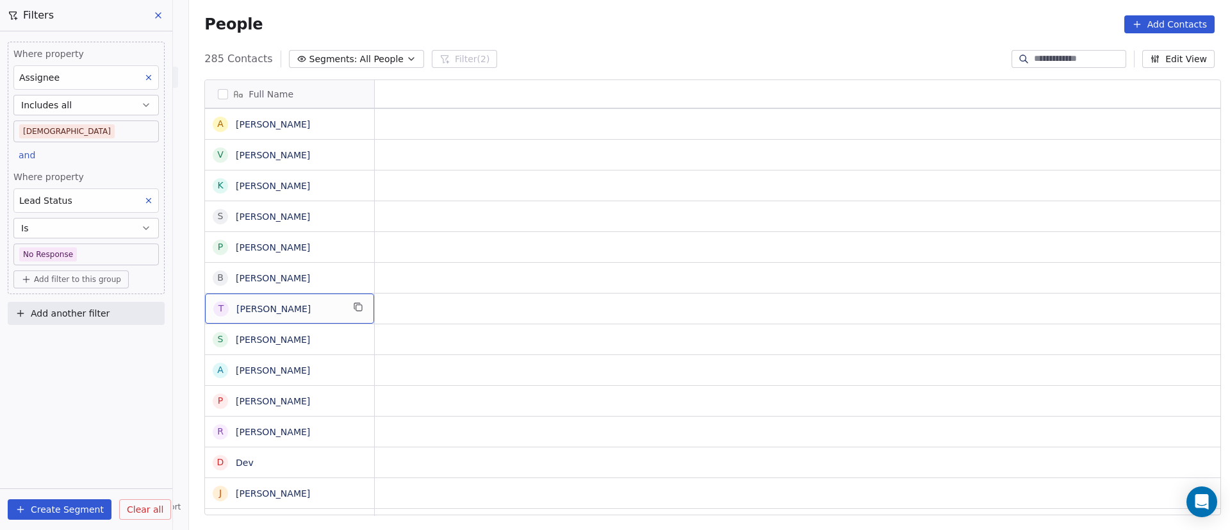
scroll to position [0, 0]
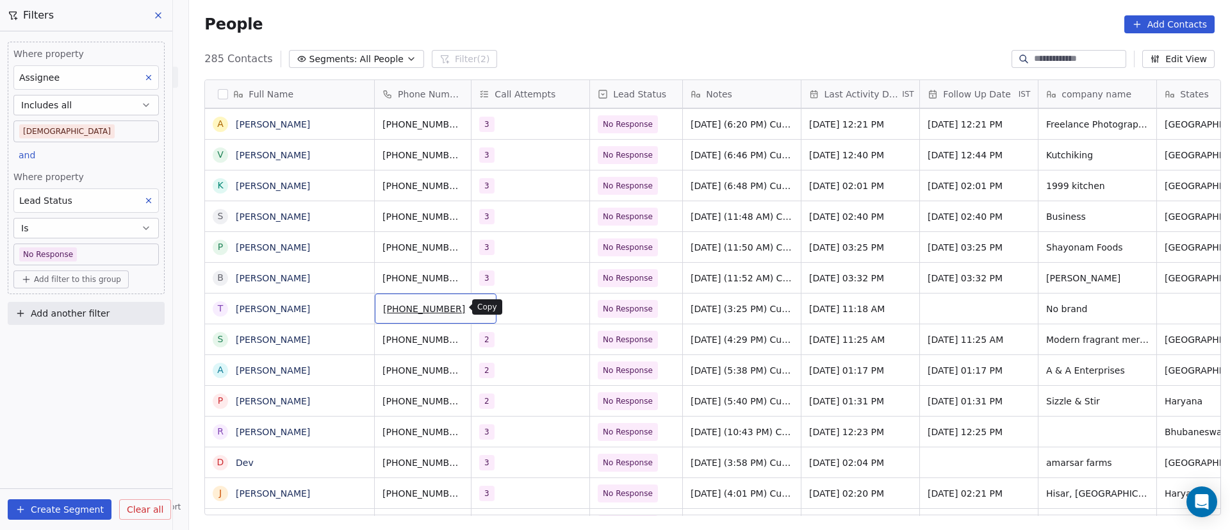
click at [476, 310] on icon "grid" at bounding box center [481, 307] width 10 height 10
click at [504, 317] on div "2" at bounding box center [531, 309] width 118 height 30
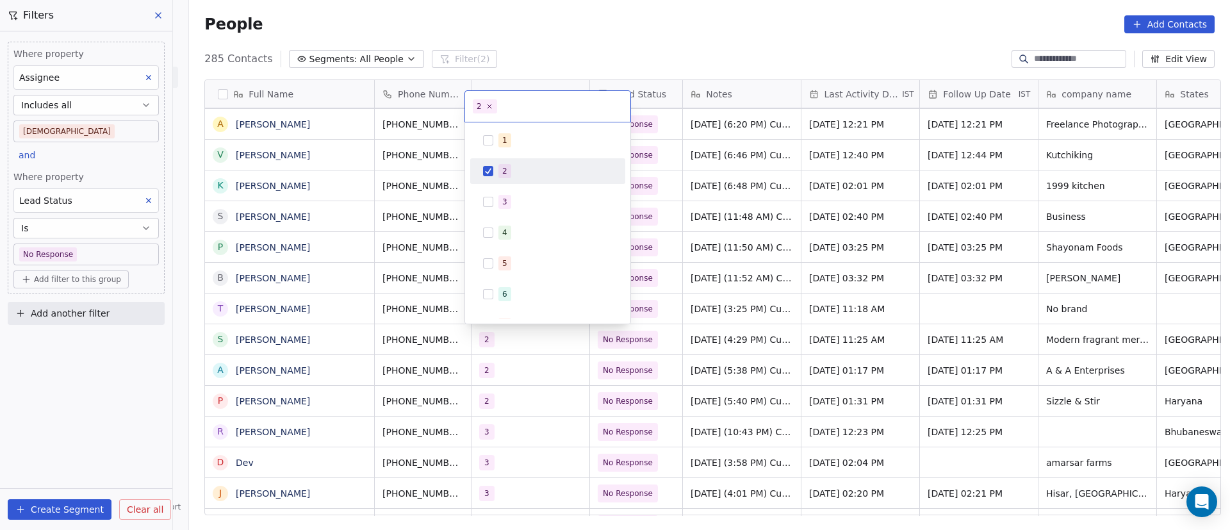
click at [512, 174] on div "2" at bounding box center [556, 171] width 114 height 14
click at [519, 194] on div "3" at bounding box center [548, 202] width 145 height 21
click at [893, 376] on html "On2Cook India Pvt. Ltd. Contacts People Marketing Workflows Campaigns Metrics &…" at bounding box center [615, 265] width 1230 height 530
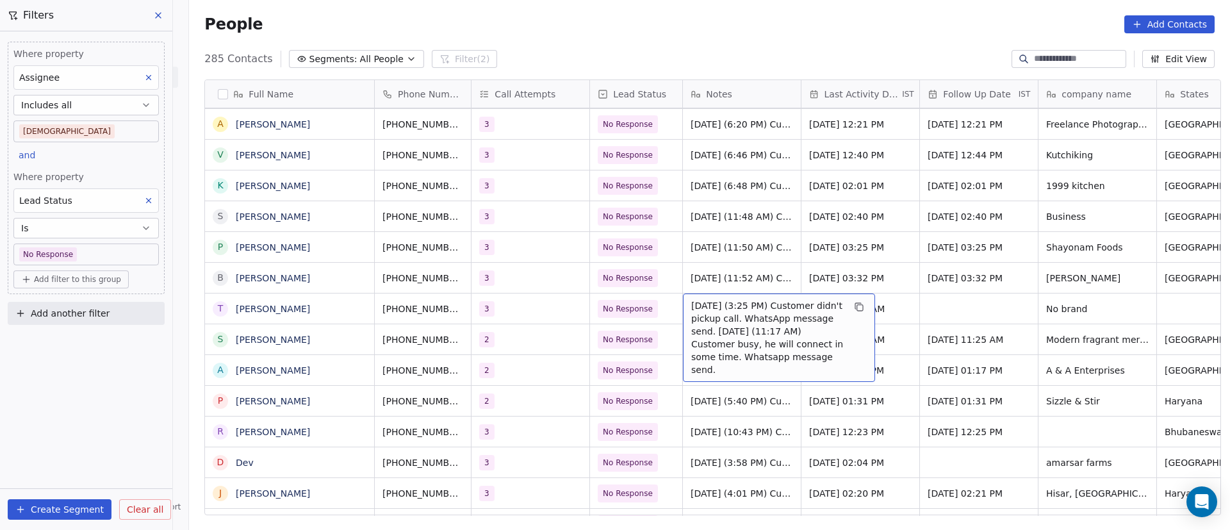
click at [695, 319] on span "23/9/2025 (3:25 PM) Customer didn't pickup call. WhatsApp message send. 17/9/20…" at bounding box center [767, 337] width 153 height 77
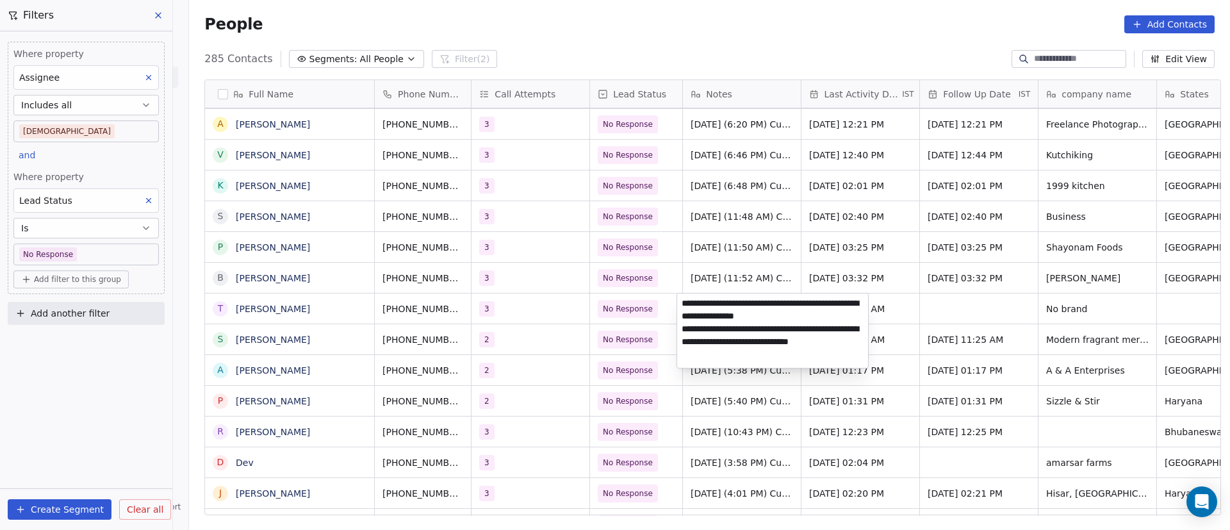
click at [684, 306] on textarea "**********" at bounding box center [772, 331] width 191 height 74
paste textarea "**********"
type textarea "**********"
click at [515, 377] on html "On2Cook India Pvt. Ltd. Contacts People Marketing Workflows Campaigns Metrics &…" at bounding box center [615, 265] width 1230 height 530
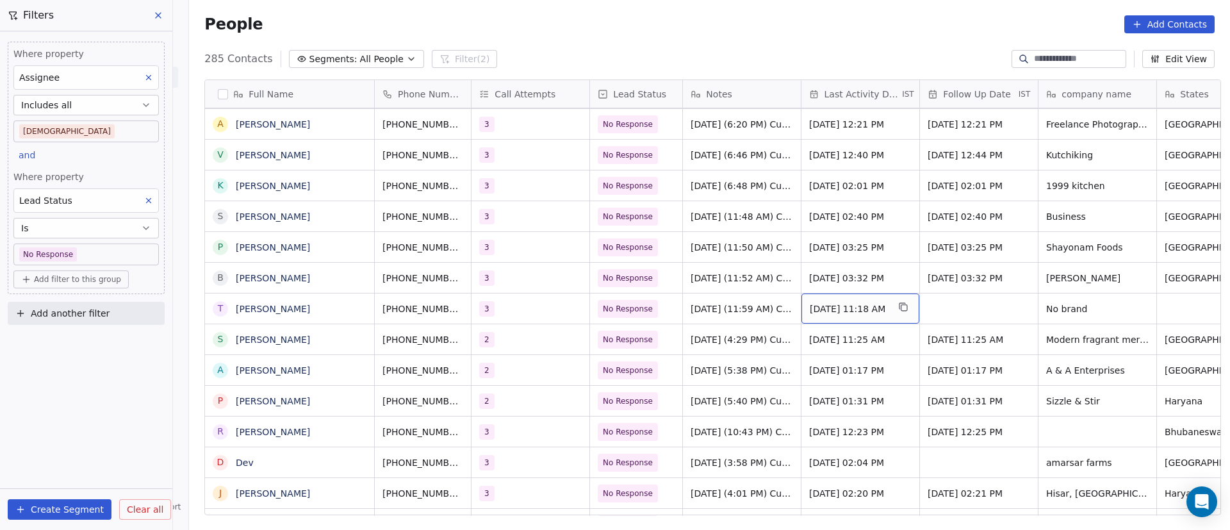
click at [832, 306] on span "Sep 23, 2025 11:18 AM" at bounding box center [849, 308] width 78 height 13
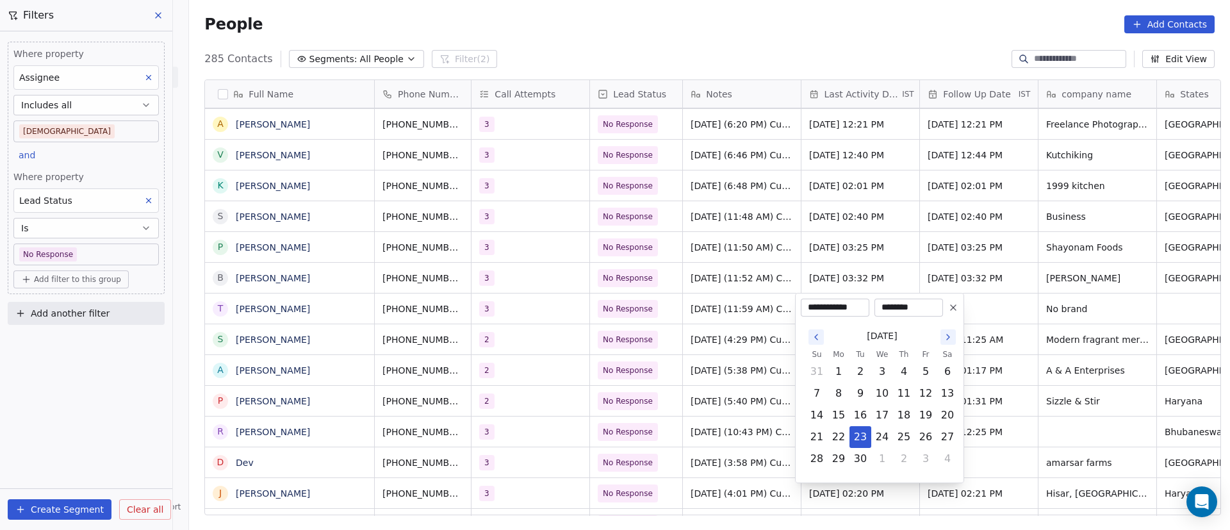
click at [948, 337] on icon "Go to the Next Month" at bounding box center [948, 337] width 10 height 10
click at [882, 388] on button "8" at bounding box center [882, 393] width 21 height 21
type input "**********"
click at [1043, 352] on html "On2Cook India Pvt. Ltd. Contacts People Marketing Workflows Campaigns Metrics &…" at bounding box center [615, 265] width 1230 height 530
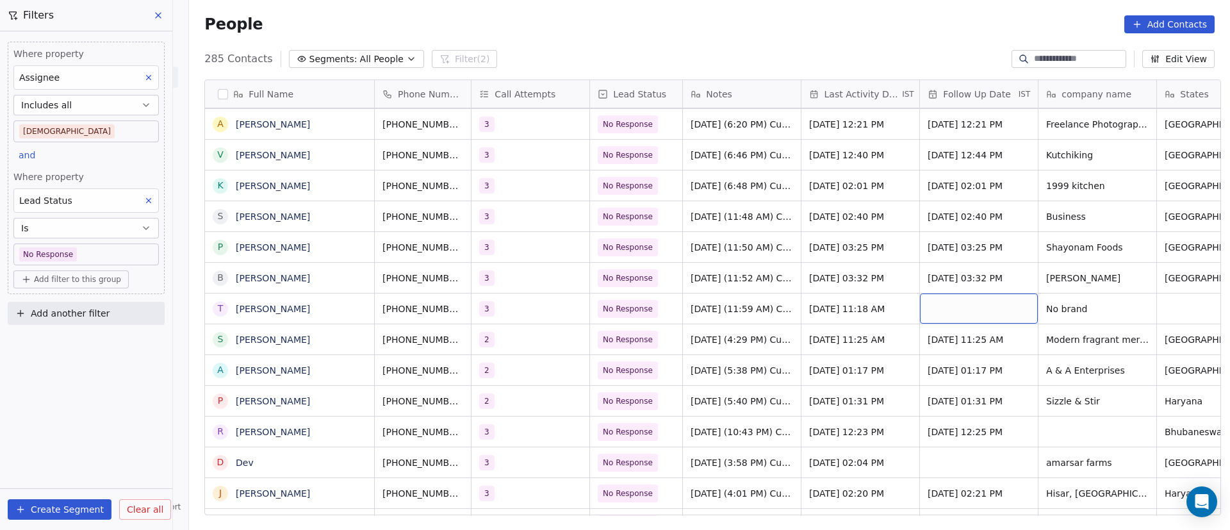
click at [952, 308] on div "grid" at bounding box center [979, 309] width 118 height 30
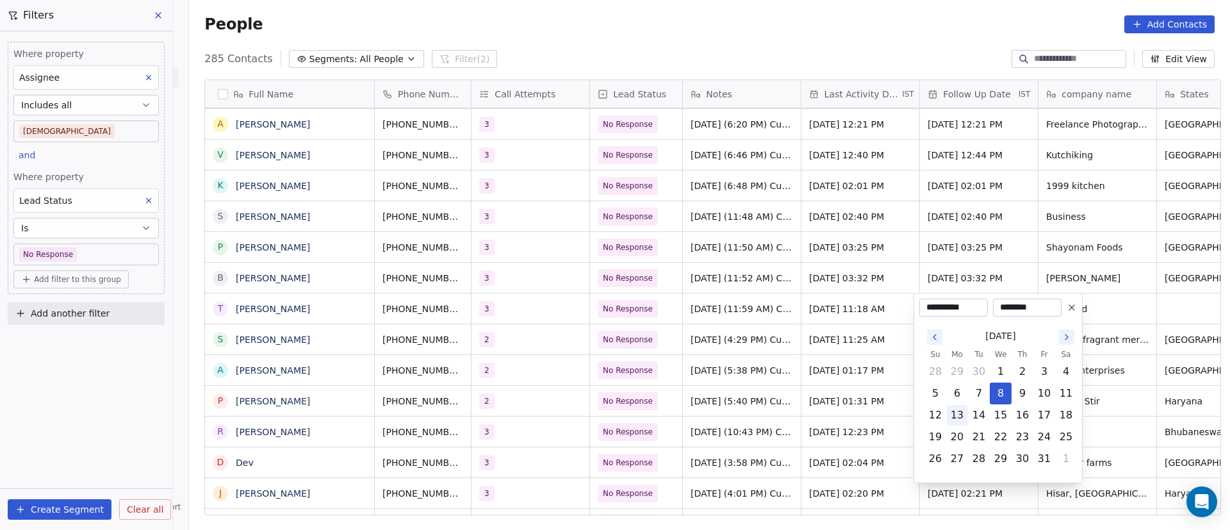
click at [964, 417] on button "13" at bounding box center [957, 415] width 21 height 21
type input "**********"
click at [733, 368] on html "On2Cook India Pvt. Ltd. Contacts People Marketing Workflows Campaigns Metrics &…" at bounding box center [615, 265] width 1230 height 530
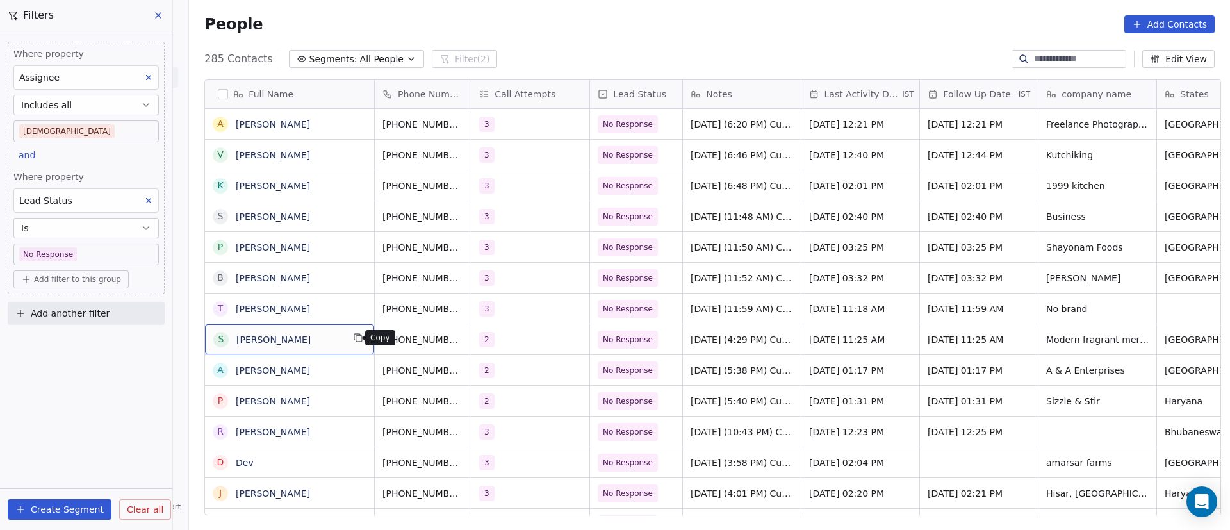
click at [354, 340] on icon "grid" at bounding box center [358, 338] width 10 height 10
click at [474, 344] on button "grid" at bounding box center [481, 337] width 15 height 15
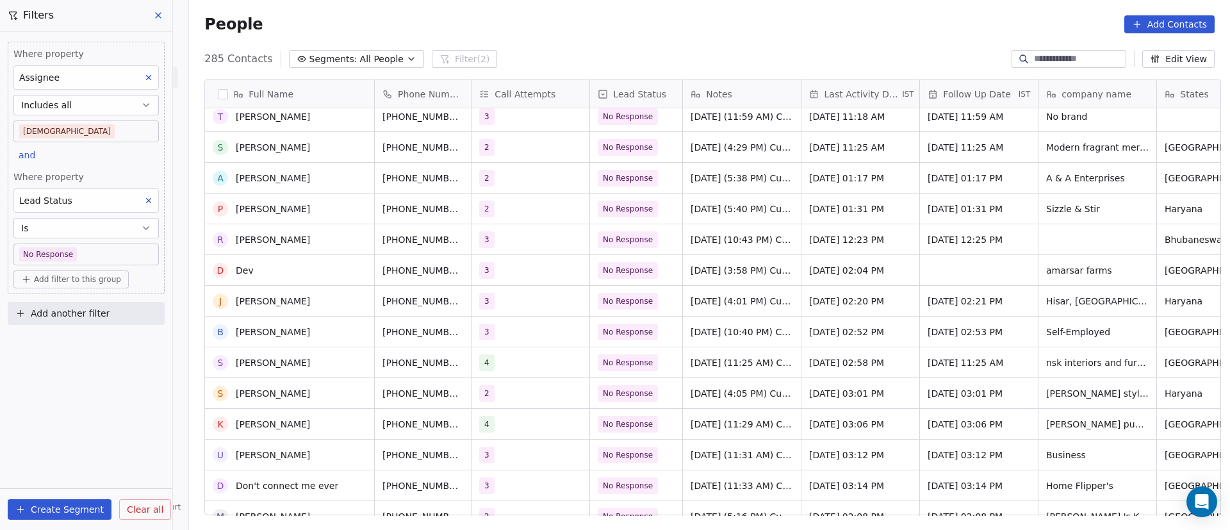
scroll to position [961, 0]
click at [327, 142] on span "Sanyam wadhwa" at bounding box center [289, 147] width 106 height 13
click at [353, 145] on icon "grid" at bounding box center [358, 145] width 10 height 10
click at [677, 40] on div "People Add Contacts" at bounding box center [709, 24] width 1041 height 49
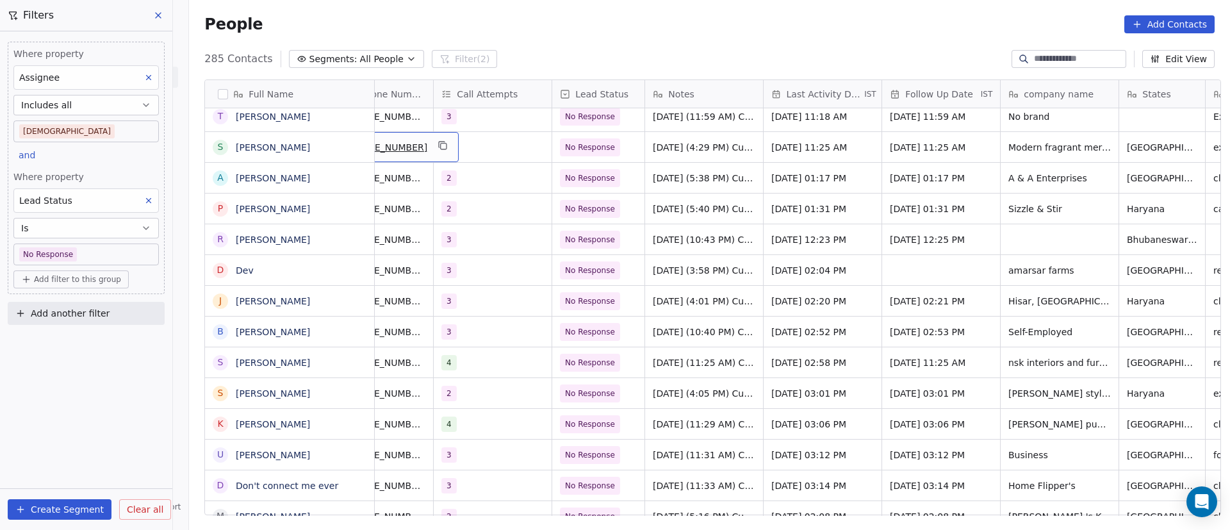
scroll to position [0, 0]
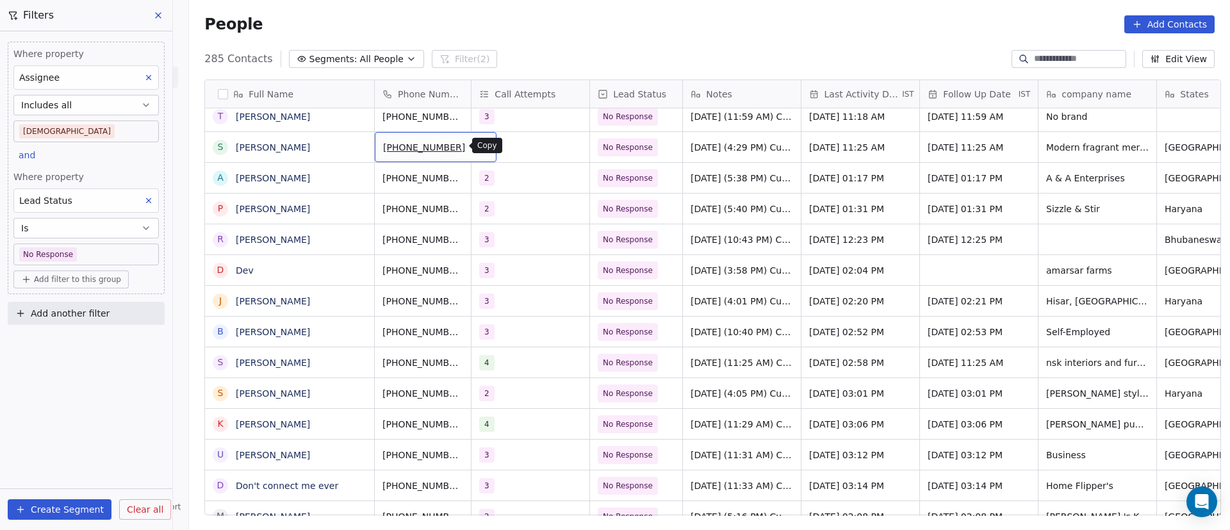
click at [474, 151] on button "grid" at bounding box center [481, 145] width 15 height 15
